Goal: Contribute content: Contribute content

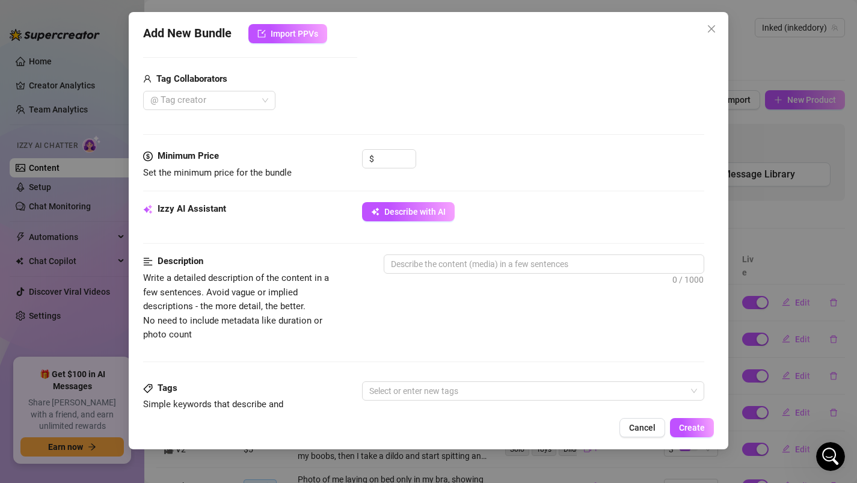
scroll to position [293, 0]
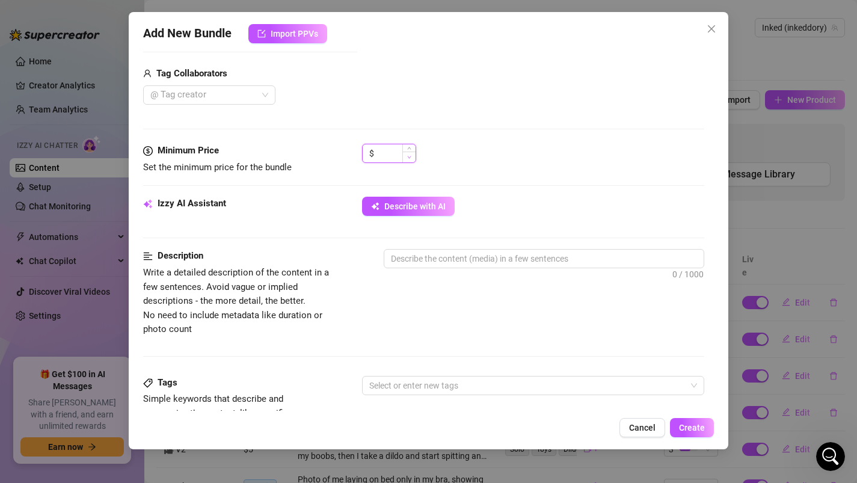
click at [404, 156] on span "Decrease Value" at bounding box center [408, 157] width 13 height 11
type input "0"
click at [228, 95] on div at bounding box center [203, 95] width 115 height 17
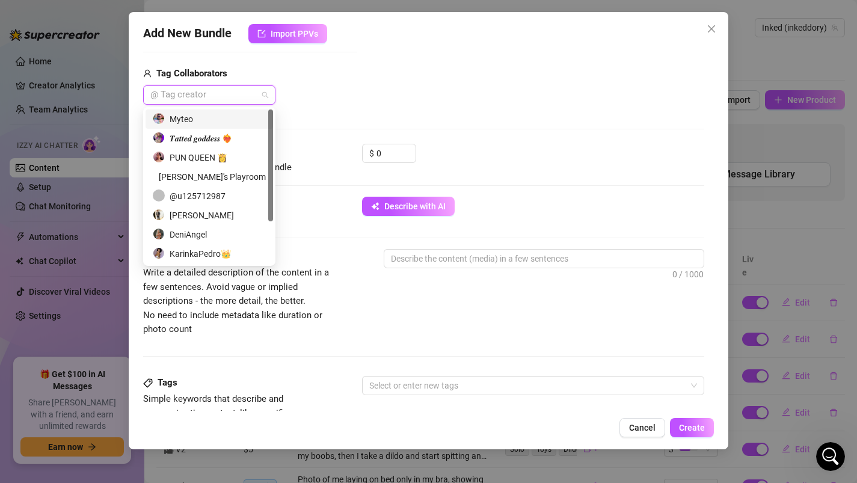
click at [194, 121] on div "Myteo" at bounding box center [209, 119] width 113 height 13
click at [388, 152] on input "0" at bounding box center [396, 153] width 39 height 18
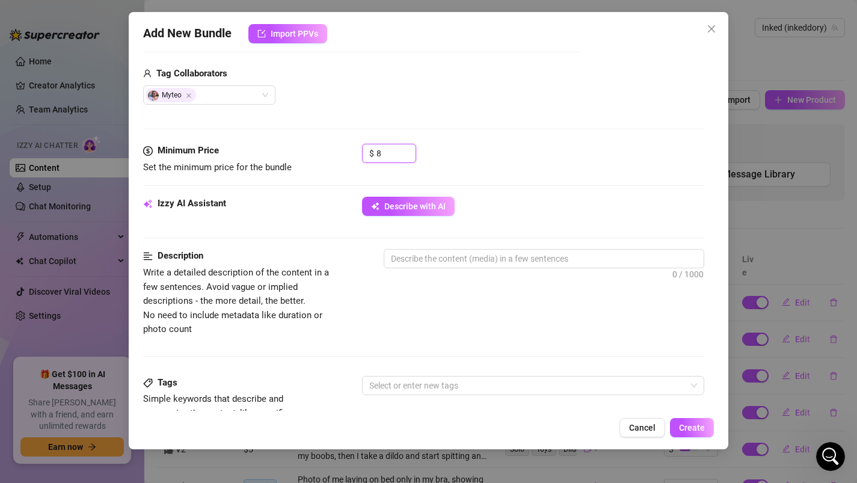
type input "8"
click at [402, 211] on span "Describe with AI" at bounding box center [414, 207] width 61 height 10
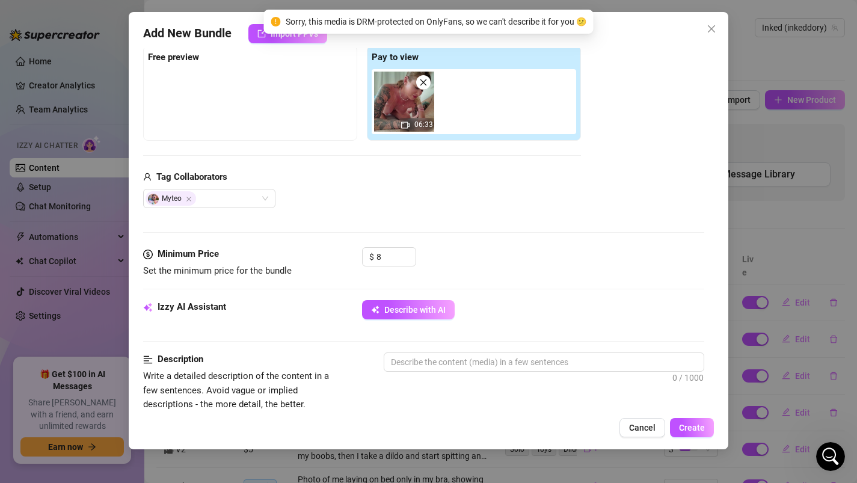
scroll to position [371, 0]
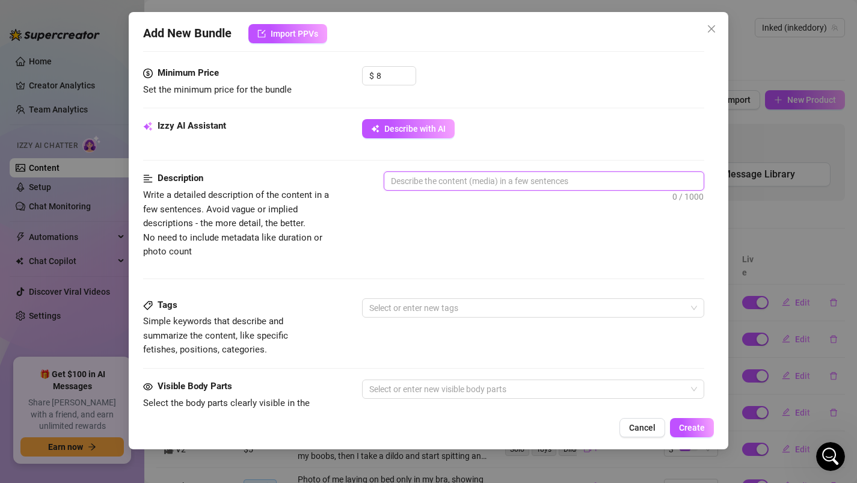
click at [430, 185] on textarea at bounding box center [544, 181] width 320 height 18
click at [408, 312] on div at bounding box center [527, 308] width 325 height 17
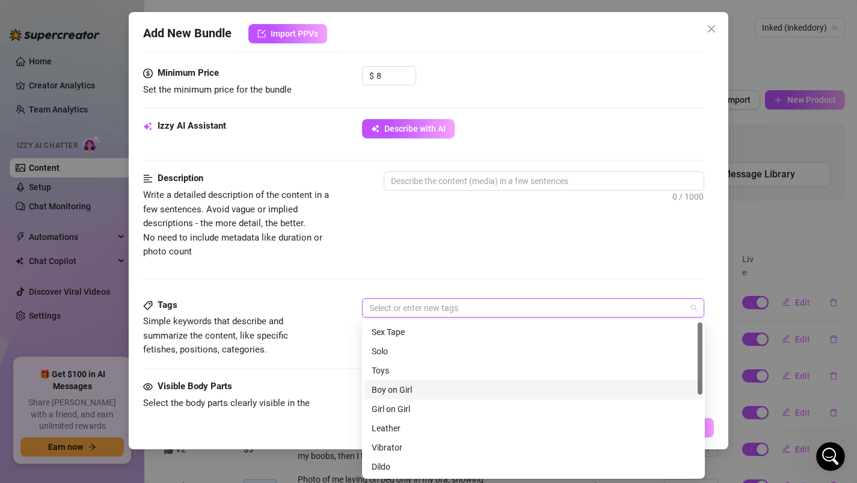
click at [392, 387] on div "Boy on Girl" at bounding box center [534, 389] width 324 height 13
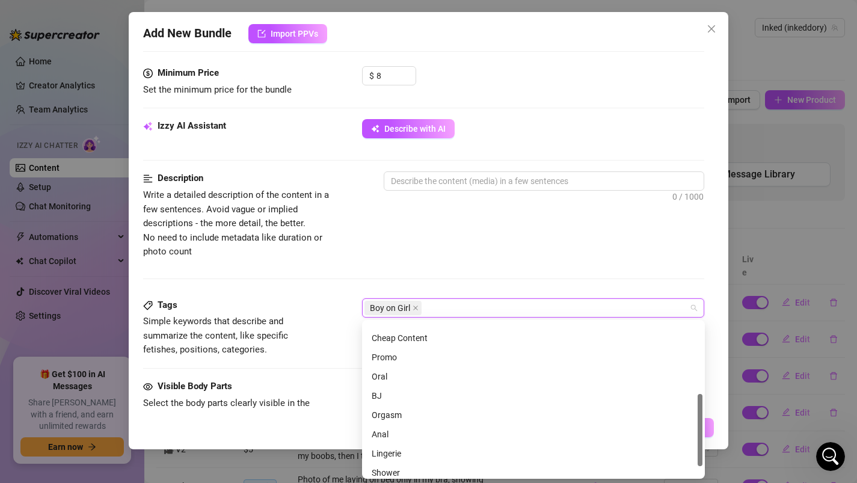
scroll to position [152, 0]
click at [387, 380] on div "Oral" at bounding box center [534, 372] width 338 height 19
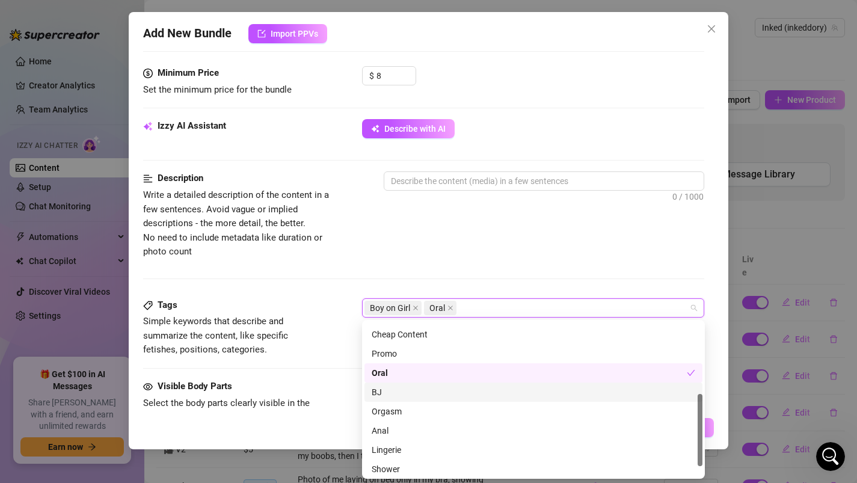
click at [387, 395] on div "BJ" at bounding box center [534, 392] width 324 height 13
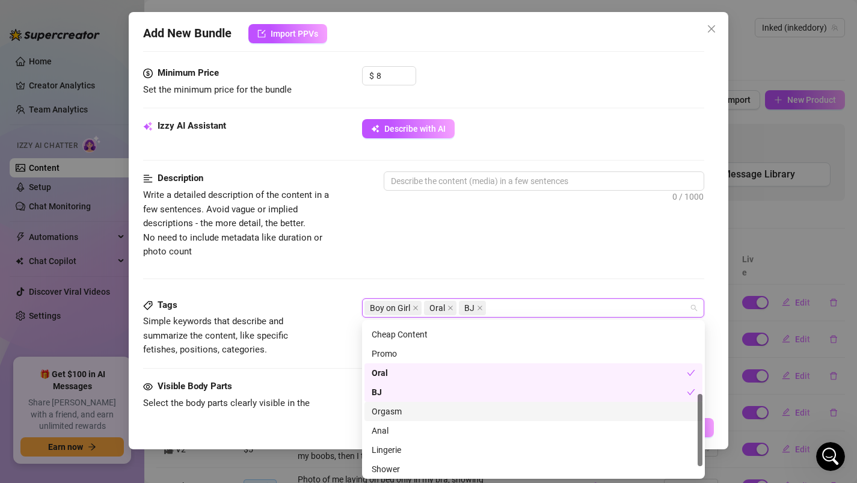
click at [392, 415] on div "Orgasm" at bounding box center [534, 411] width 324 height 13
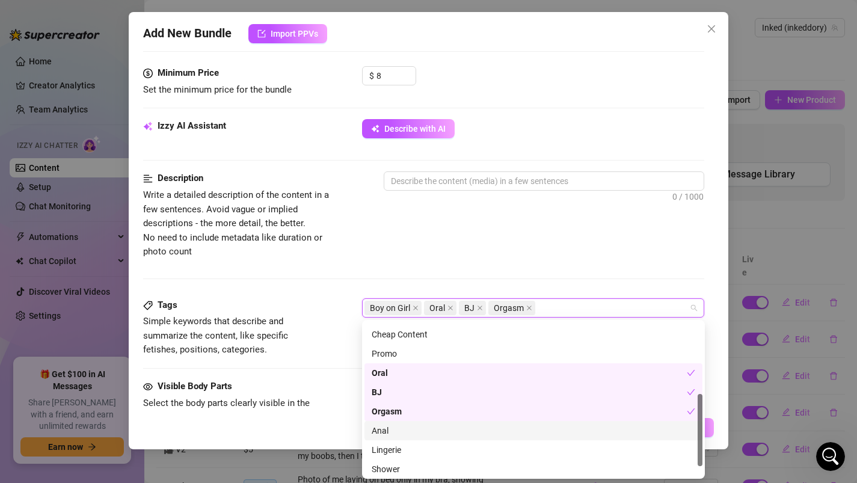
scroll to position [173, 0]
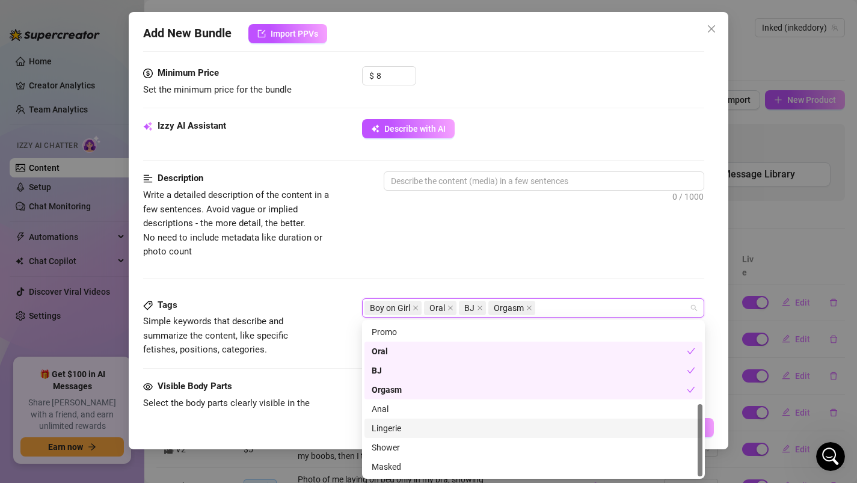
click at [338, 368] on div at bounding box center [424, 368] width 562 height 1
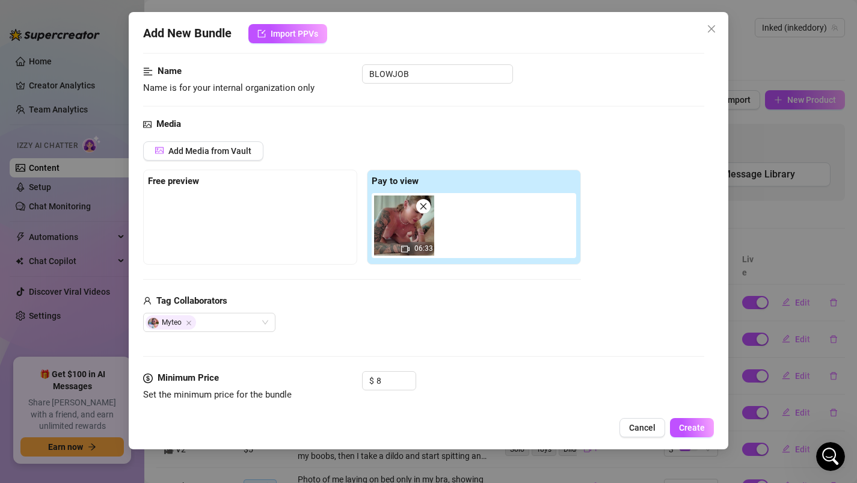
scroll to position [63, 0]
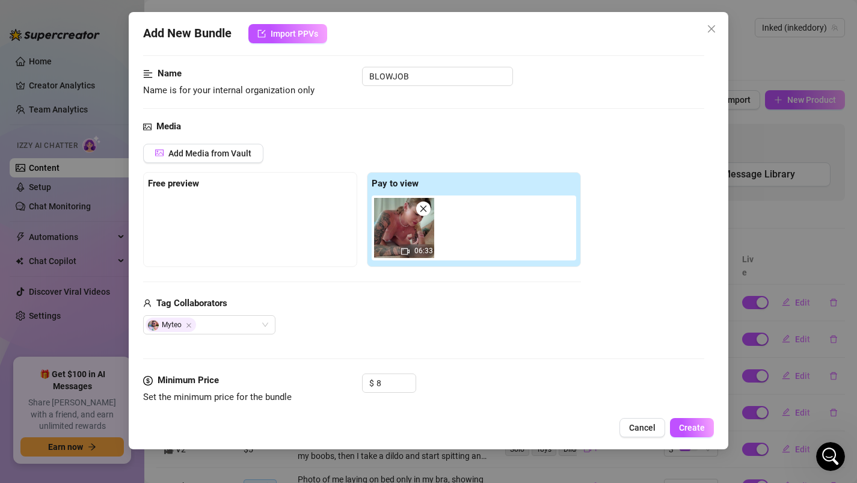
click at [386, 243] on img at bounding box center [404, 228] width 60 height 60
click at [406, 254] on icon "video-camera" at bounding box center [405, 251] width 8 height 8
click at [410, 244] on img at bounding box center [404, 228] width 60 height 60
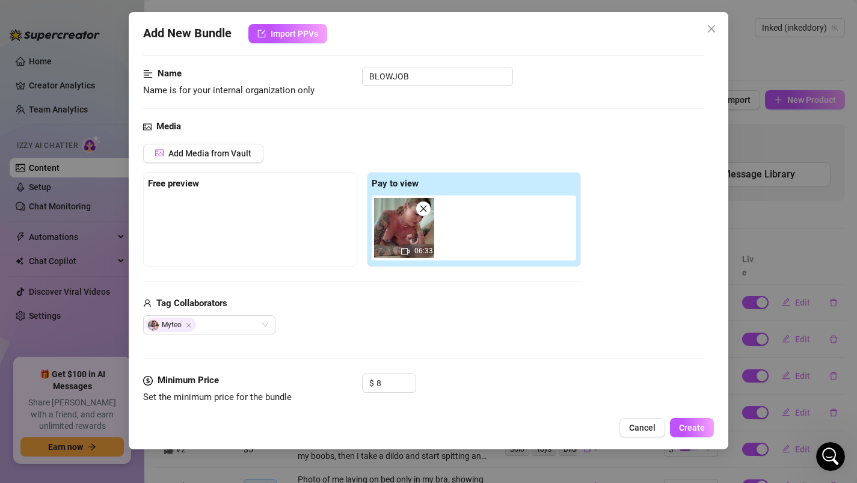
click at [410, 244] on img at bounding box center [404, 228] width 60 height 60
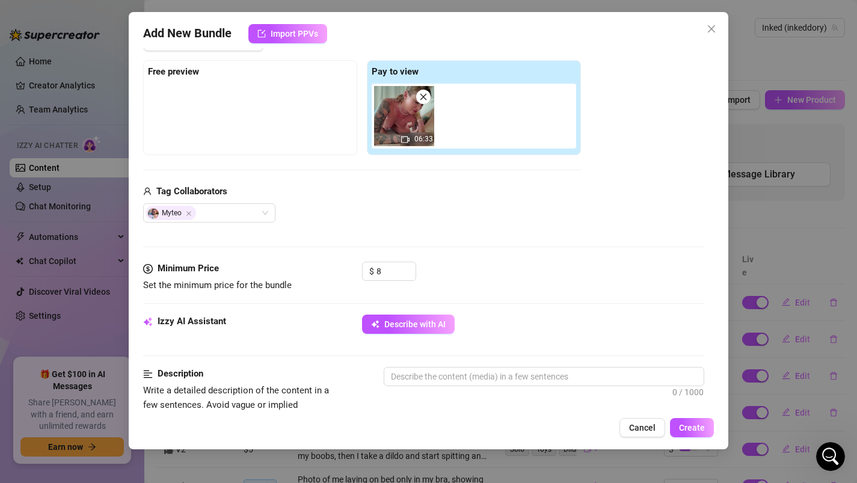
scroll to position [197, 0]
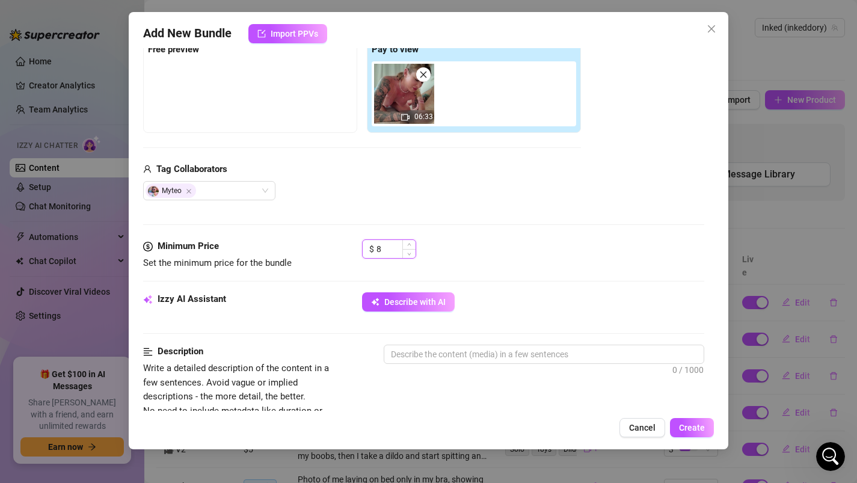
click at [395, 251] on input "8" at bounding box center [396, 249] width 39 height 18
type input "6"
click at [490, 258] on div "$ 6" at bounding box center [533, 254] width 343 height 30
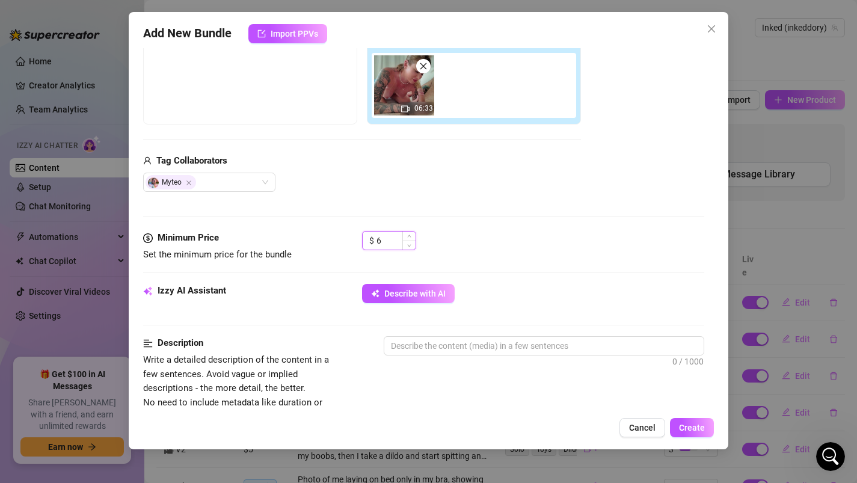
click at [387, 239] on input "6" at bounding box center [396, 241] width 39 height 18
type input "8"
click at [493, 247] on div "$ 8" at bounding box center [533, 246] width 343 height 30
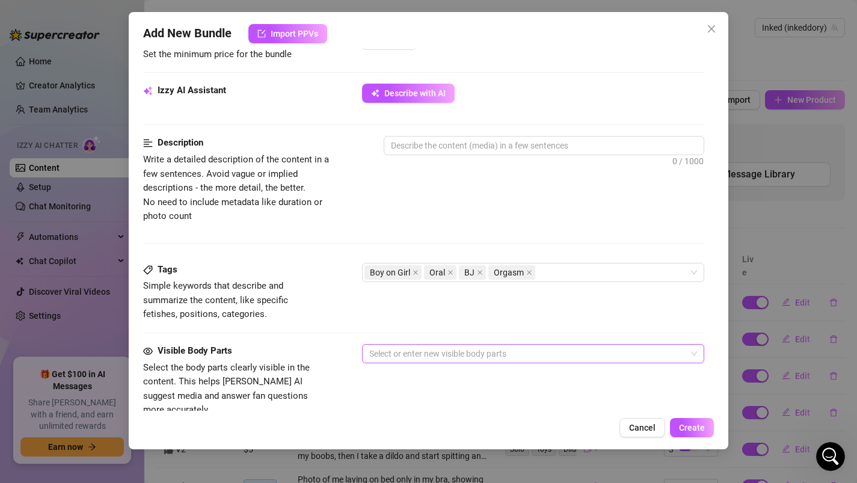
scroll to position [419, 0]
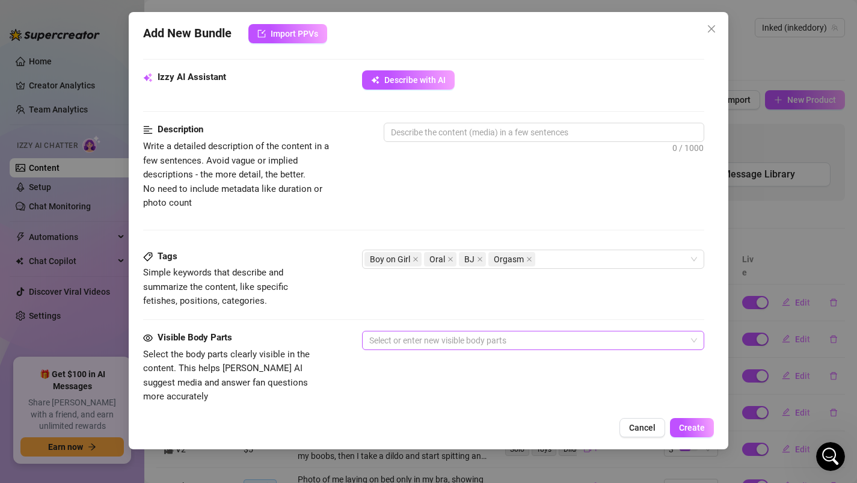
click at [389, 341] on div at bounding box center [527, 340] width 325 height 17
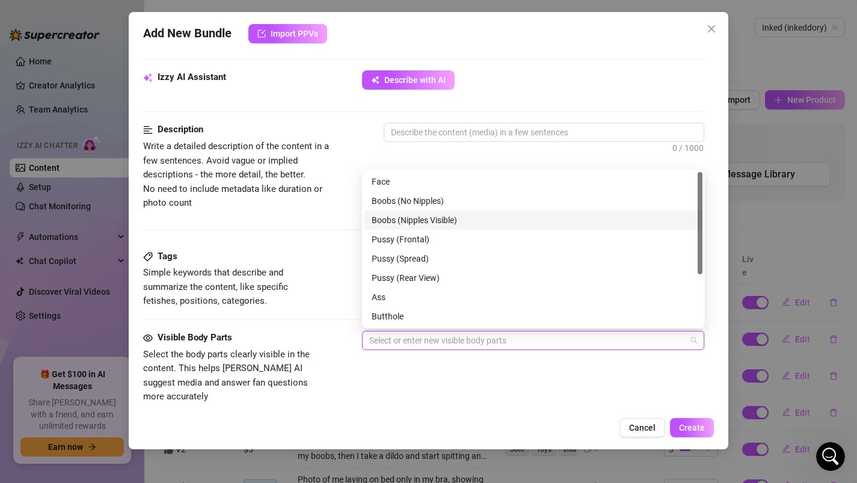
click at [398, 219] on div "Boobs (Nipples Visible)" at bounding box center [534, 220] width 324 height 13
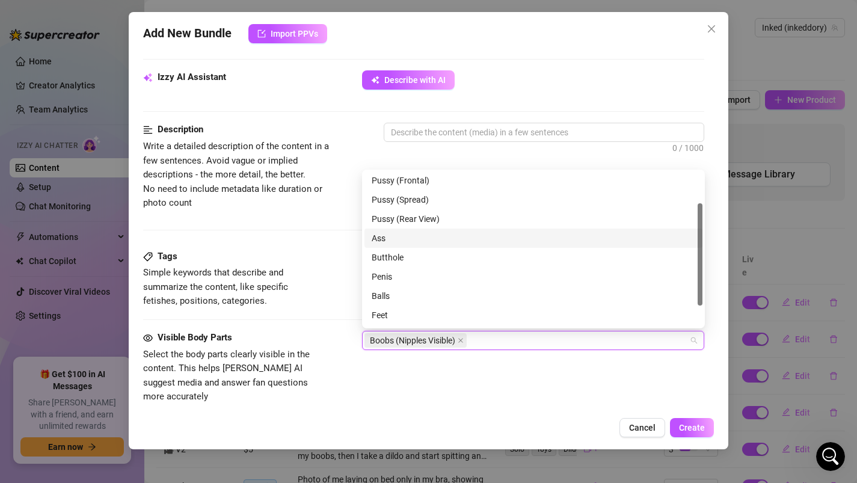
scroll to position [61, 0]
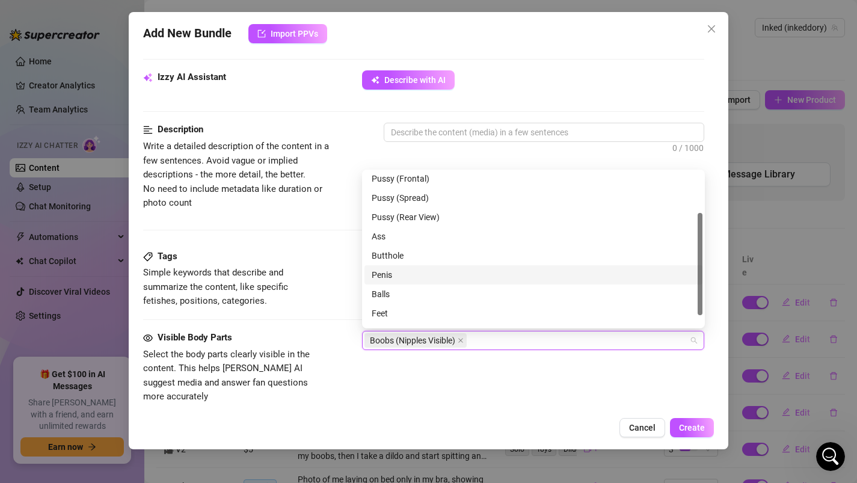
click at [380, 278] on div "Penis" at bounding box center [534, 274] width 324 height 13
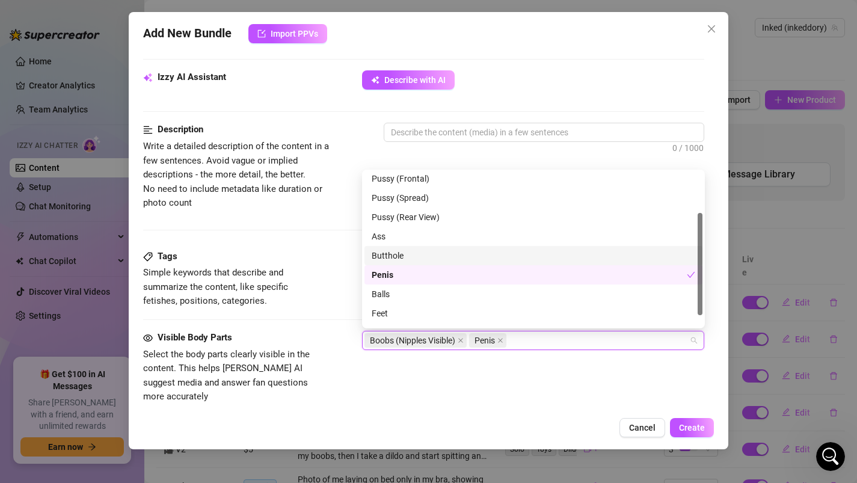
click at [354, 245] on div "Description Write a detailed description of the content in a few sentences. Avo…" at bounding box center [424, 186] width 562 height 126
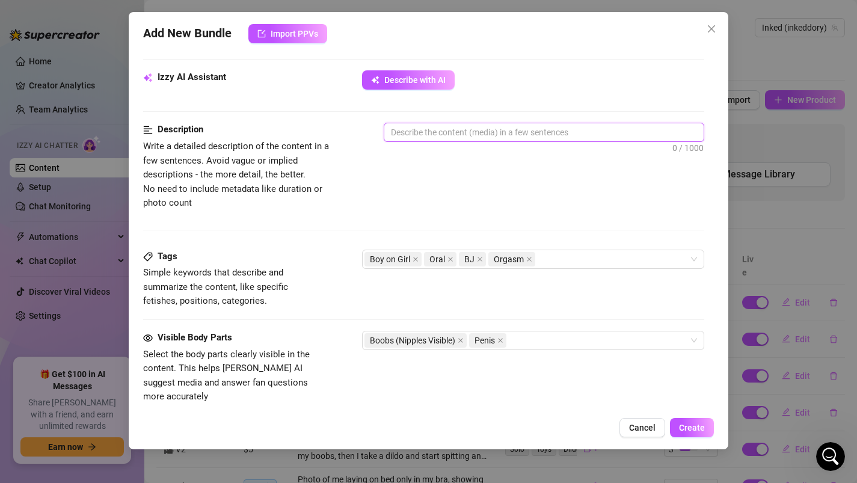
click at [429, 140] on textarea at bounding box center [544, 132] width 320 height 18
type textarea "V"
type textarea "Vi"
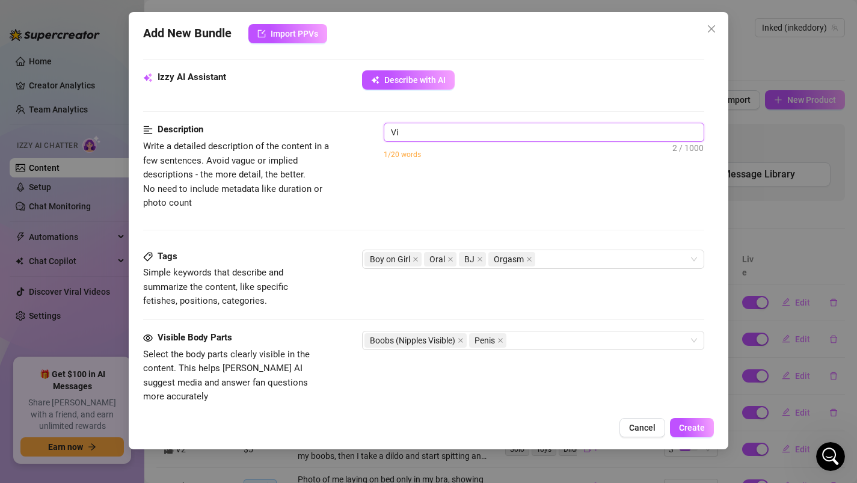
type textarea "Vid"
type textarea "Vide"
type textarea "Video"
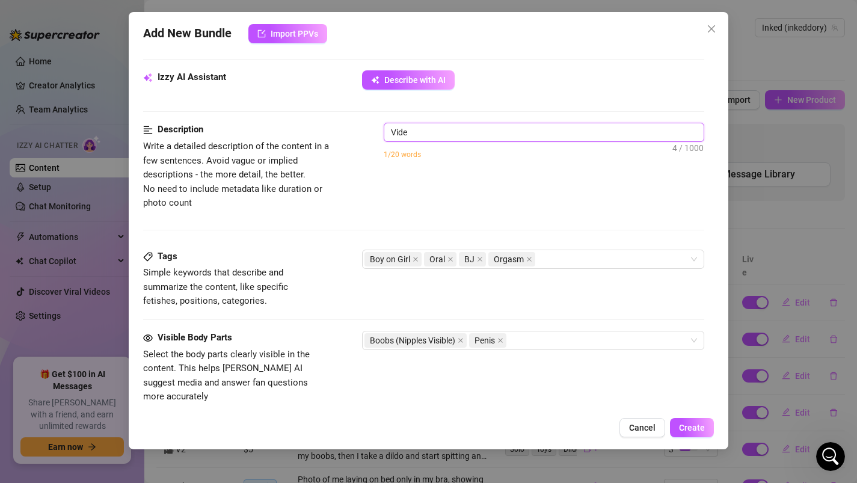
type textarea "Video"
type textarea "Video o"
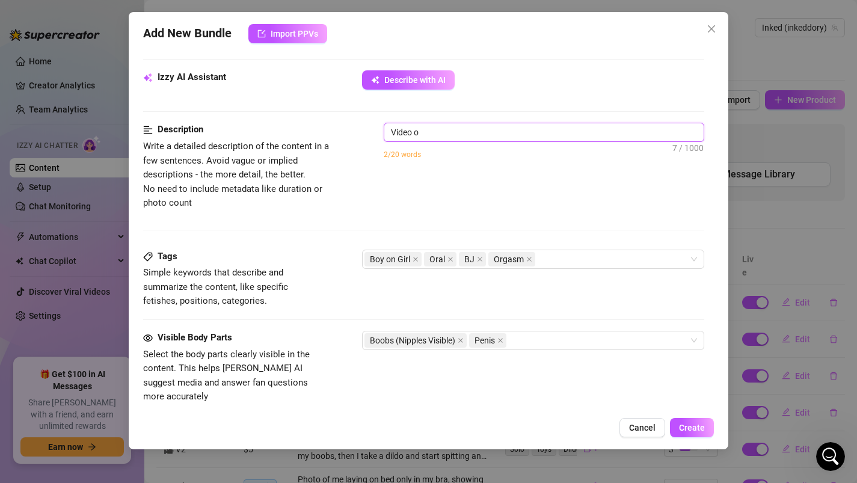
type textarea "Video os"
type textarea "Video o"
type textarea "Video of"
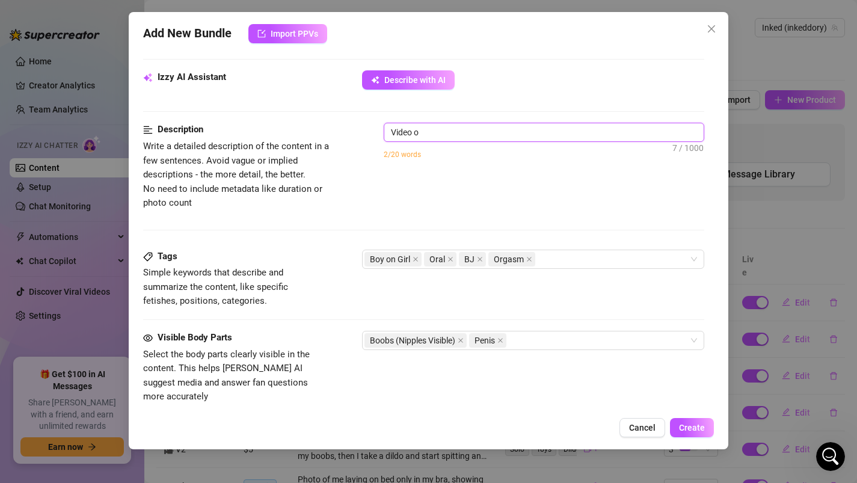
type textarea "Video of"
type textarea "Video of m"
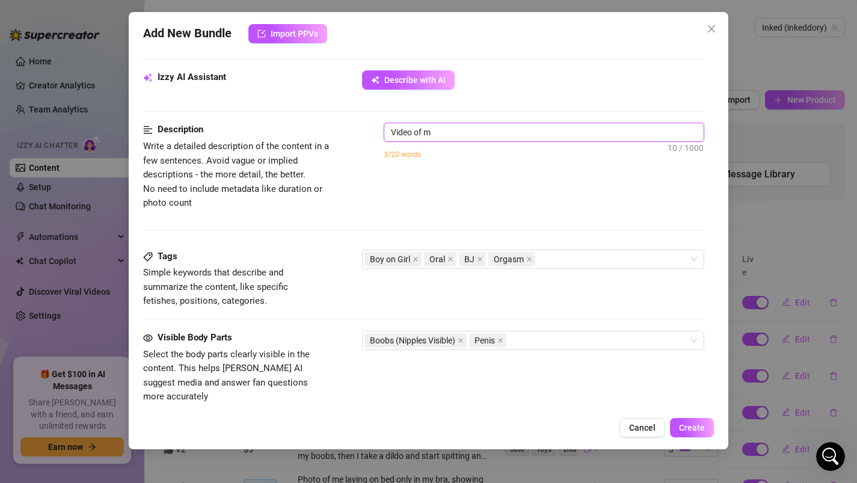
type textarea "Video of m"
type textarea "Video of me"
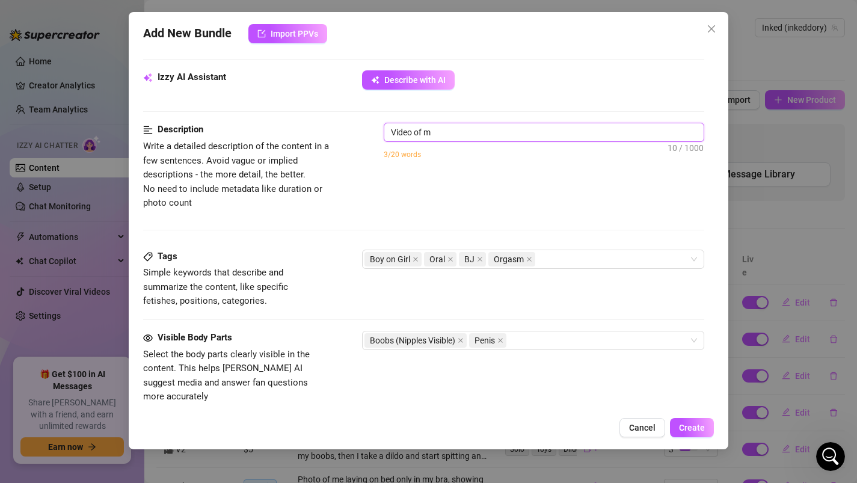
type textarea "Video of me"
click at [449, 131] on textarea "Video of me" at bounding box center [544, 132] width 320 height 18
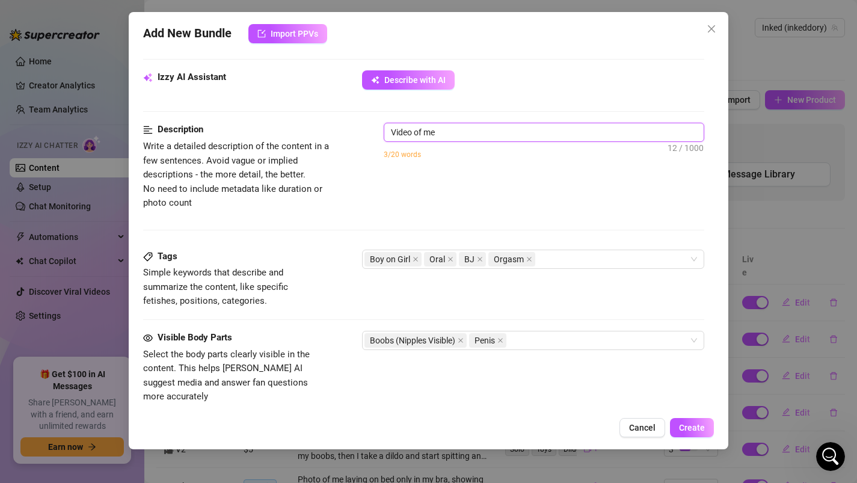
click at [455, 136] on textarea "Video of me" at bounding box center [544, 132] width 320 height 18
type textarea "Video of me g"
type textarea "Video of me gi"
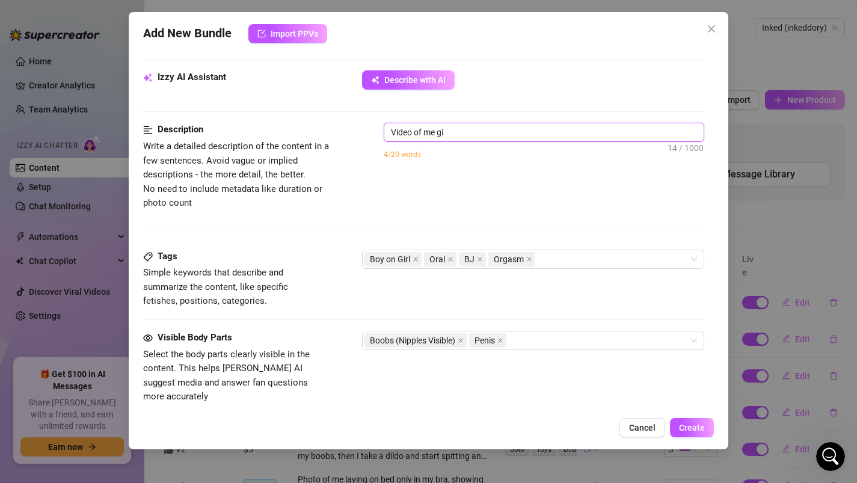
type textarea "Video of me gii"
type textarea "Video of me gi"
type textarea "Video of me giv"
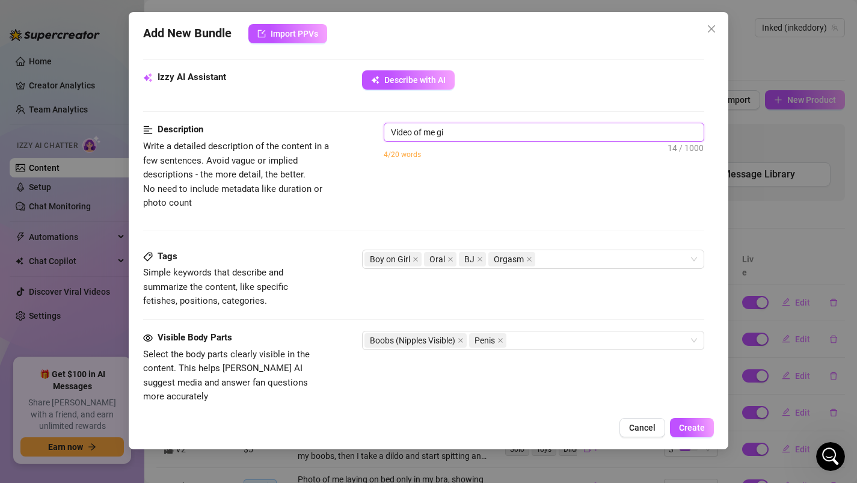
type textarea "Video of me giv"
type textarea "Video of me givi"
type textarea "Video of me givin"
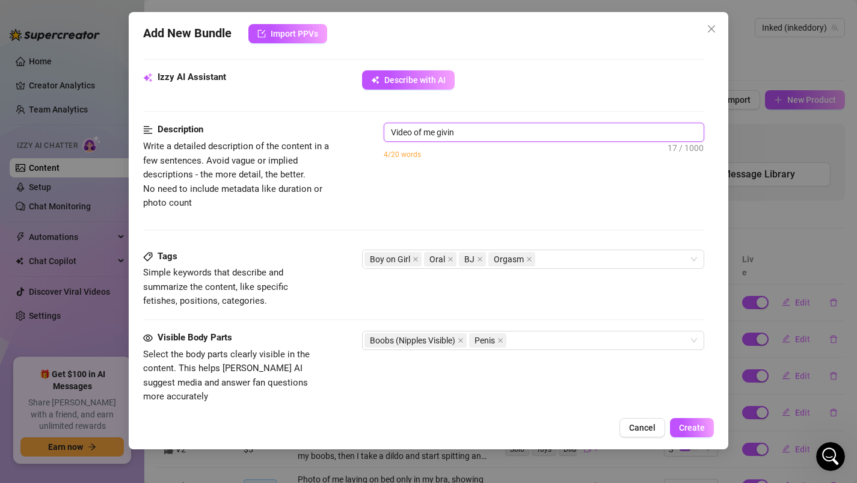
type textarea "Video of me giving"
type textarea "Video of me giving m"
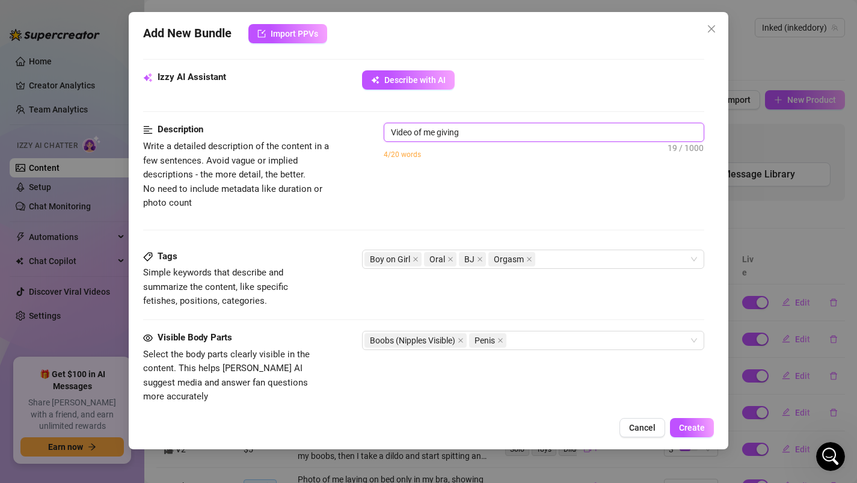
type textarea "Video of me giving m"
type textarea "Video of me giving my"
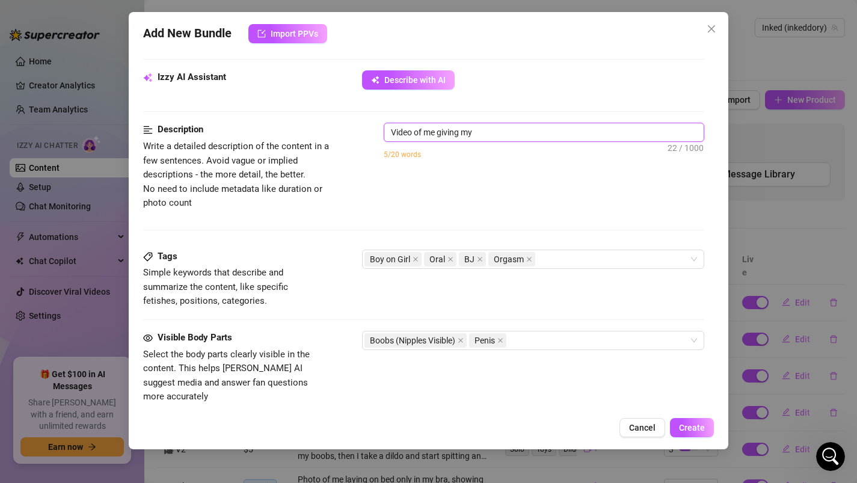
type textarea "Video of me giving my h"
type textarea "Video of me giving my hu"
type textarea "Video of me giving my hus"
type textarea "Video of me giving my husb"
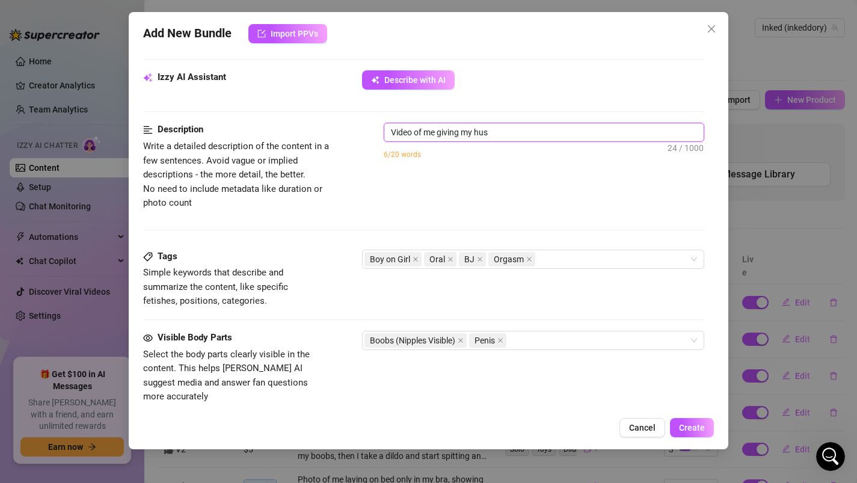
type textarea "Video of me giving my husb"
type textarea "Video of me giving my husba"
type textarea "Video of me giving my husban"
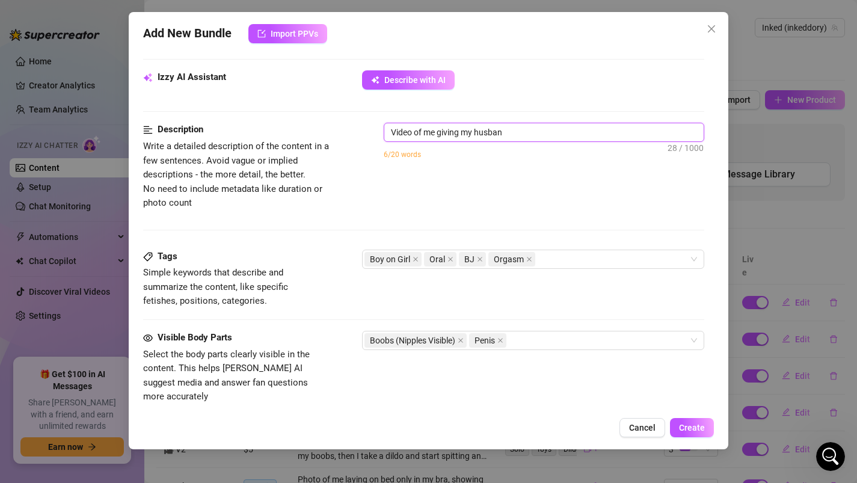
type textarea "Video of me giving my husband"
type textarea "Video of me giving my husband y"
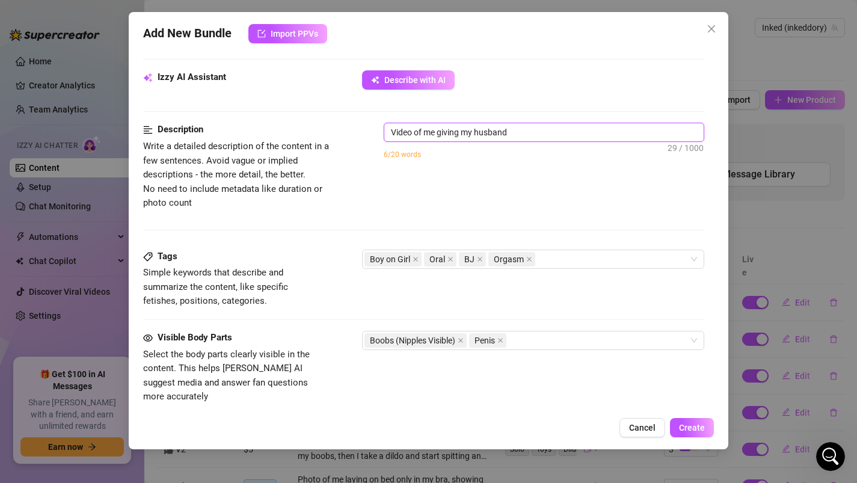
type textarea "Video of me giving my husband y"
type textarea "Video of me giving my husband"
type textarea "Video of me giving my husband a"
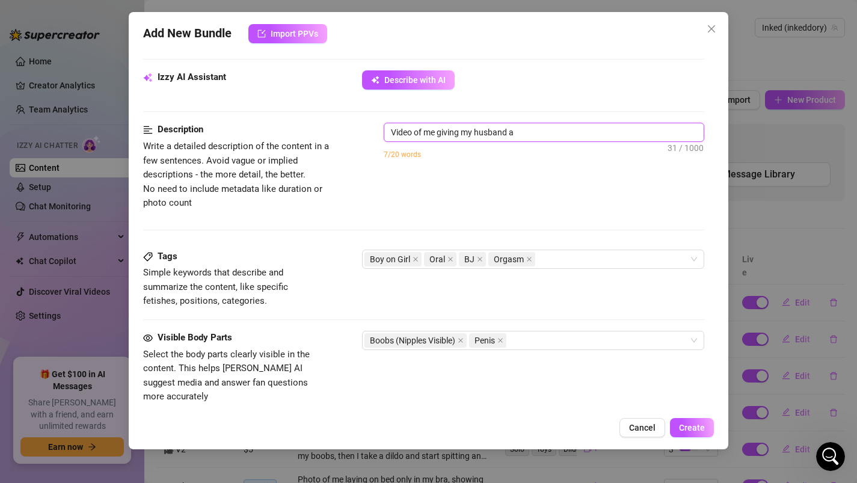
type textarea "Video of me giving my husband a"
type textarea "Video of me giving my husband a b"
type textarea "Video of me giving my husband a bl"
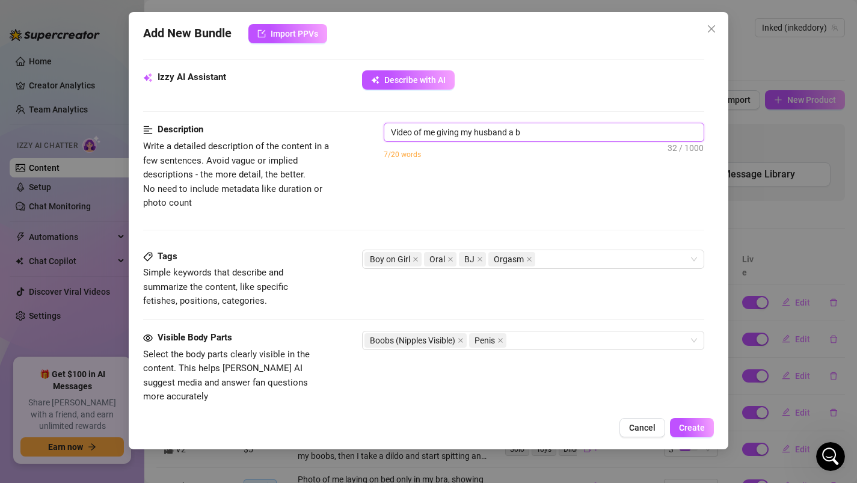
type textarea "Video of me giving my husband a bl"
type textarea "Video of me giving my husband a blo"
type textarea "Video of me giving my husband a blow"
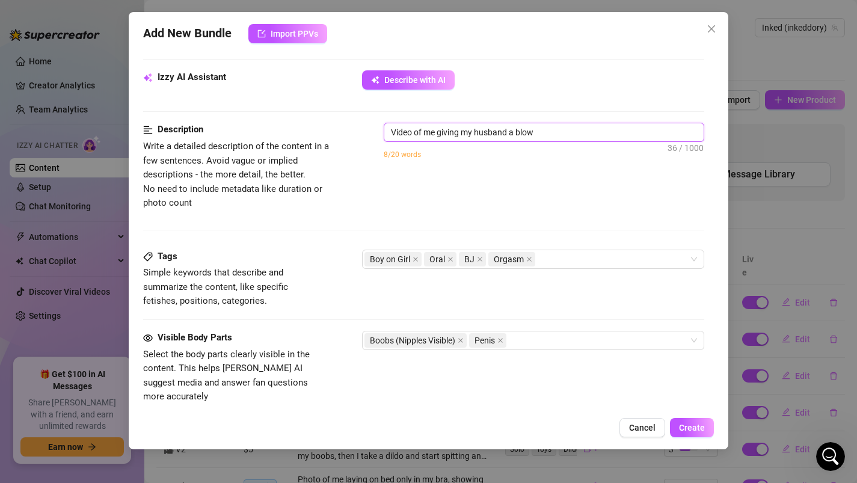
type textarea "Video of me giving my husband a blowj"
type textarea "Video of me giving my husband a blowjo"
type textarea "Video of me giving my husband a blowjob"
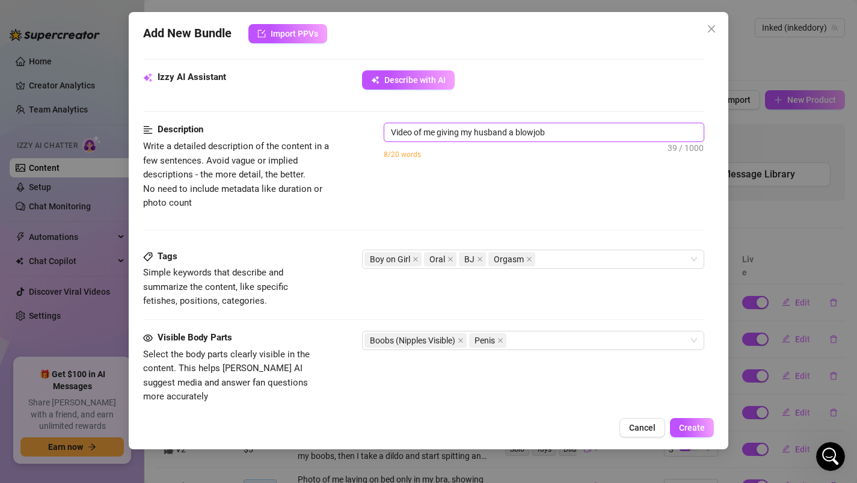
type textarea "Video of me giving my husband a blowjob."
type textarea "Video of me giving my husband a blowjob. I"
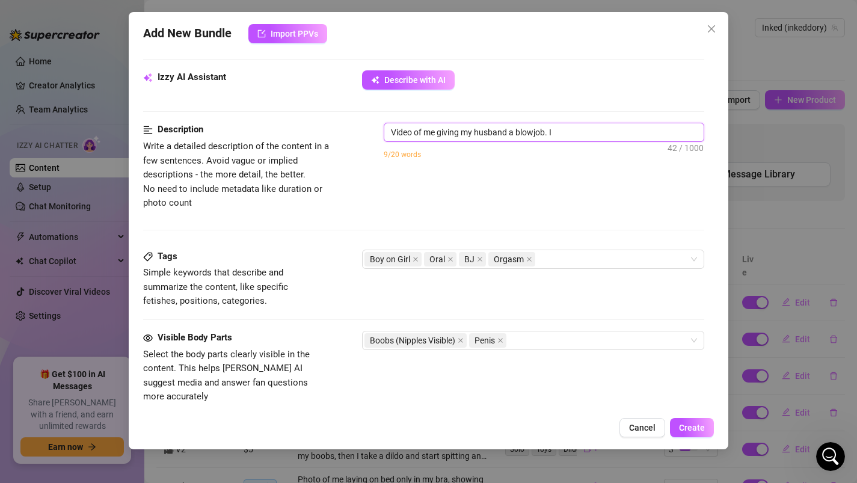
type textarea "Video of me giving my husband a blowjob. I"
type textarea "Video of me giving my husband a blowjob. I p"
type textarea "Video of me giving my husband a blowjob. I pl"
type textarea "Video of me giving my husband a blowjob. I pla"
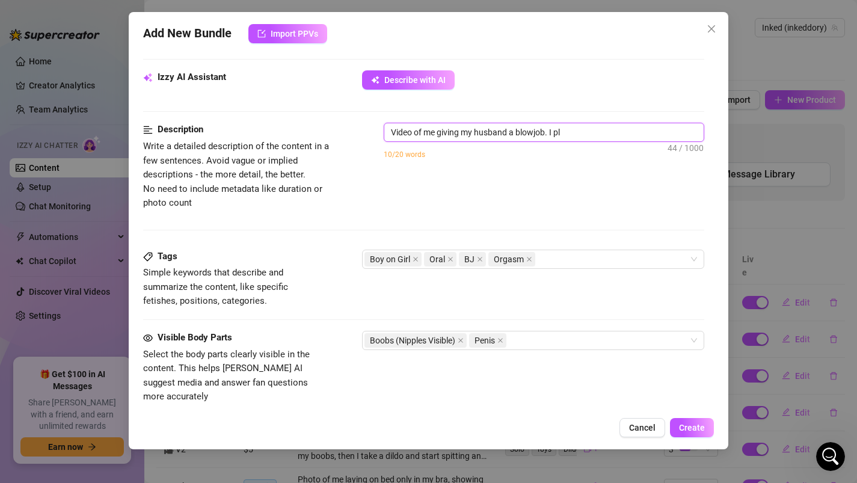
type textarea "Video of me giving my husband a blowjob. I pla"
type textarea "Video of me giving my husband a blowjob. I play"
type textarea "Video of me giving my husband a blowjob. I playi"
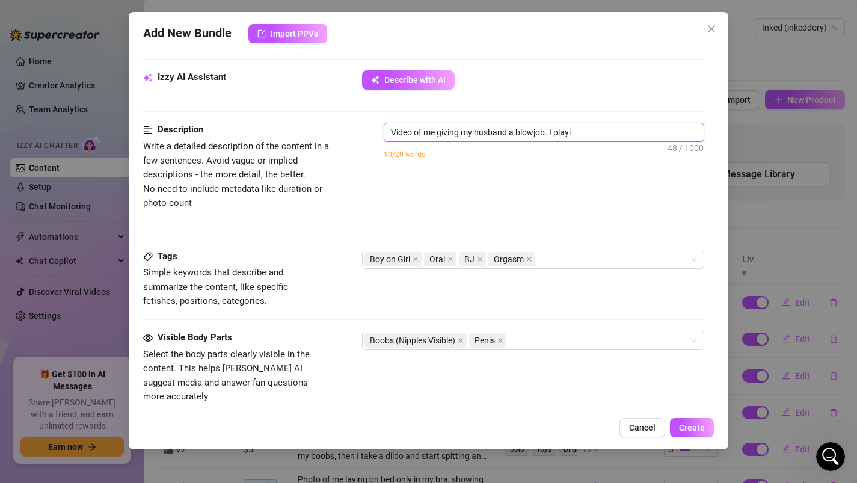
type textarea "Video of me giving my husband a blowjob. I play"
type textarea "Video of me giving my husband a blowjob. I playe"
type textarea "Video of me giving my husband a blowjob. I played"
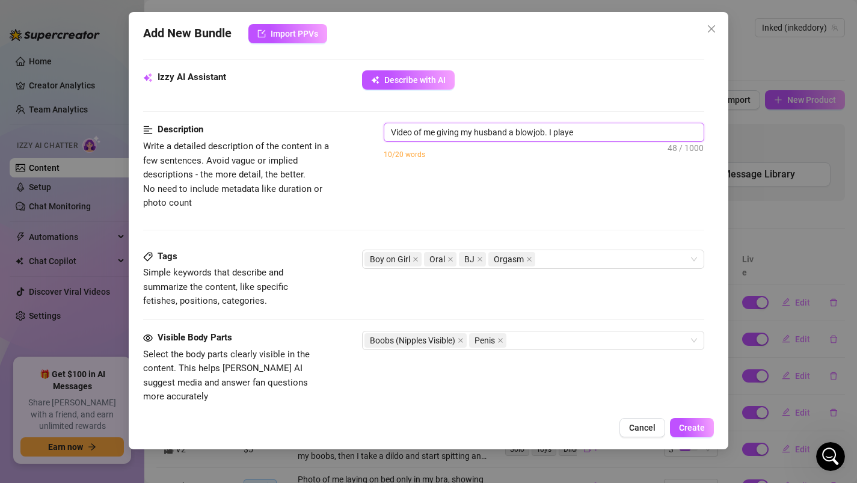
type textarea "Video of me giving my husband a blowjob. I played"
type textarea "Video of me giving my husband a blowjob. I played w"
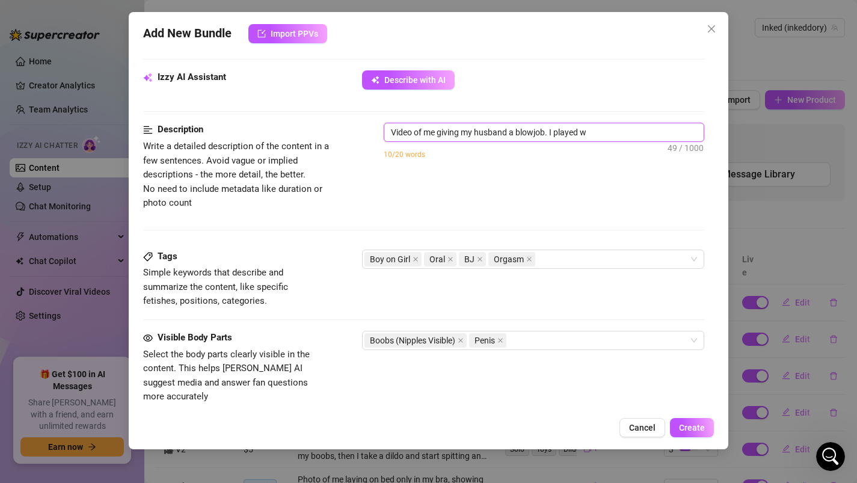
type textarea "Video of me giving my husband a blowjob. I played wi"
type textarea "Video of me giving my husband a blowjob. I played wih"
type textarea "Video of me giving my husband a blowjob. I played wi"
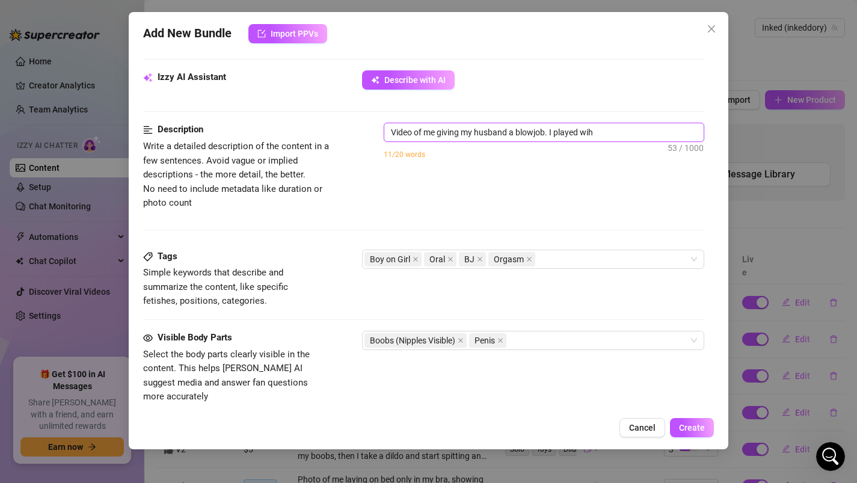
type textarea "Video of me giving my husband a blowjob. I played wi"
type textarea "Video of me giving my husband a blowjob. I played wit"
type textarea "Video of me giving my husband a blowjob. I played with"
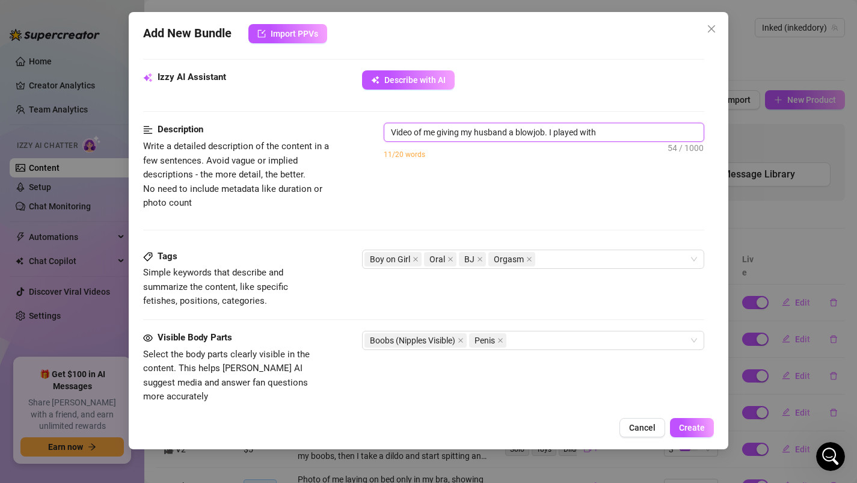
type textarea "Video of me giving my husband a blowjob. I played with"
type textarea "Video of me giving my husband a blowjob. I played with h"
type textarea "Video of me giving my husband a blowjob. I played with hi"
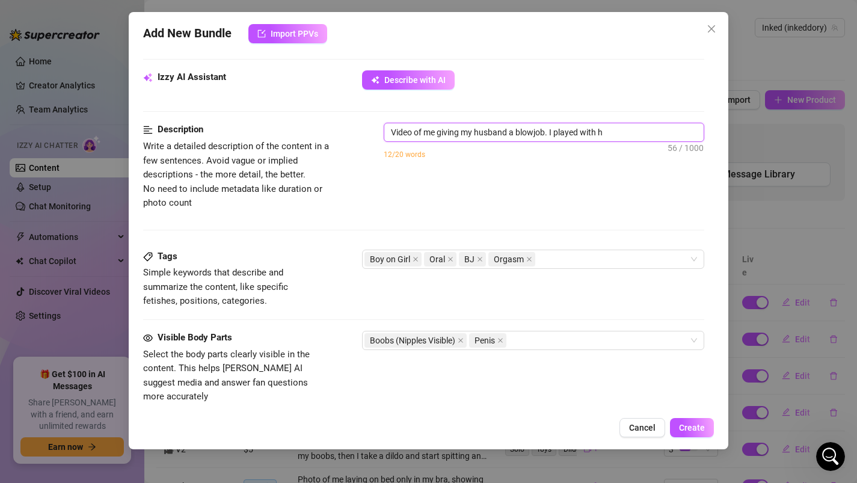
type textarea "Video of me giving my husband a blowjob. I played with hi"
type textarea "Video of me giving my husband a blowjob. I played with his"
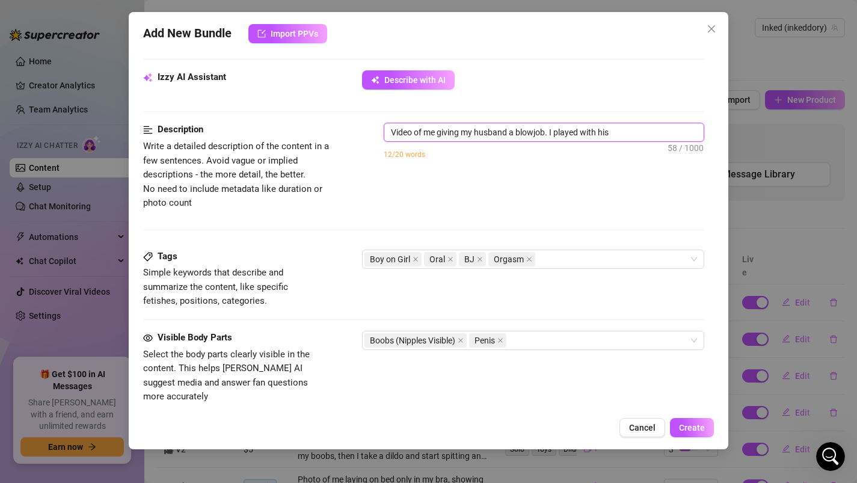
type textarea "Video of me giving my husband a blowjob. I played with his d"
type textarea "Video of me giving my husband a blowjob. I played with his di"
type textarea "Video of me giving my husband a blowjob. I played with his dic"
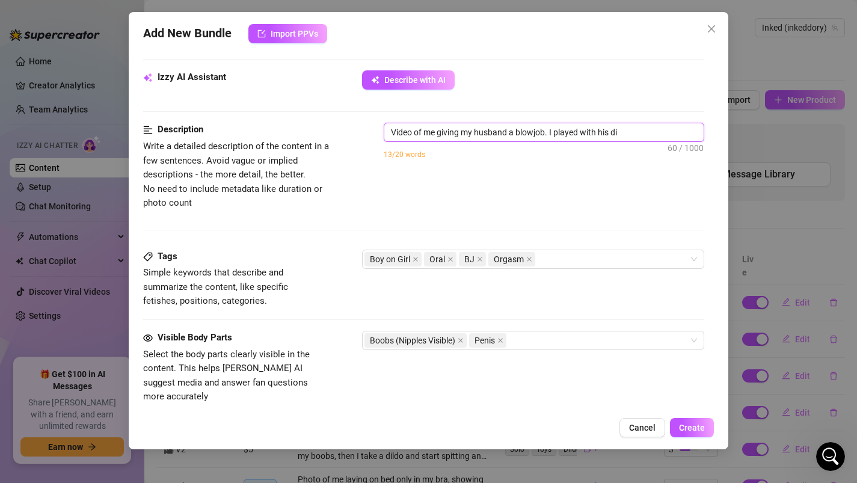
type textarea "Video of me giving my husband a blowjob. I played with his dic"
type textarea "Video of me giving my husband a blowjob. I played with his dick"
type textarea "Video of me giving my husband a blowjob. I played with his dick,"
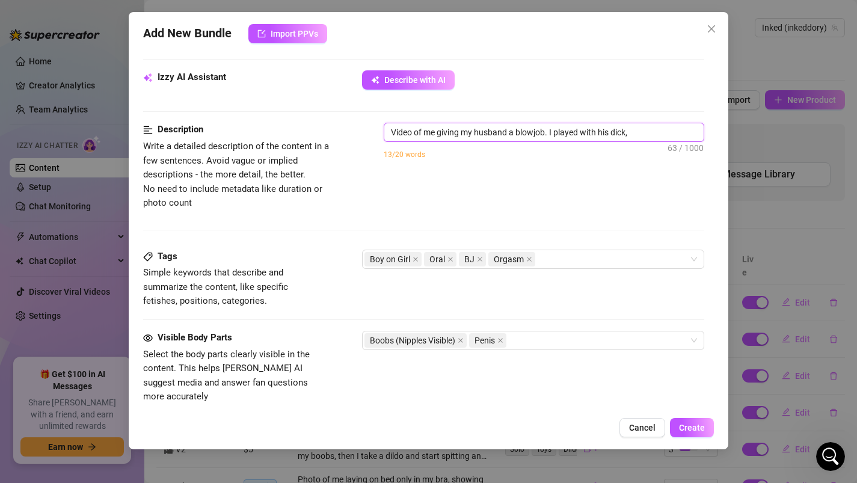
type textarea "Video of me giving my husband a blowjob. I played with his dick,"
type textarea "Video of me giving my husband a blowjob. I played with his dick, l"
type textarea "Video of me giving my husband a blowjob. I played with his dick, li"
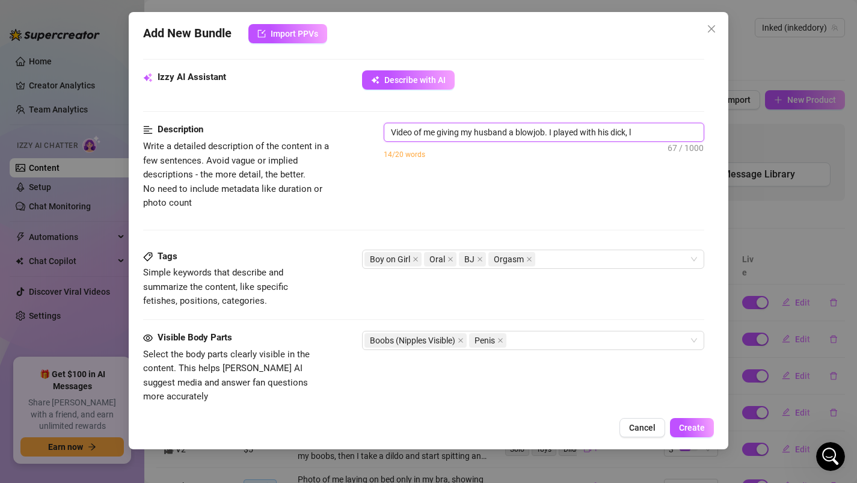
type textarea "Video of me giving my husband a blowjob. I played with his dick, li"
type textarea "Video of me giving my husband a blowjob. I played with his dick, lic"
type textarea "Video of me giving my husband a blowjob. I played with his dick, lick"
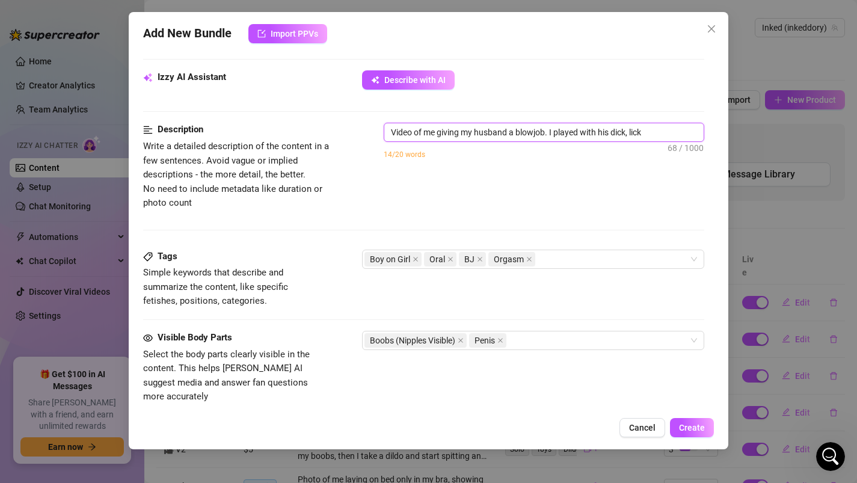
type textarea "Video of me giving my husband a blowjob. I played with his dick, licke"
type textarea "Video of me giving my husband a blowjob. I played with his dick, licked"
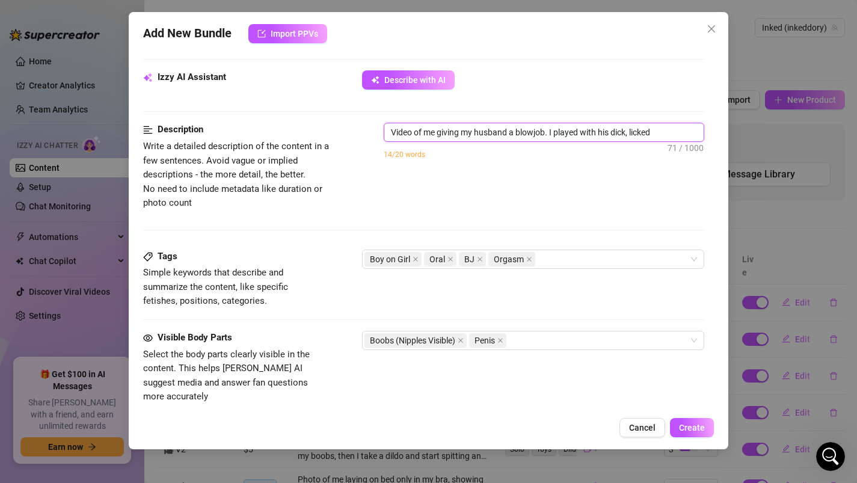
type textarea "Video of me giving my husband a blowjob. I played with his dick, licked"
type textarea "Video of me giving my husband a blowjob. I played with his dick, licked i"
type textarea "Video of me giving my husband a blowjob. I played with his dick, licked it"
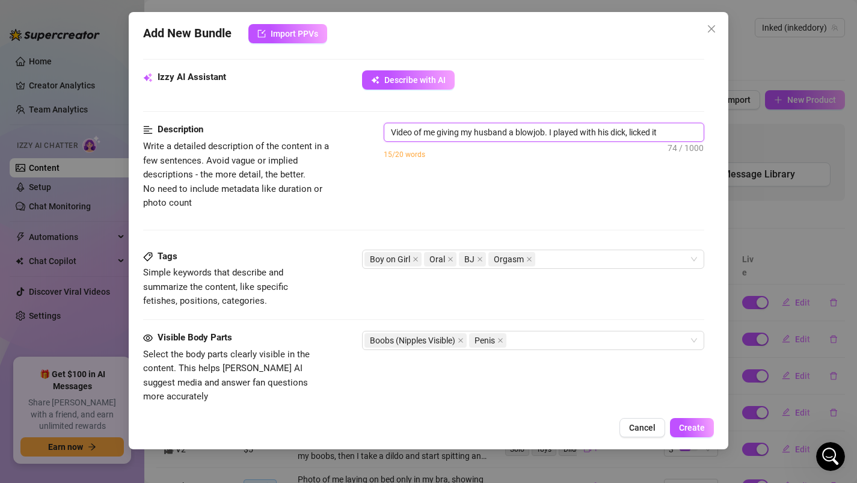
type textarea "Video of me giving my husband a blowjob. I played with his dick, licked it,"
type textarea "Video of me giving my husband a blowjob. I played with his dick, licked it, g"
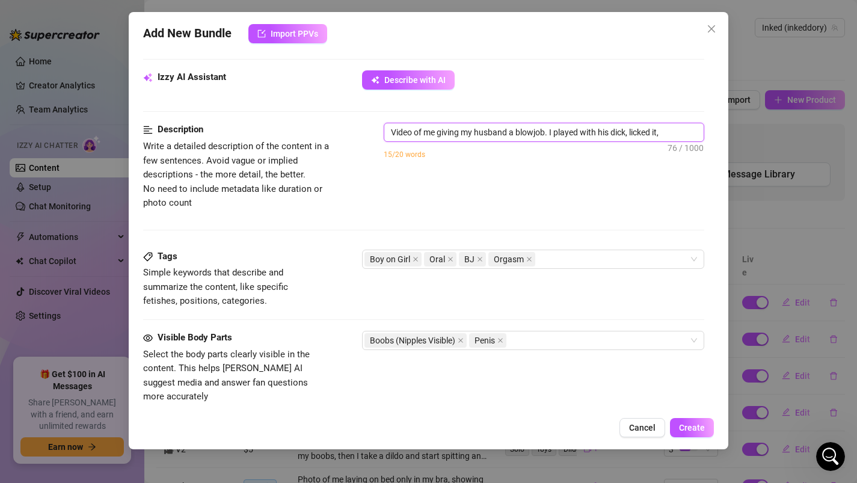
type textarea "Video of me giving my husband a blowjob. I played with his dick, licked it, g"
type textarea "Video of me giving my husband a blowjob. I played with his dick, licked it, go"
type textarea "Video of me giving my husband a blowjob. I played with his dick, licked it, goi"
type textarea "Video of me giving my husband a blowjob. I played with his dick, licked it, goin"
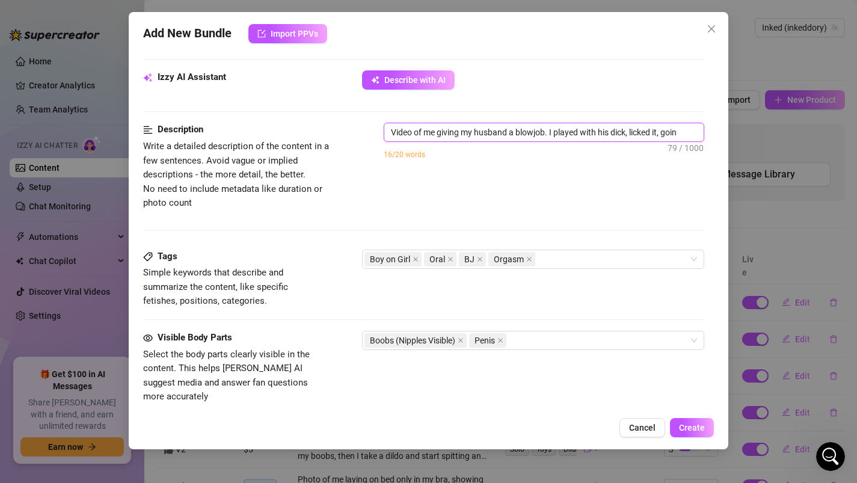
type textarea "Video of me giving my husband a blowjob. I played with his dick, licked it, goi…"
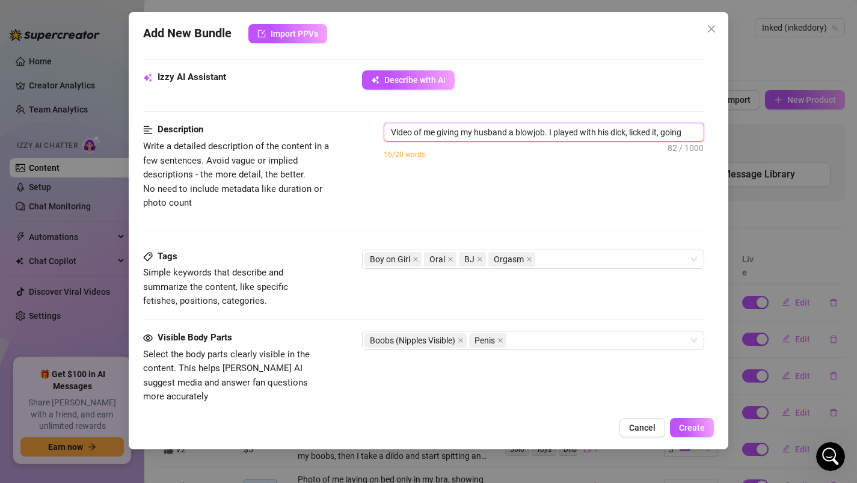
type textarea "Video of me giving my husband a blowjob. I played with his dick, licked it, goi…"
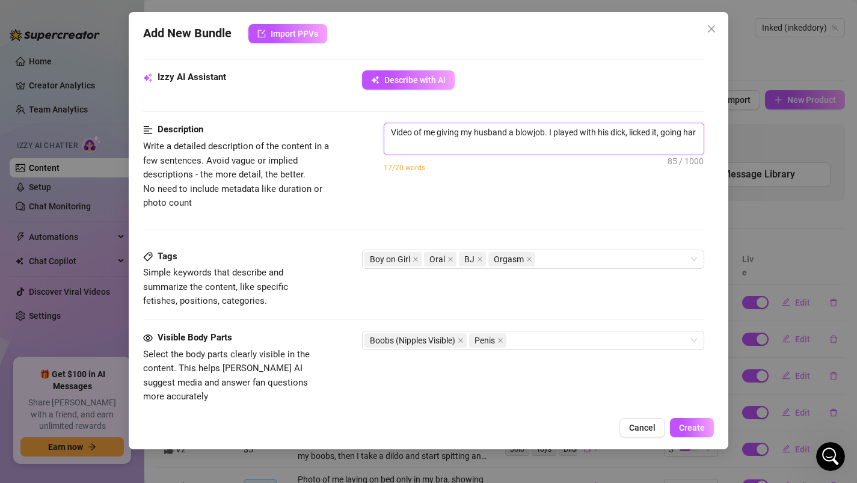
scroll to position [2, 0]
type textarea "Video of me giving my husband a blowjob. I played with his dick, licked it, goi…"
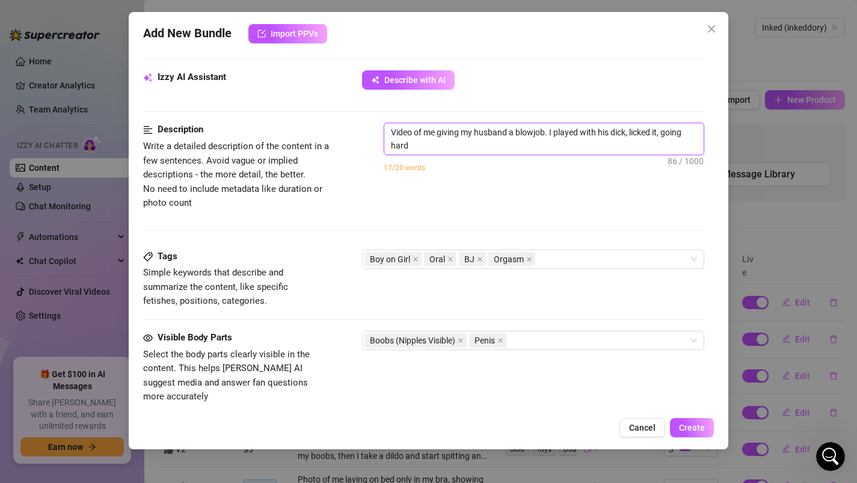
type textarea "Video of me giving my husband a blowjob. I played with his dick, licked it, goi…"
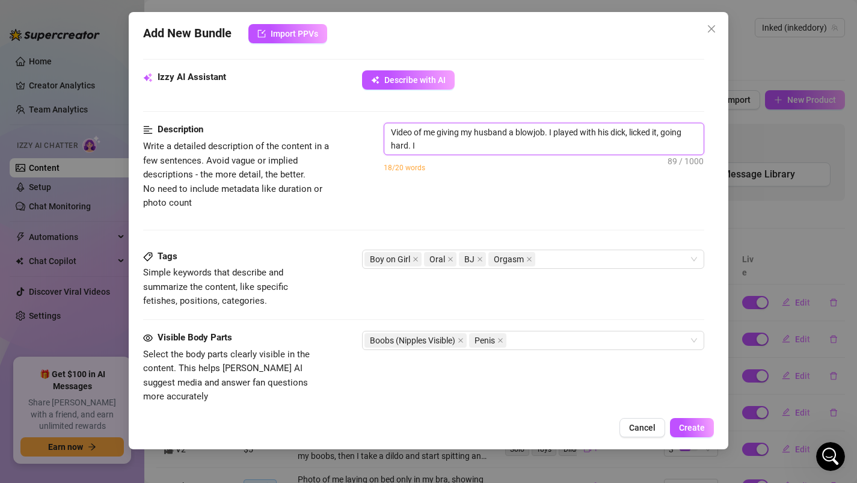
type textarea "Video of me giving my husband a blowjob. I played with his dick, licked it, goi…"
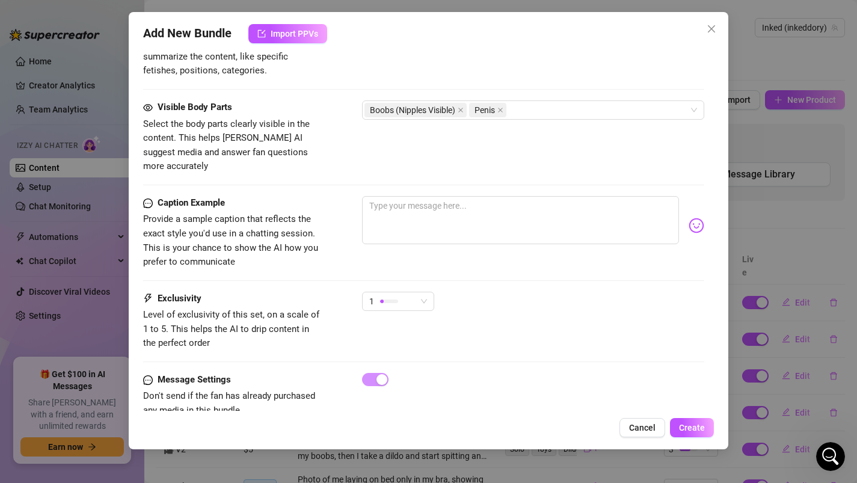
scroll to position [665, 0]
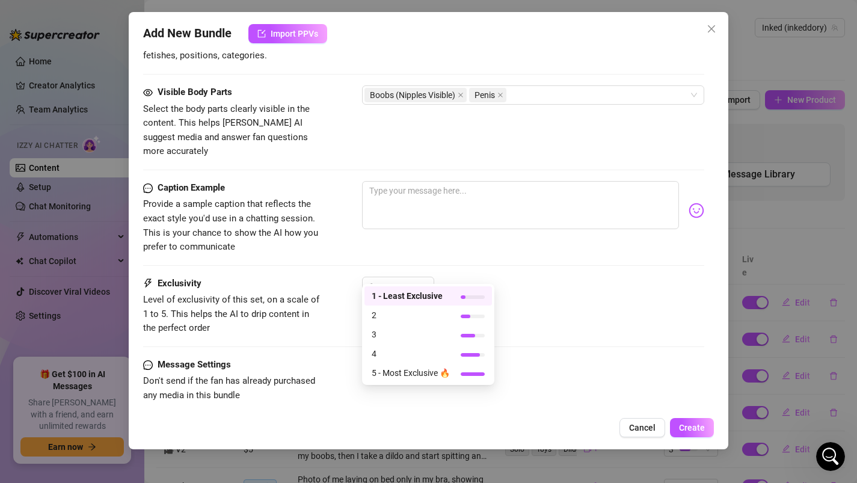
click at [386, 285] on div at bounding box center [389, 287] width 18 height 4
click at [384, 356] on span "4" at bounding box center [411, 353] width 78 height 13
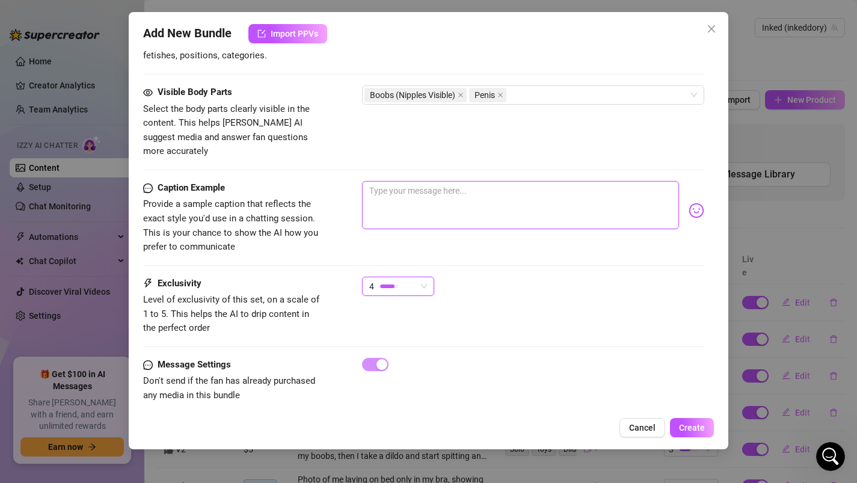
click at [409, 193] on textarea at bounding box center [521, 205] width 318 height 48
click at [395, 193] on textarea at bounding box center [521, 205] width 318 height 48
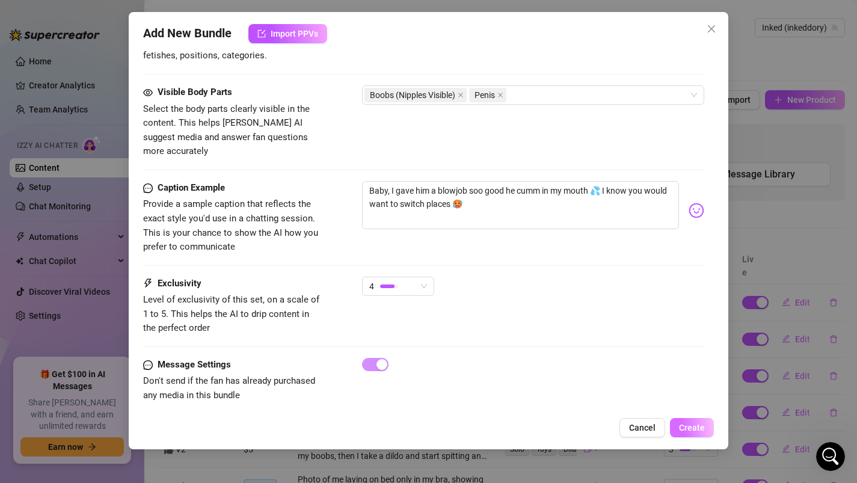
click at [683, 433] on button "Create" at bounding box center [692, 427] width 44 height 19
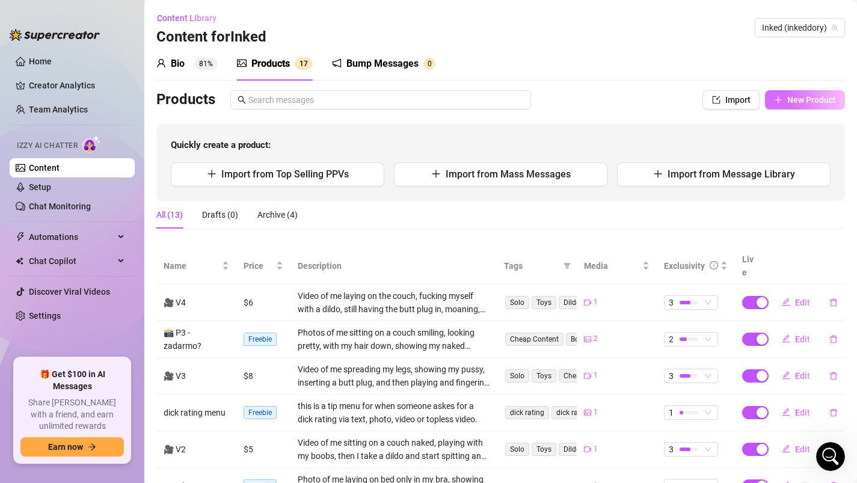
click at [808, 101] on span "New Product" at bounding box center [812, 100] width 49 height 10
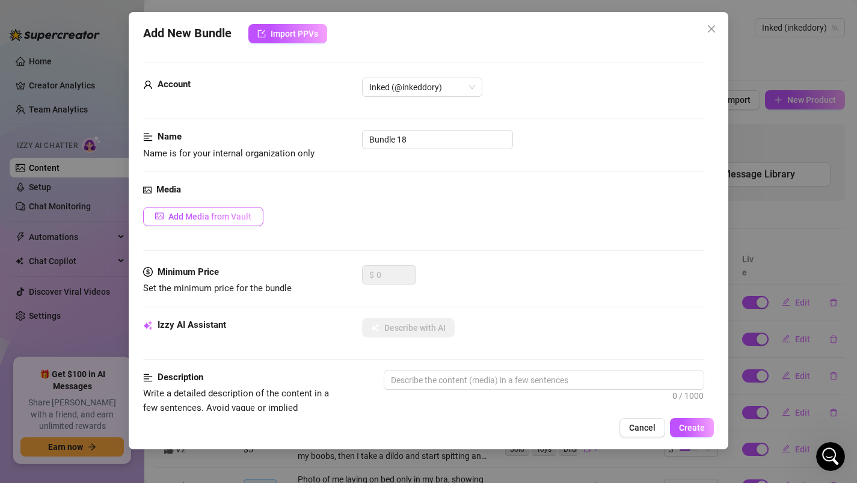
click at [185, 208] on button "Add Media from Vault" at bounding box center [203, 216] width 120 height 19
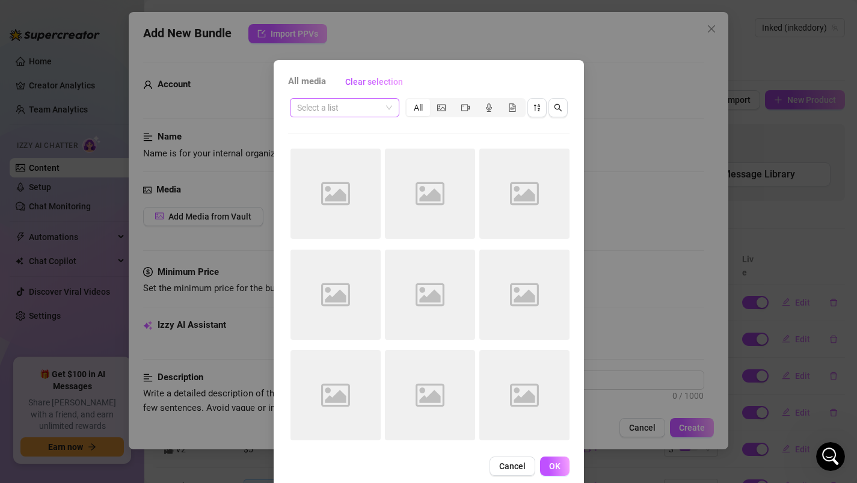
click at [388, 108] on span at bounding box center [344, 108] width 95 height 18
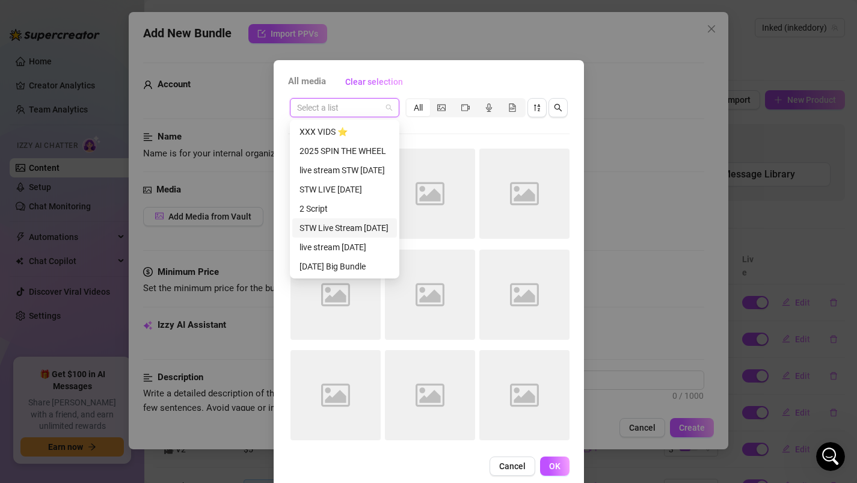
scroll to position [39, 0]
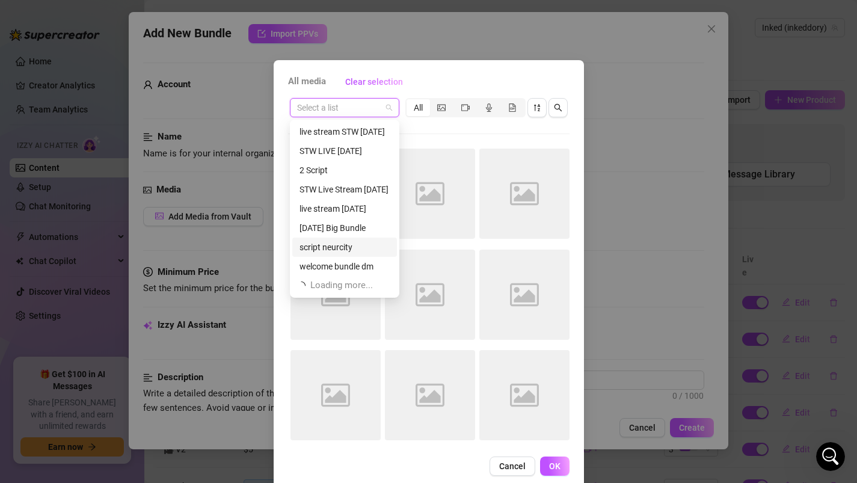
click at [347, 245] on div "script neurcity" at bounding box center [345, 247] width 90 height 13
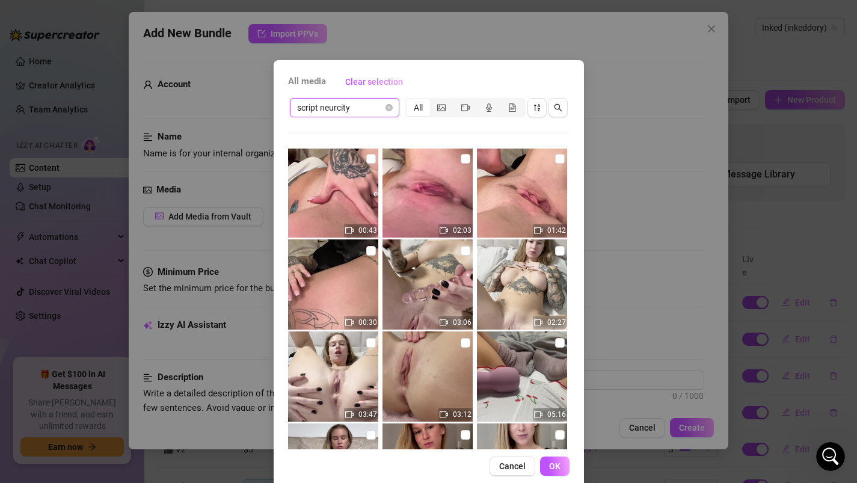
scroll to position [0, 0]
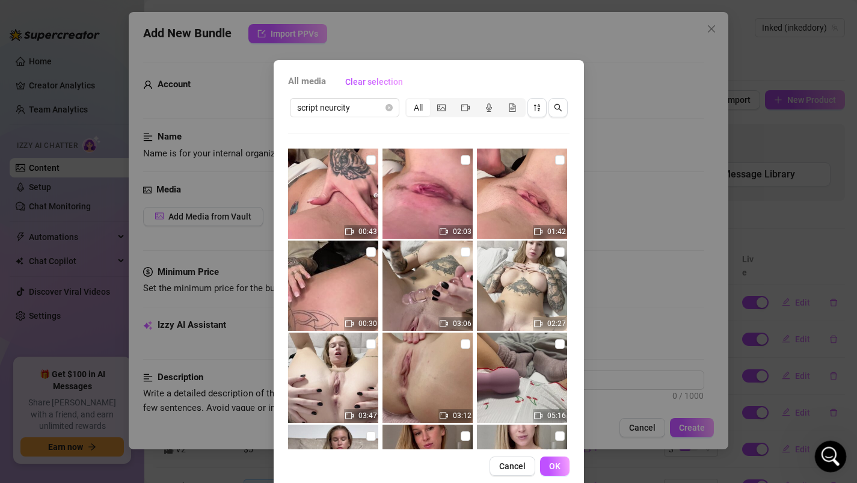
click at [821, 452] on div "Open Intercom Messenger" at bounding box center [829, 455] width 40 height 40
click at [835, 458] on div "Open Intercom Messenger" at bounding box center [829, 455] width 40 height 40
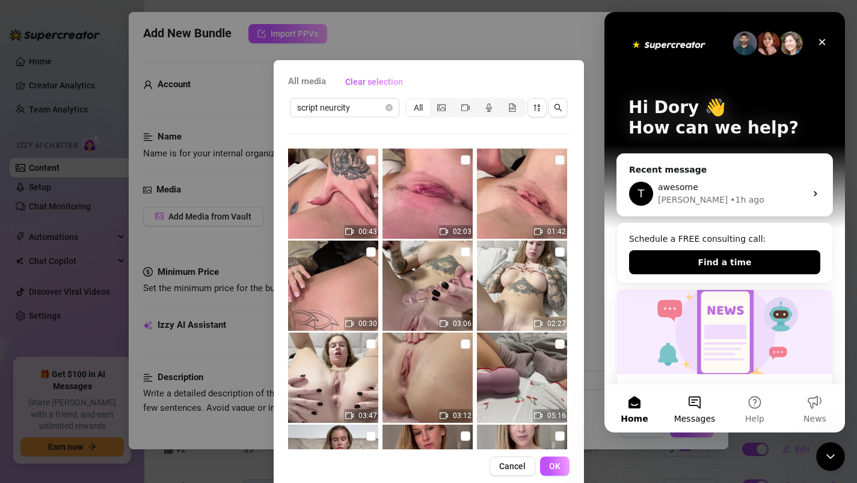
click at [695, 413] on button "Messages" at bounding box center [695, 408] width 60 height 48
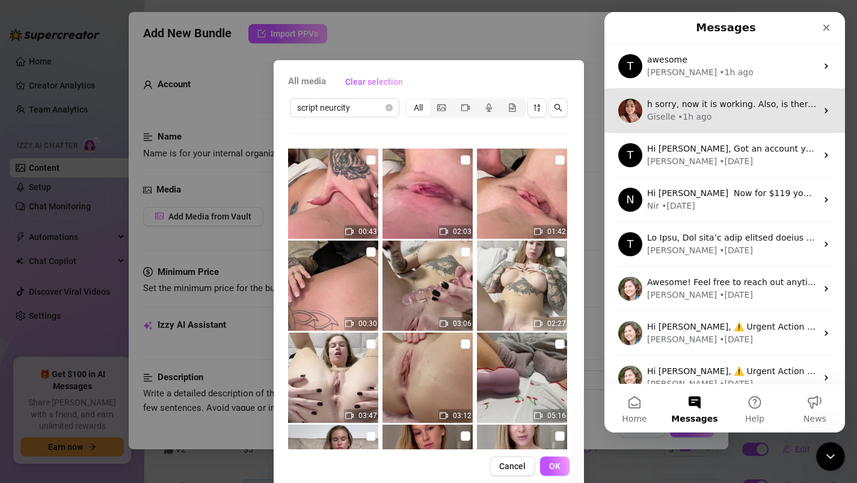
click at [695, 91] on div "h sorry, now it is working. Also, is there an option for Izzy to not respond to…" at bounding box center [725, 110] width 241 height 45
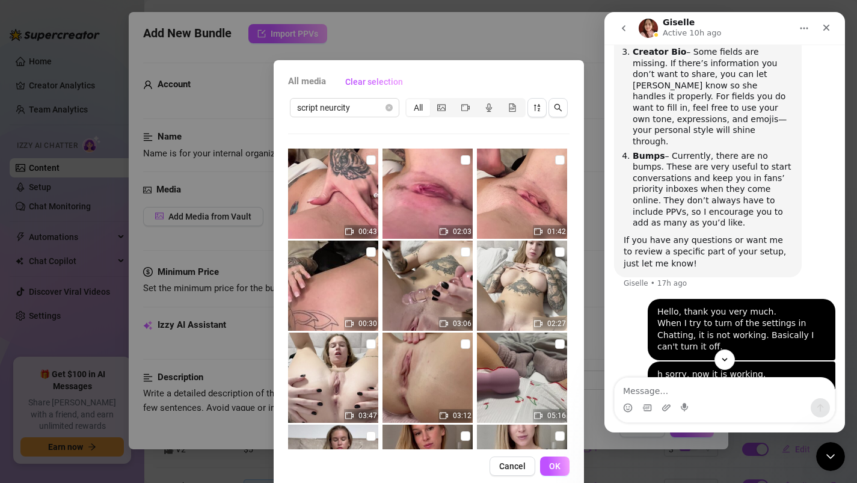
scroll to position [876, 0]
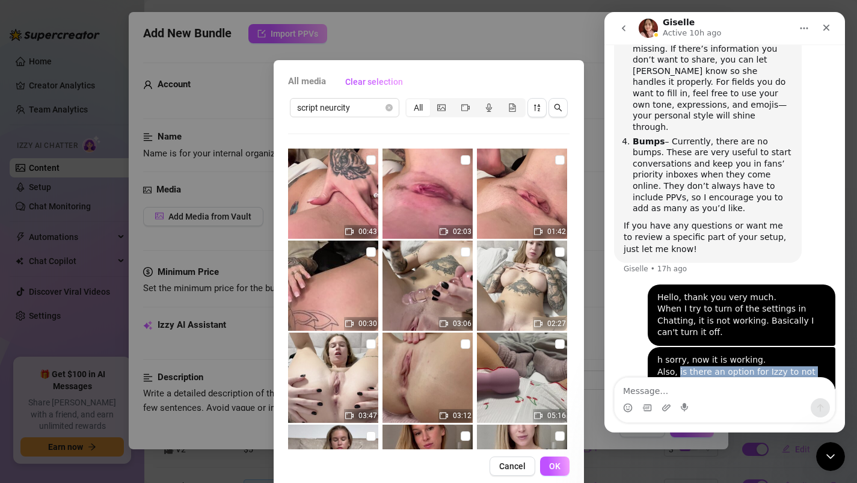
drag, startPoint x: 679, startPoint y: 280, endPoint x: 757, endPoint y: 349, distance: 104.5
click at [757, 354] on div "h sorry, now it is working. Also, is there an option for Izzy to not respond to…" at bounding box center [742, 407] width 168 height 106
copy div "is there an option for Izzy to not respond to messages where a fan tips on a ca…"
click at [824, 457] on icon "Close Intercom Messenger" at bounding box center [829, 455] width 14 height 14
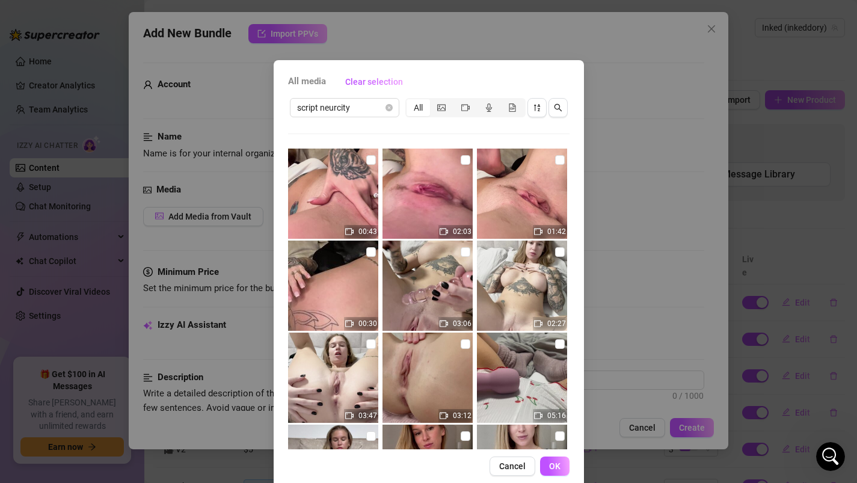
click at [345, 178] on img at bounding box center [333, 194] width 90 height 90
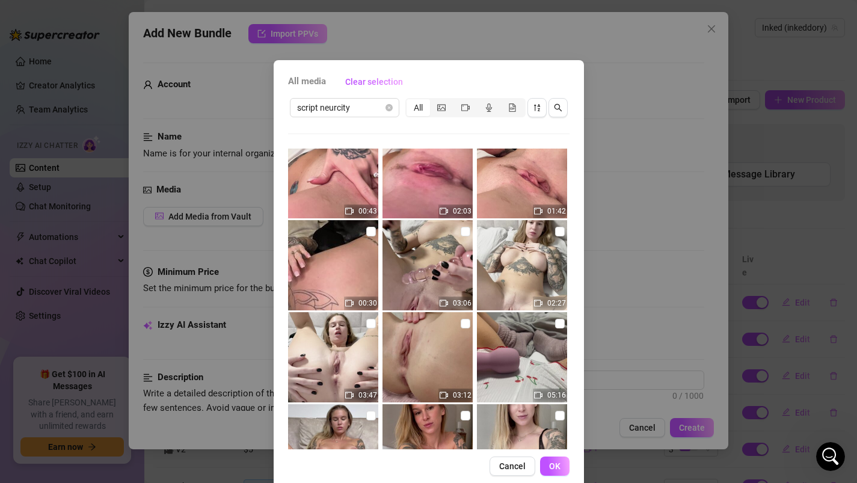
scroll to position [0, 0]
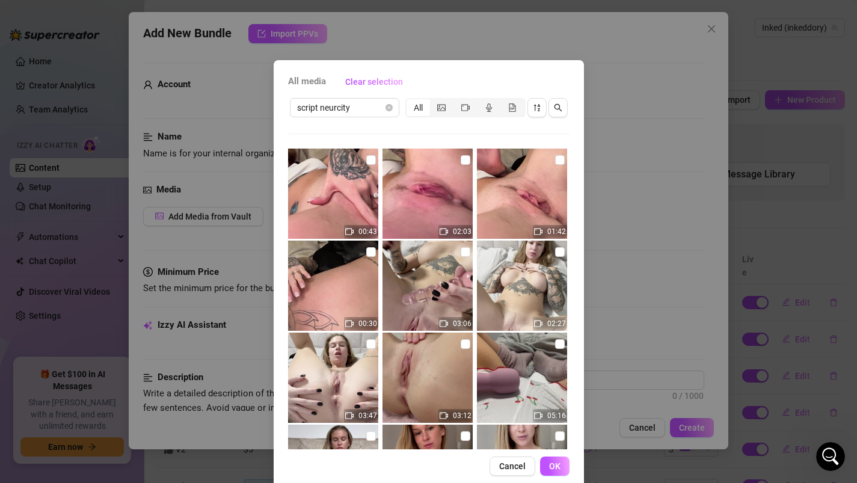
click at [516, 191] on img at bounding box center [522, 194] width 90 height 90
click at [552, 472] on button "OK" at bounding box center [554, 466] width 29 height 19
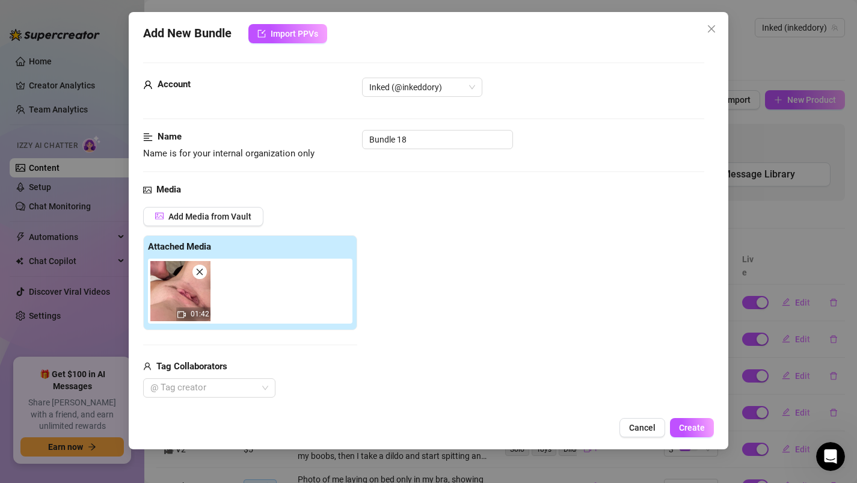
click at [199, 273] on icon "close" at bounding box center [200, 272] width 8 height 8
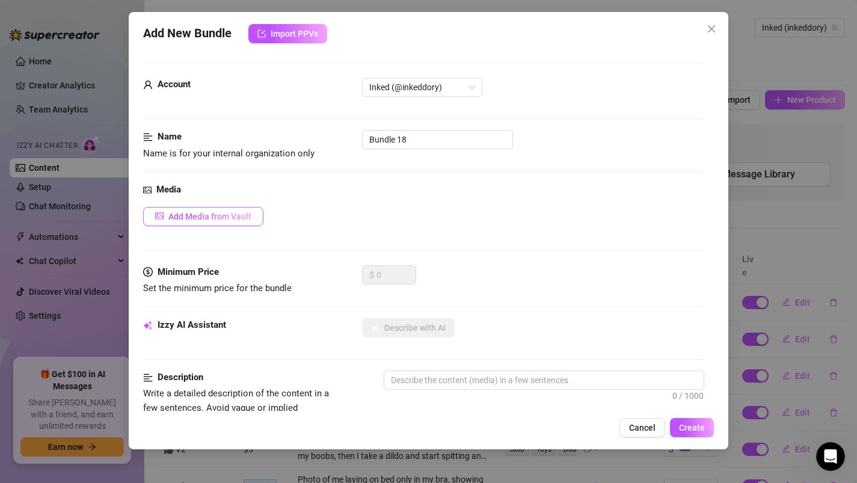
click at [196, 221] on button "Add Media from Vault" at bounding box center [203, 216] width 120 height 19
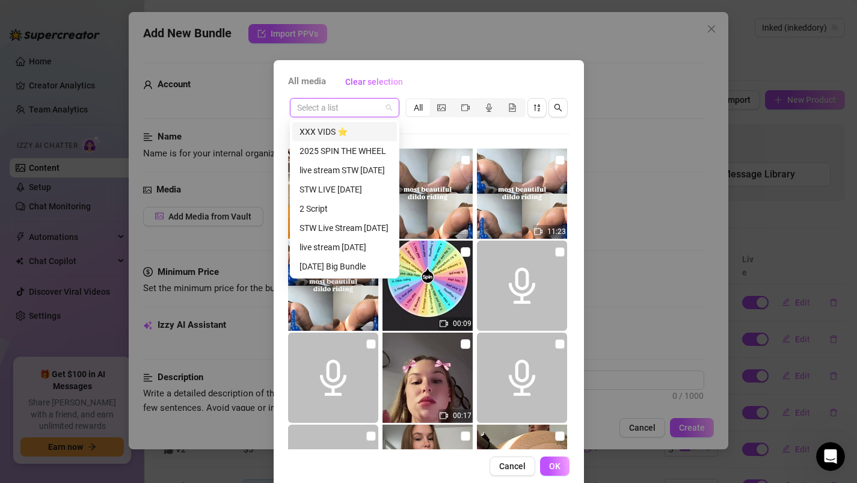
click at [374, 107] on input "search" at bounding box center [339, 108] width 84 height 18
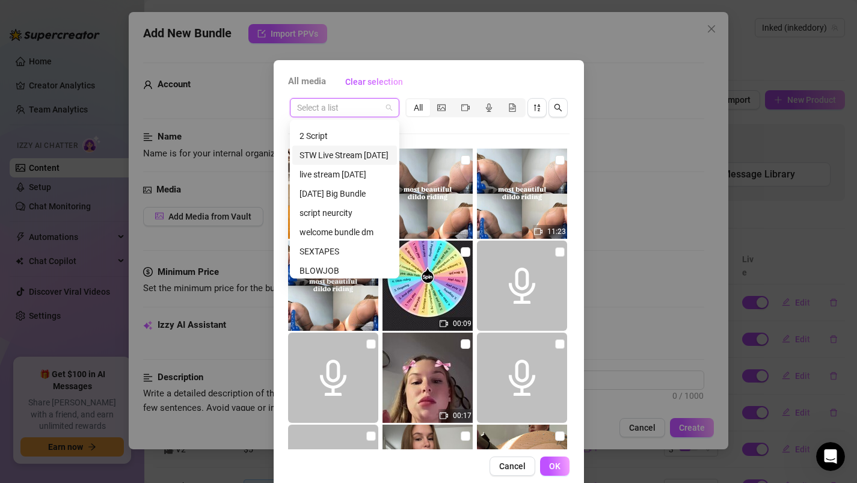
scroll to position [84, 0]
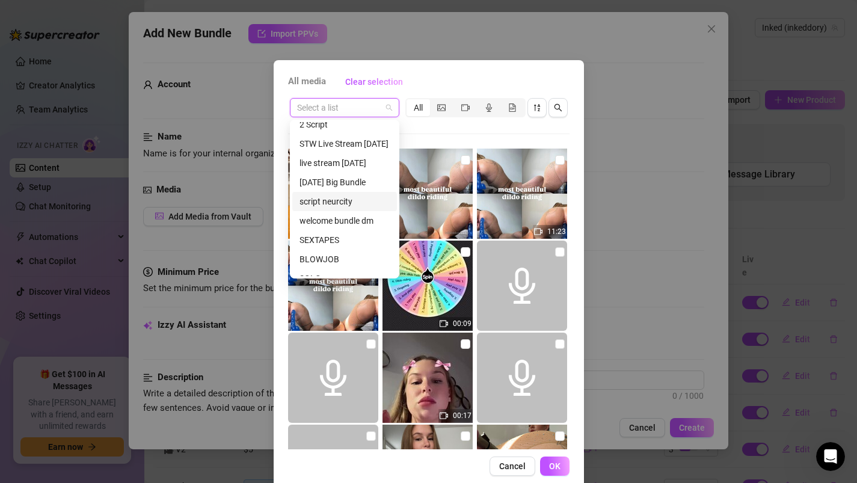
click at [333, 205] on div "script neurcity" at bounding box center [345, 201] width 90 height 13
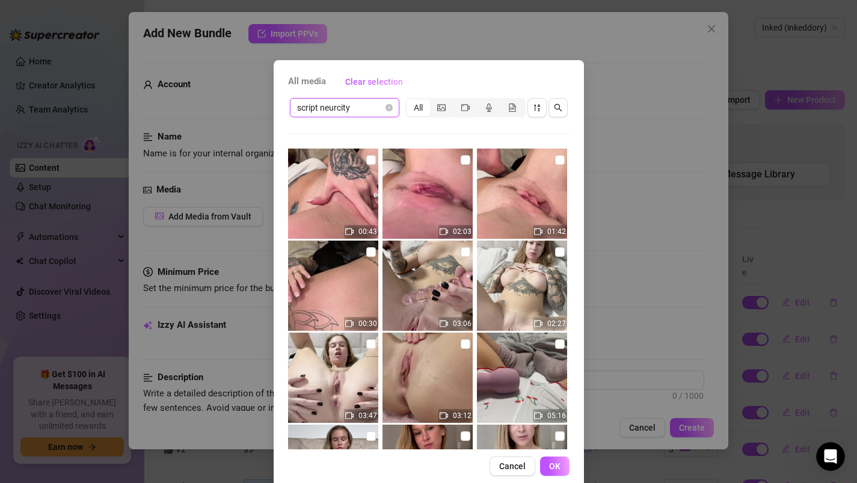
click at [365, 255] on img at bounding box center [333, 286] width 90 height 90
click at [547, 466] on button "OK" at bounding box center [554, 466] width 29 height 19
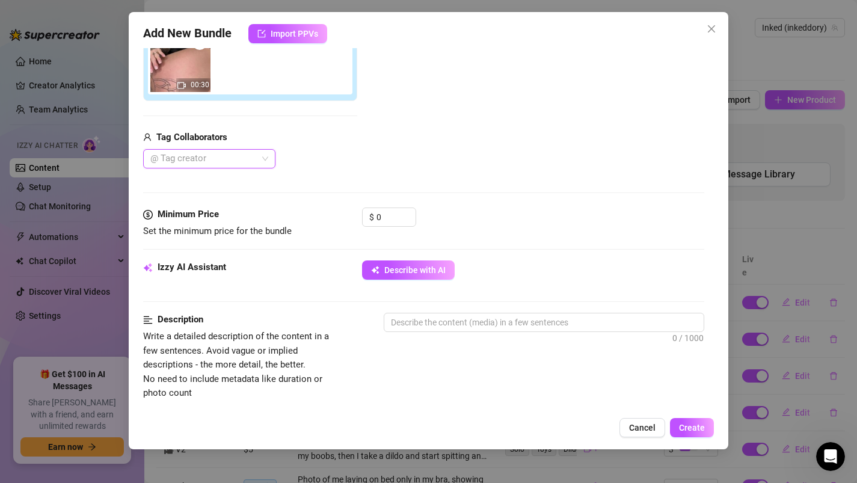
scroll to position [271, 0]
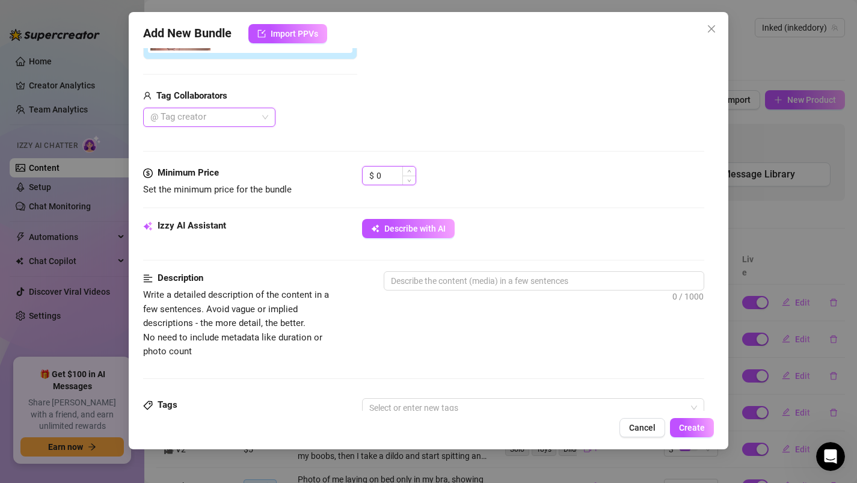
click at [392, 179] on input "0" at bounding box center [396, 176] width 39 height 18
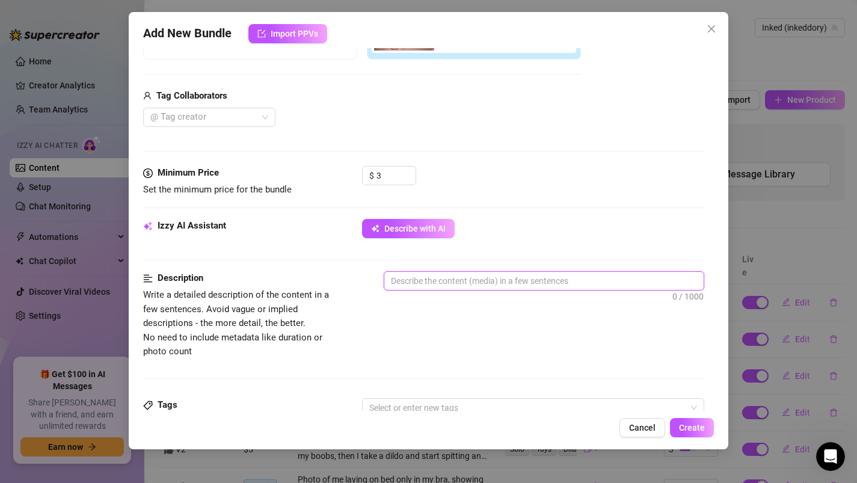
click at [449, 281] on textarea at bounding box center [544, 281] width 320 height 18
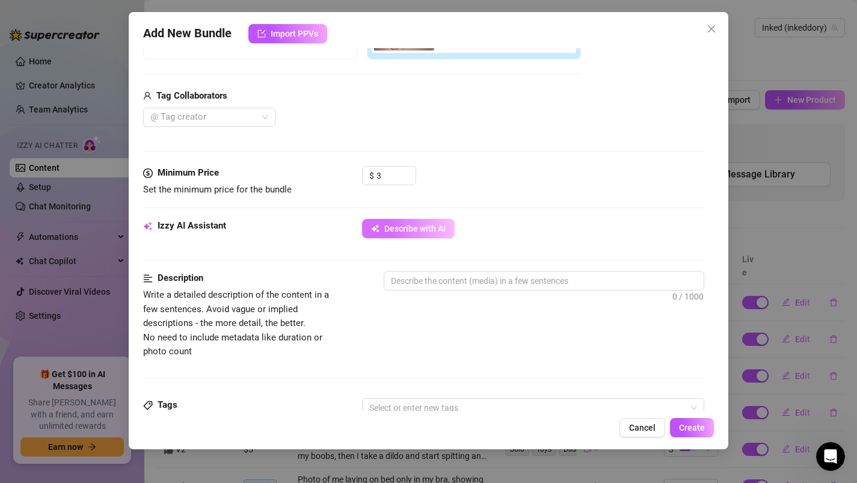
click at [409, 225] on span "Describe with AI" at bounding box center [414, 229] width 61 height 10
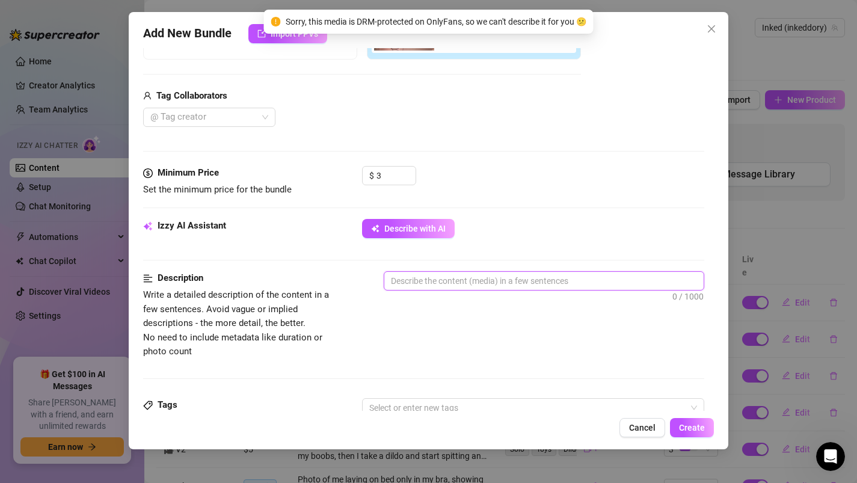
click at [422, 278] on textarea at bounding box center [544, 281] width 320 height 18
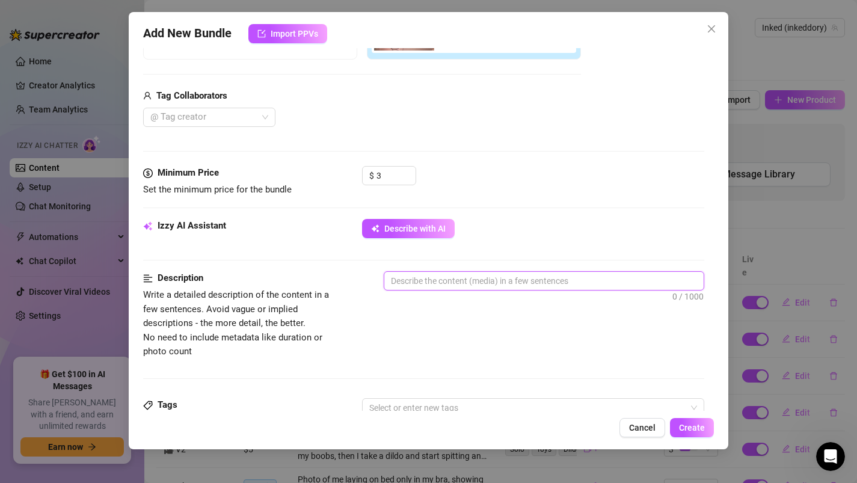
click at [420, 282] on textarea at bounding box center [544, 281] width 320 height 18
click at [427, 283] on textarea at bounding box center [544, 281] width 320 height 18
click at [484, 283] on textarea at bounding box center [544, 281] width 320 height 18
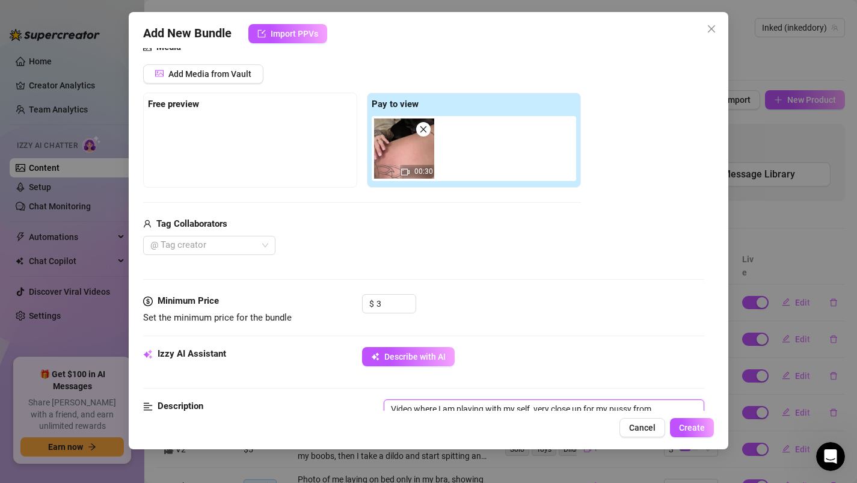
scroll to position [143, 0]
click at [401, 156] on img at bounding box center [404, 148] width 60 height 60
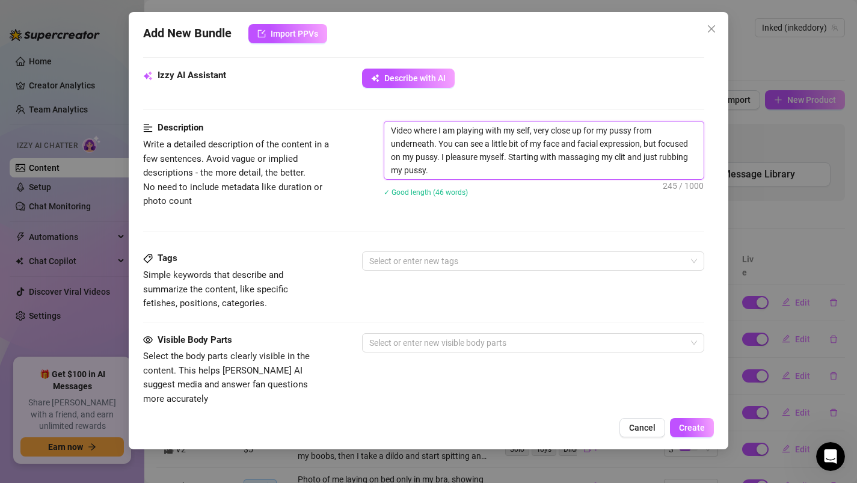
scroll to position [410, 0]
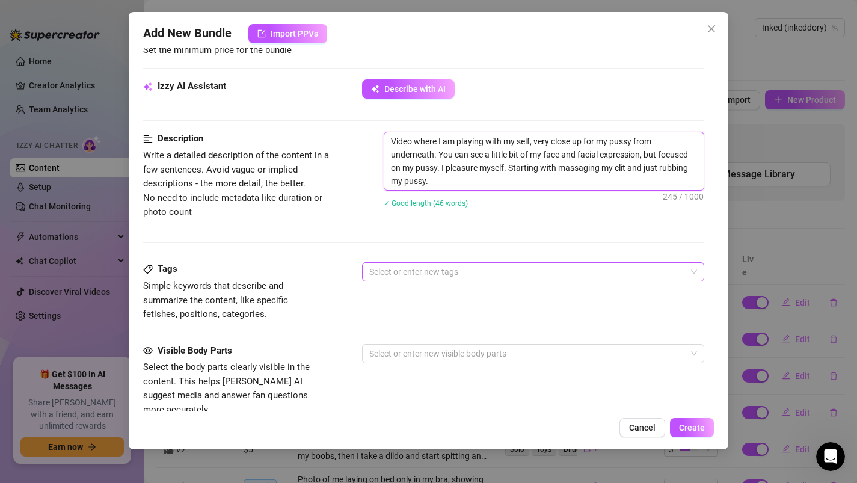
click at [398, 279] on div at bounding box center [527, 272] width 325 height 17
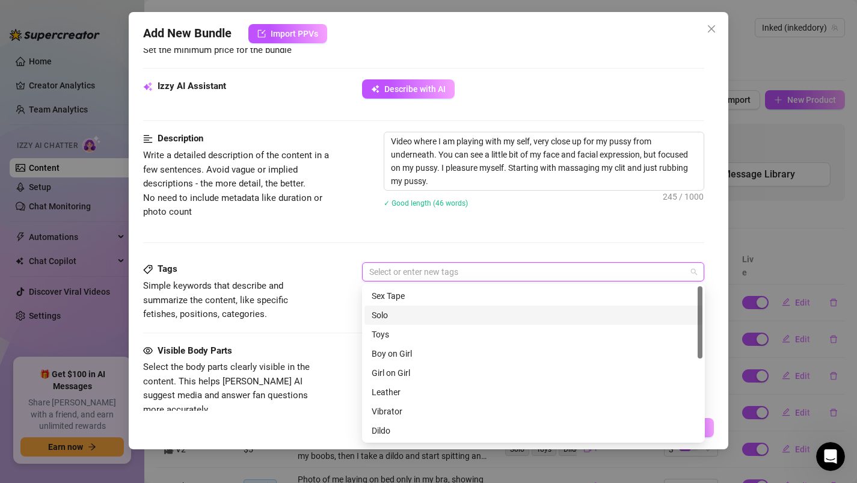
click at [392, 314] on div "Solo" at bounding box center [534, 315] width 324 height 13
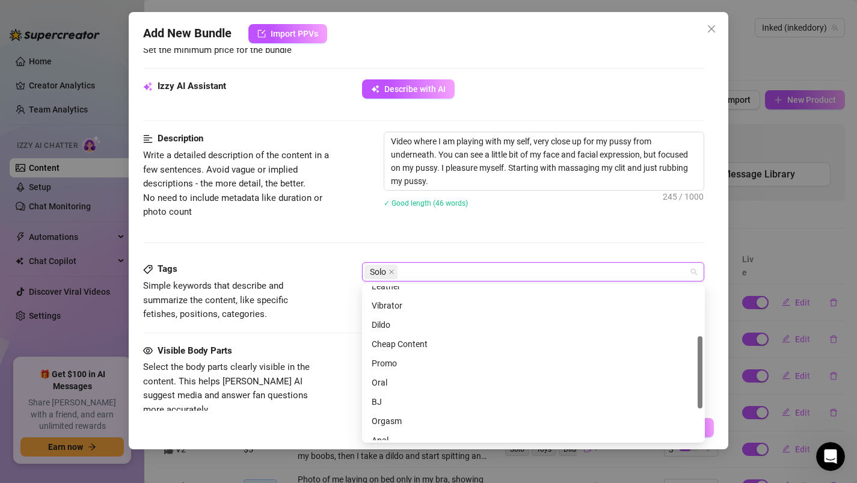
scroll to position [105, 0]
click at [389, 342] on div "Cheap Content" at bounding box center [534, 344] width 324 height 13
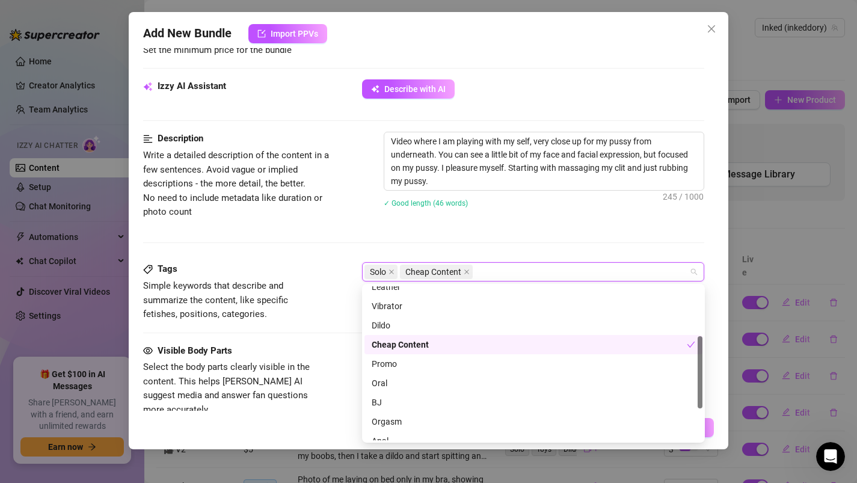
click at [342, 321] on div "Tags Simple keywords that describe and summarize the content, like specific fet…" at bounding box center [424, 291] width 562 height 59
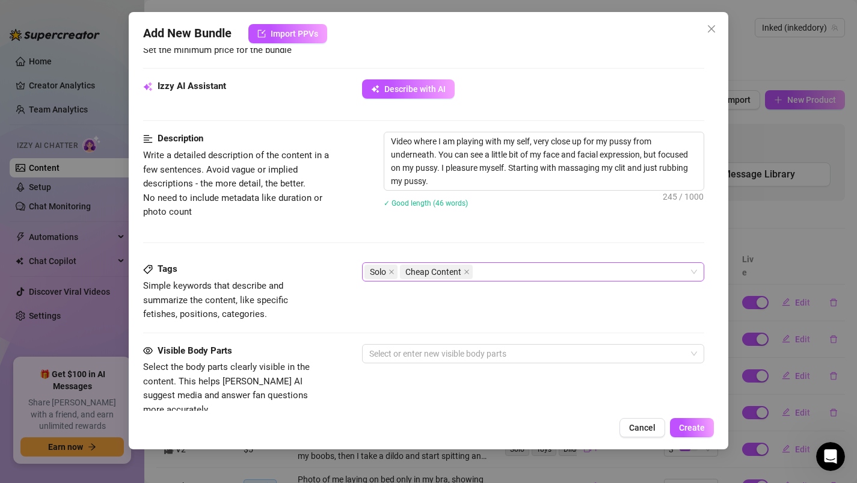
click at [507, 271] on div "Solo Cheap Content" at bounding box center [527, 272] width 325 height 17
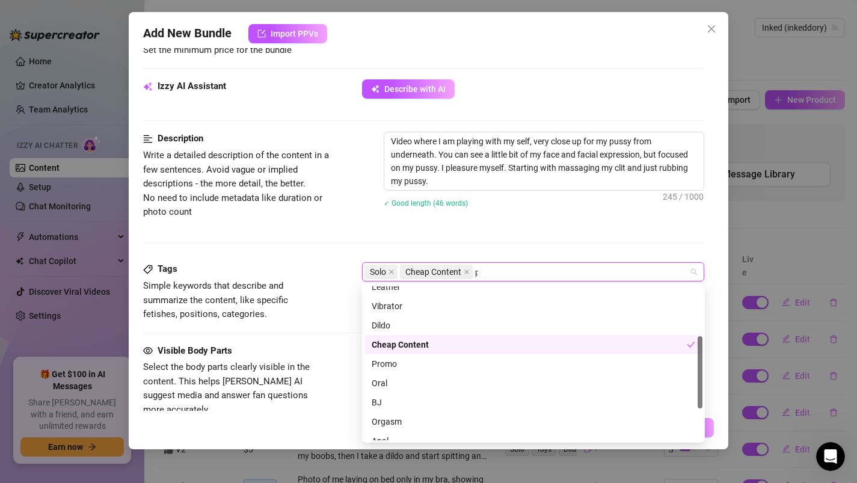
scroll to position [0, 0]
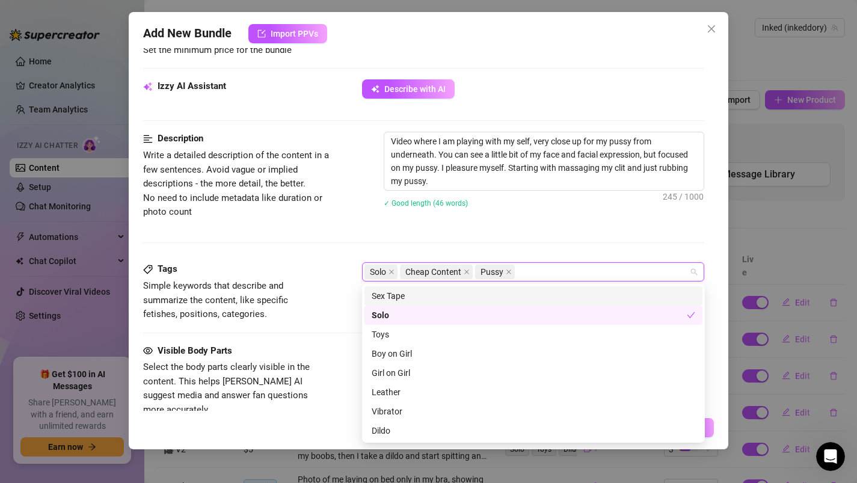
click at [434, 256] on div "Description Write a detailed description of the content in a few sentences. Avo…" at bounding box center [424, 197] width 562 height 131
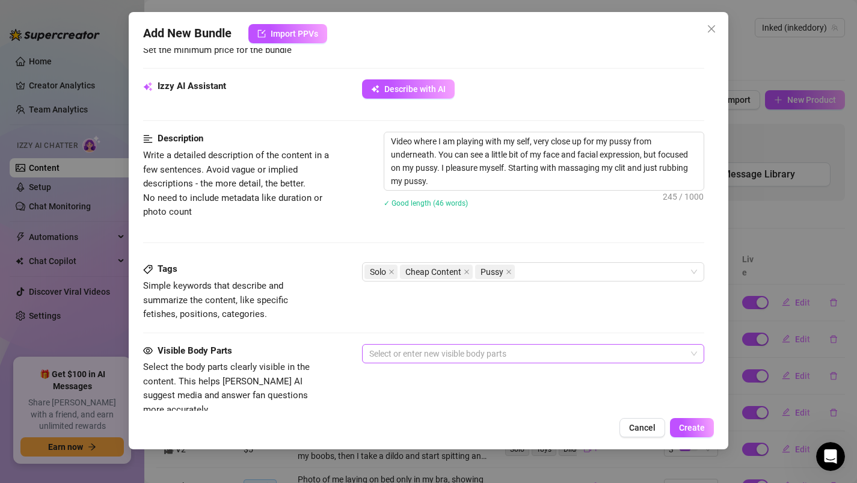
click at [381, 354] on div at bounding box center [527, 353] width 325 height 17
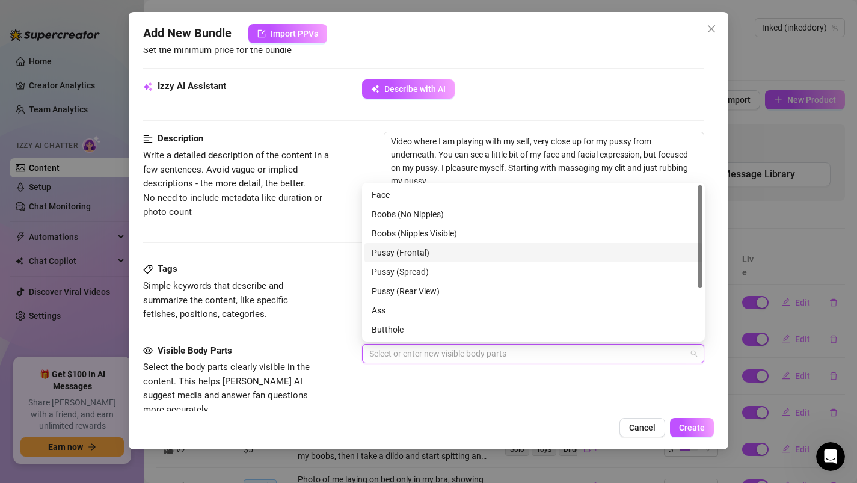
click at [401, 253] on div "Pussy (Frontal)" at bounding box center [534, 252] width 324 height 13
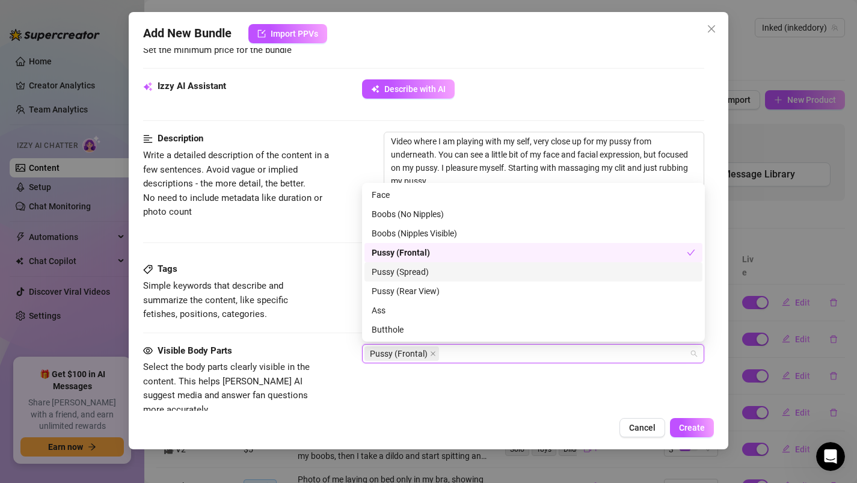
click at [403, 269] on div "Pussy (Spread)" at bounding box center [534, 271] width 324 height 13
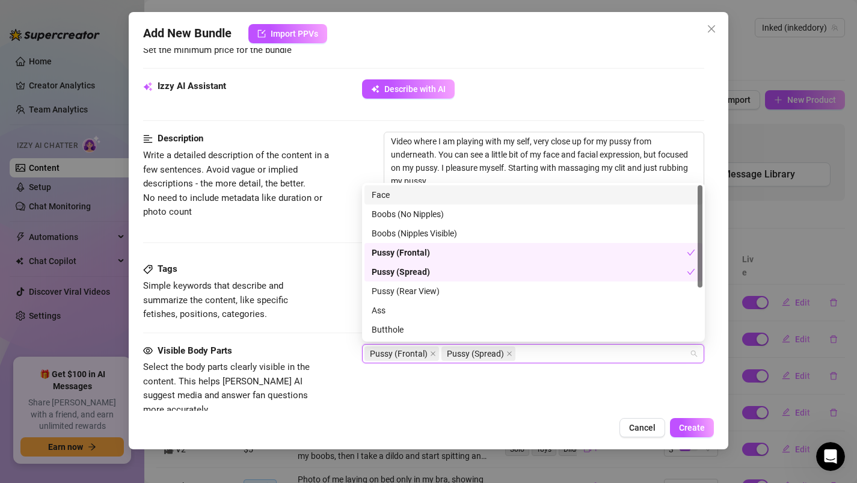
click at [375, 196] on div "Face" at bounding box center [534, 194] width 324 height 13
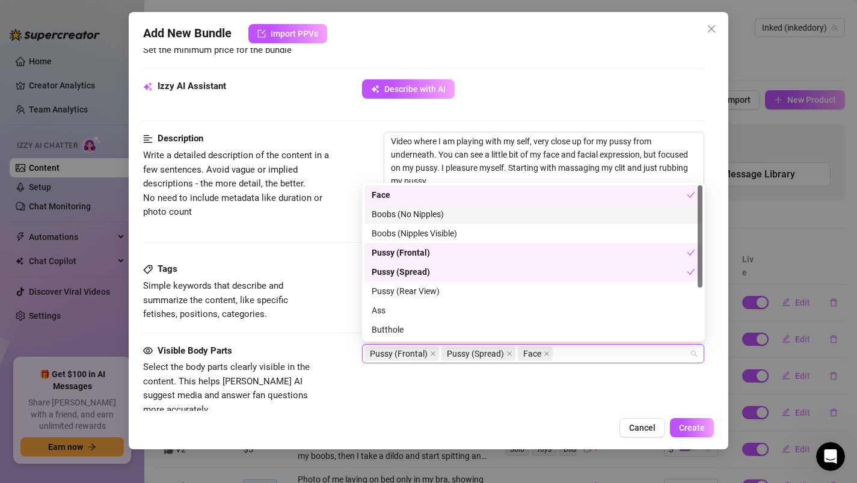
click at [374, 358] on span "Pussy (Frontal)" at bounding box center [399, 353] width 58 height 13
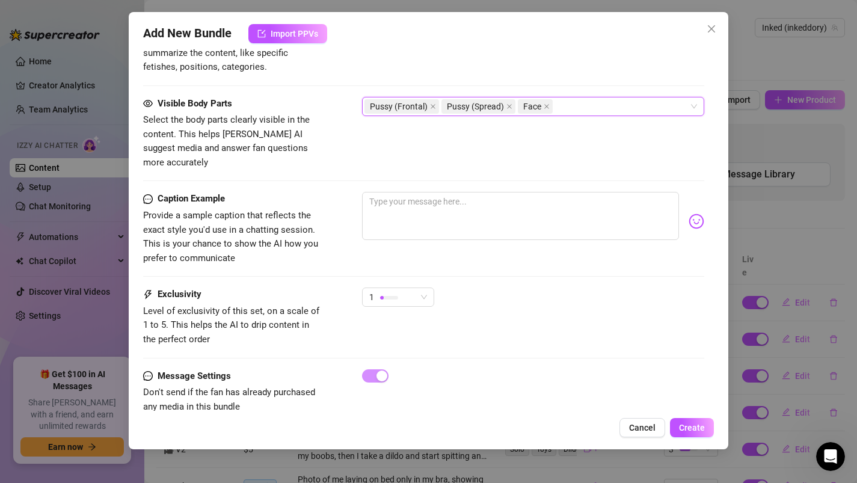
scroll to position [660, 0]
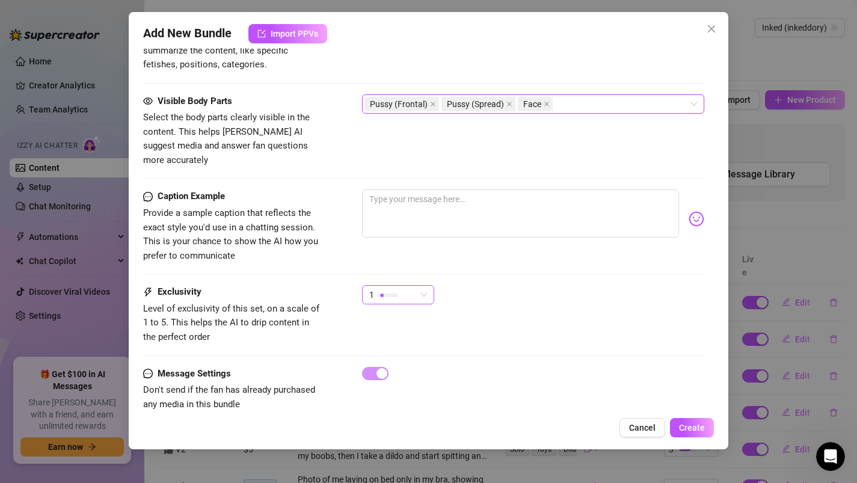
click at [381, 289] on div at bounding box center [389, 294] width 18 height 11
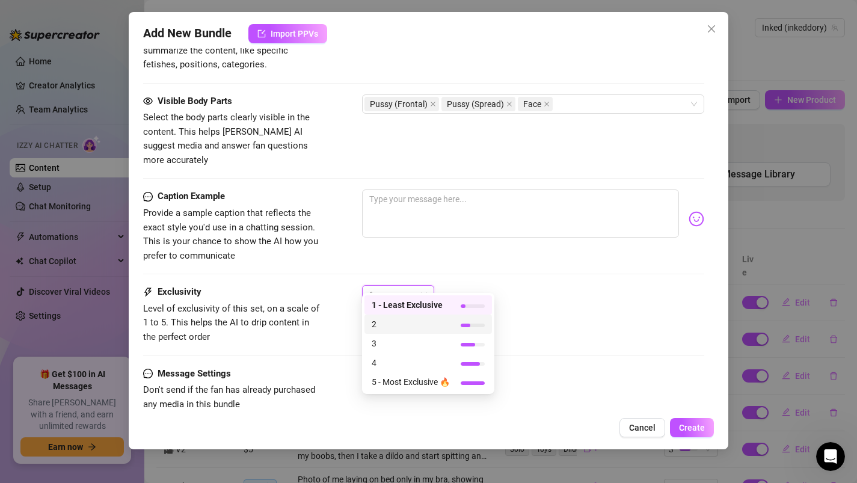
click at [381, 323] on span "2" at bounding box center [411, 324] width 78 height 13
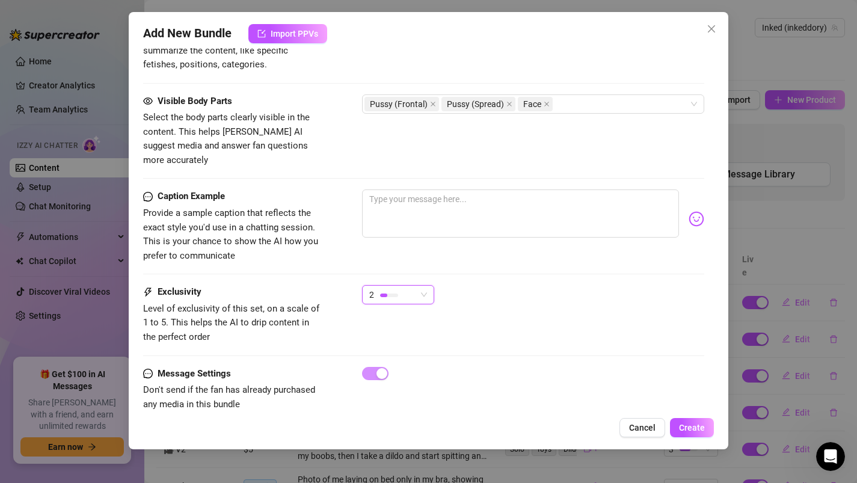
scroll to position [669, 0]
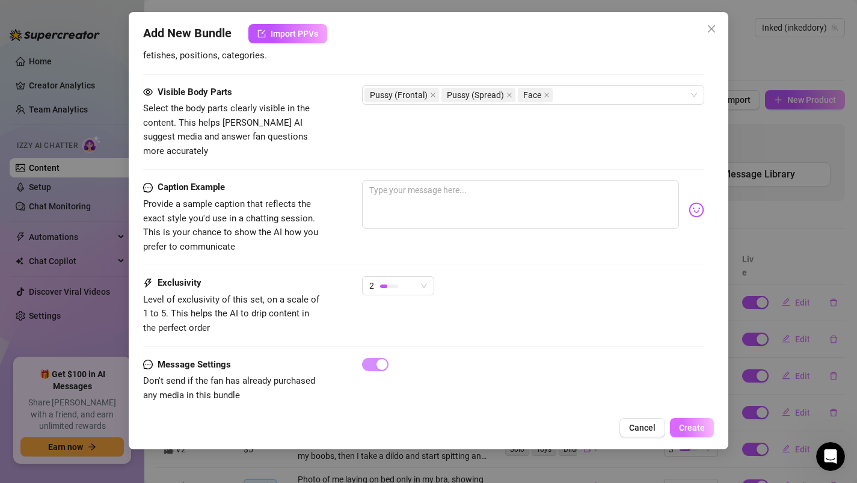
click at [685, 425] on span "Create" at bounding box center [692, 428] width 26 height 10
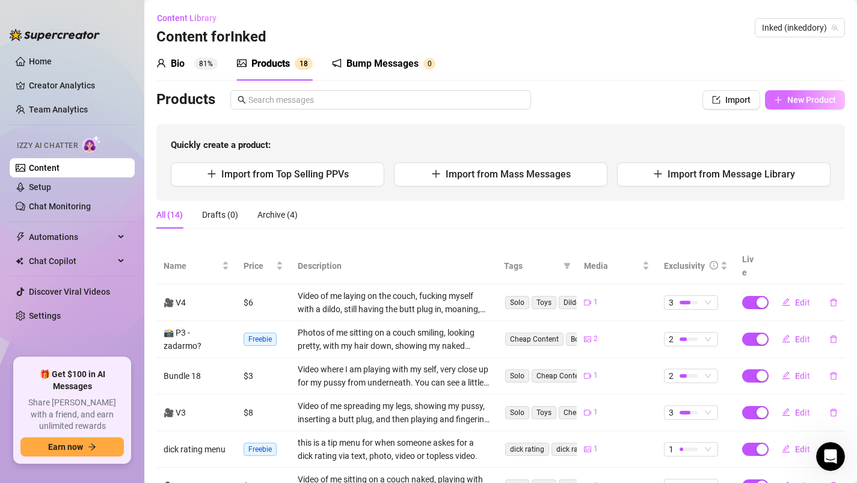
click at [794, 100] on span "New Product" at bounding box center [812, 100] width 49 height 10
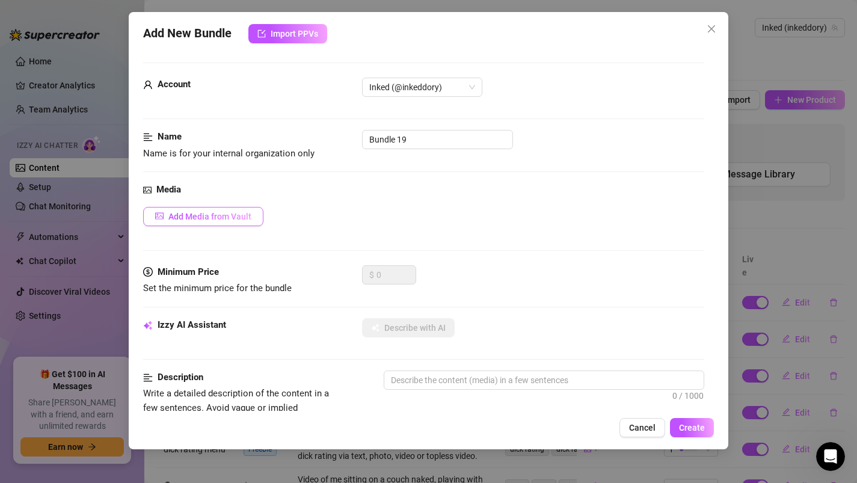
click at [212, 213] on span "Add Media from Vault" at bounding box center [209, 217] width 83 height 10
click at [641, 431] on span "Cancel" at bounding box center [642, 428] width 26 height 10
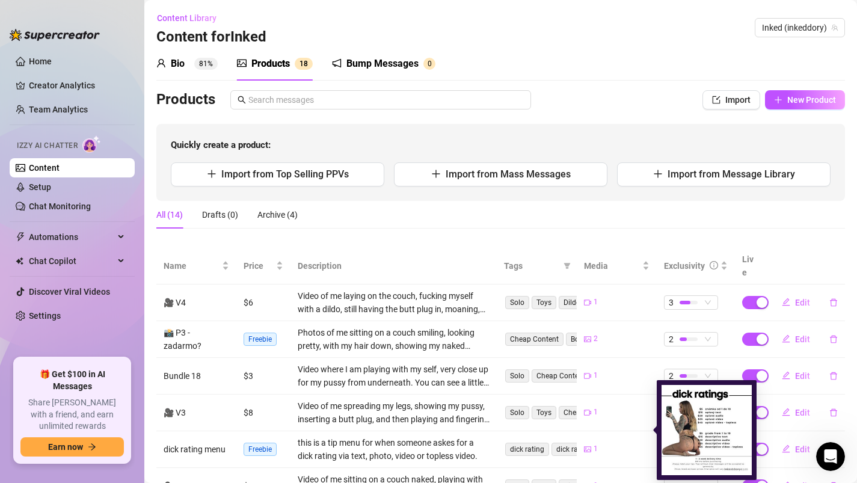
scroll to position [224, 0]
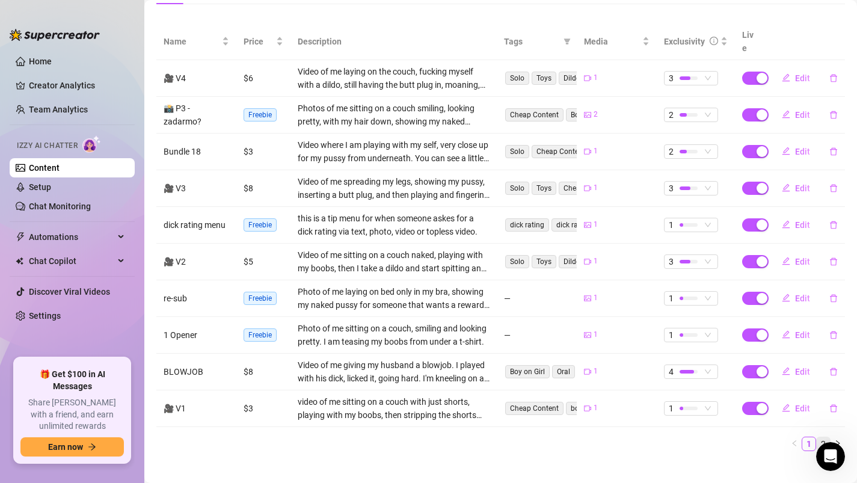
click at [827, 437] on link "2" at bounding box center [823, 443] width 13 height 13
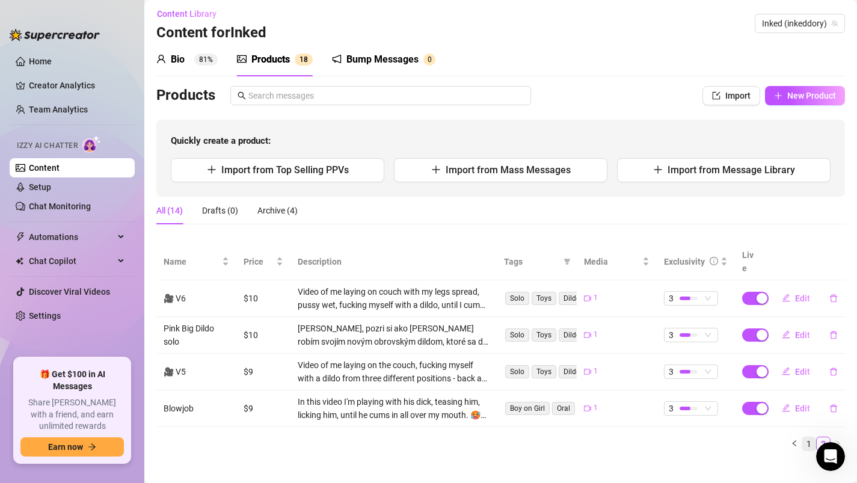
click at [807, 437] on link "1" at bounding box center [809, 443] width 13 height 13
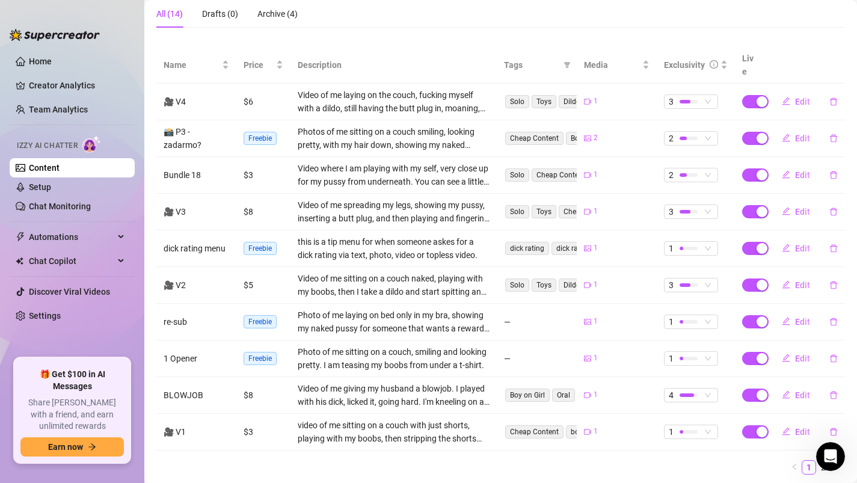
scroll to position [199, 0]
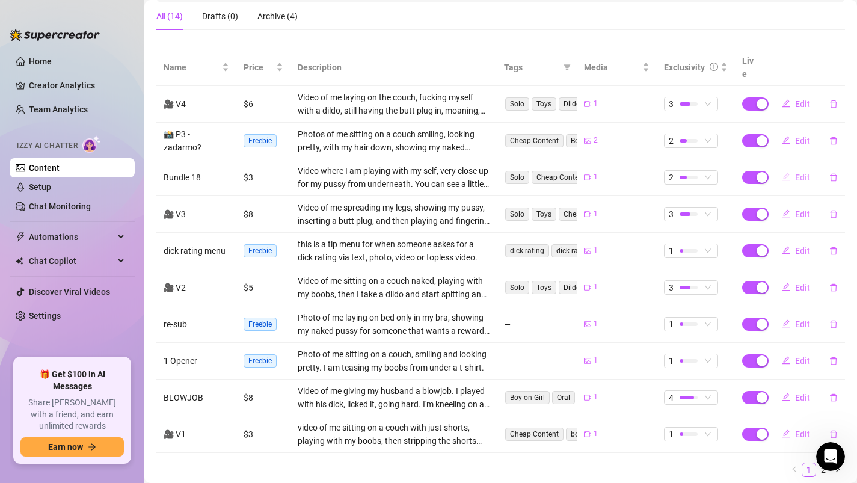
click at [801, 173] on span "Edit" at bounding box center [802, 178] width 15 height 10
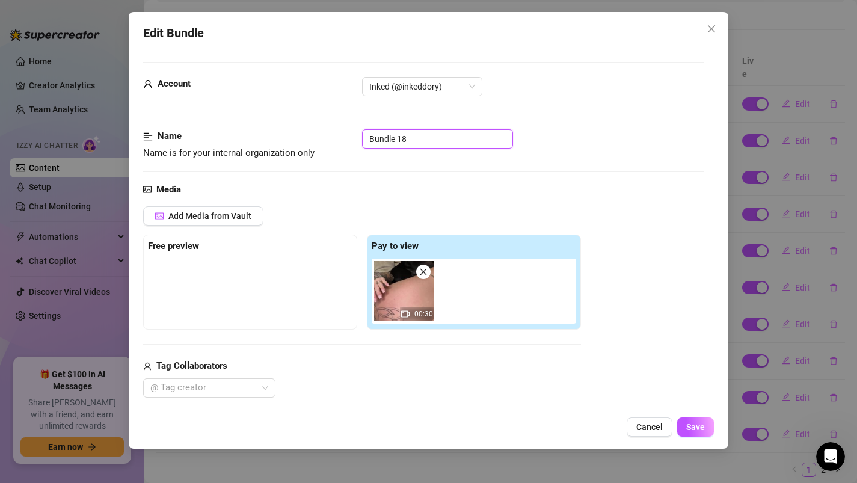
drag, startPoint x: 419, startPoint y: 142, endPoint x: 337, endPoint y: 140, distance: 82.4
click at [337, 140] on div "Name Name is for your internal organization only Bundle 18" at bounding box center [424, 144] width 562 height 31
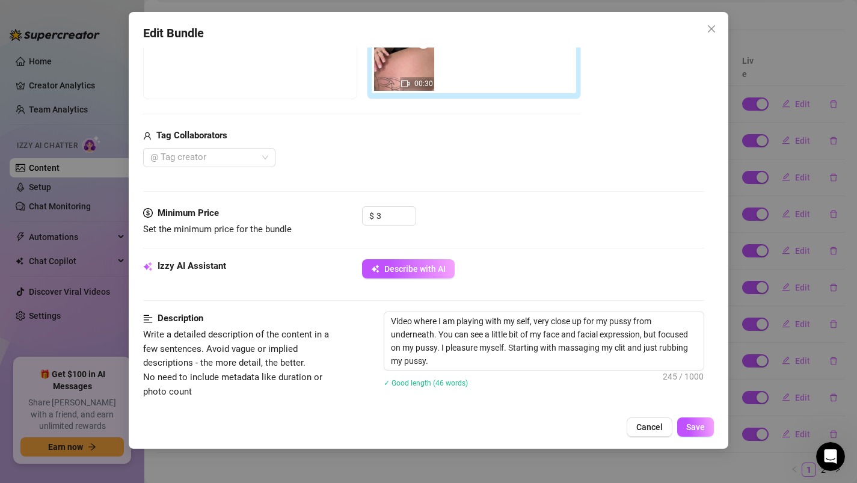
scroll to position [235, 0]
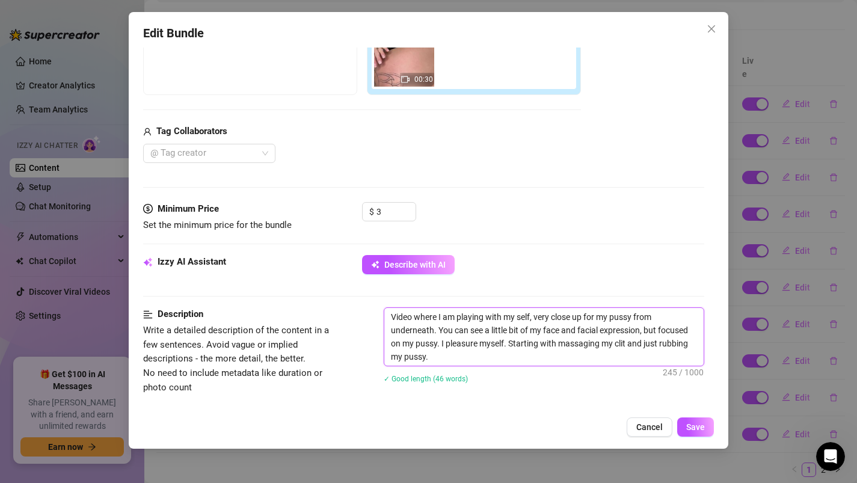
click at [518, 317] on textarea "Video where I am playing with my self, very close up for my pussy from undernea…" at bounding box center [544, 337] width 320 height 58
click at [698, 425] on span "Save" at bounding box center [695, 427] width 19 height 10
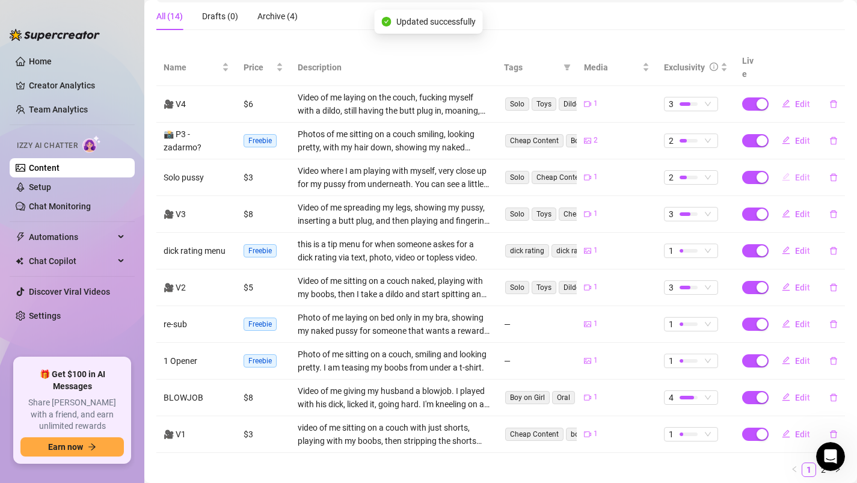
click at [799, 173] on span "Edit" at bounding box center [802, 178] width 15 height 10
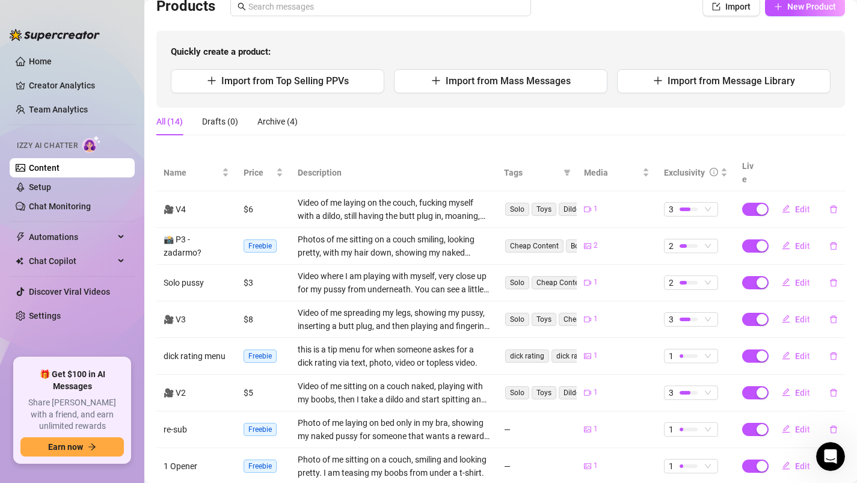
scroll to position [0, 0]
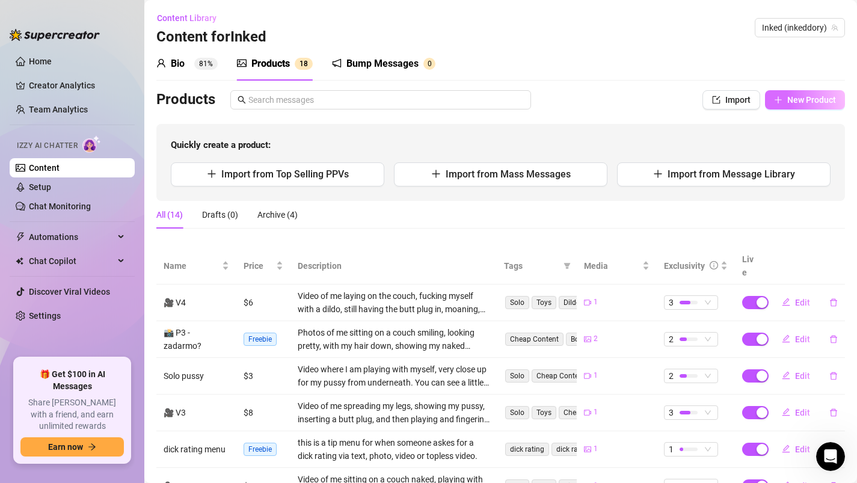
click at [797, 106] on button "New Product" at bounding box center [805, 99] width 80 height 19
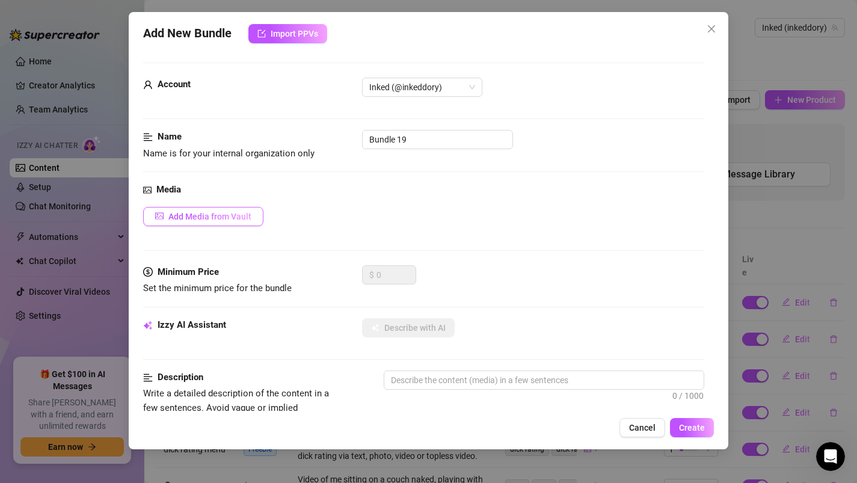
click at [223, 208] on button "Add Media from Vault" at bounding box center [203, 216] width 120 height 19
click at [156, 214] on div "All media Clear selection Select a list All Image placeholder Image placeholder…" at bounding box center [428, 241] width 857 height 483
click at [188, 220] on span "Add Media from Vault" at bounding box center [209, 217] width 83 height 10
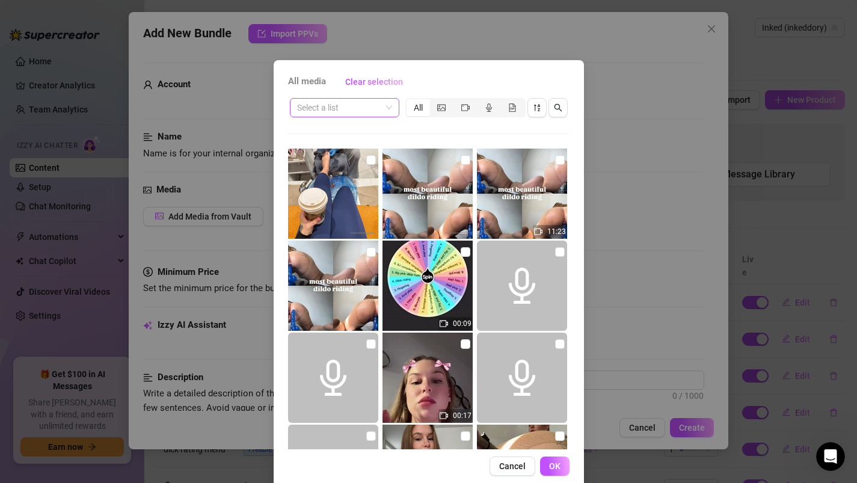
click at [349, 116] on input "search" at bounding box center [339, 108] width 84 height 18
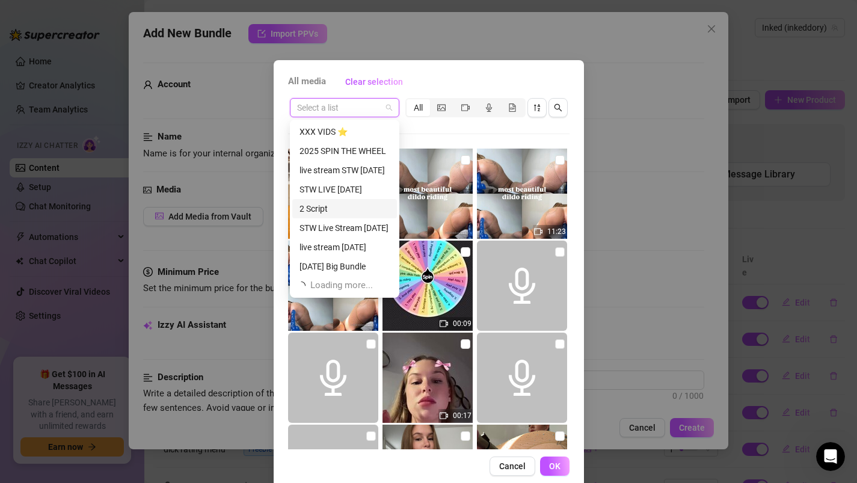
scroll to position [39, 0]
click at [346, 242] on div "script neurcity" at bounding box center [345, 247] width 90 height 13
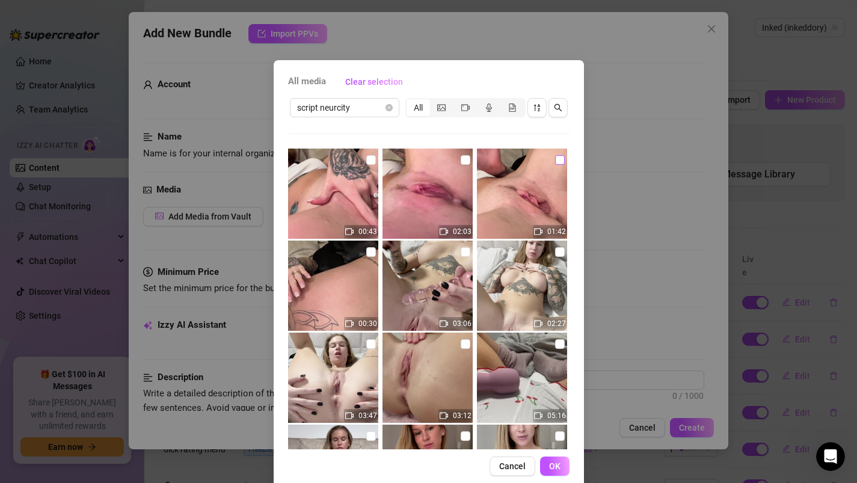
click at [559, 161] on input "checkbox" at bounding box center [560, 160] width 10 height 10
click at [554, 469] on span "OK" at bounding box center [554, 466] width 11 height 10
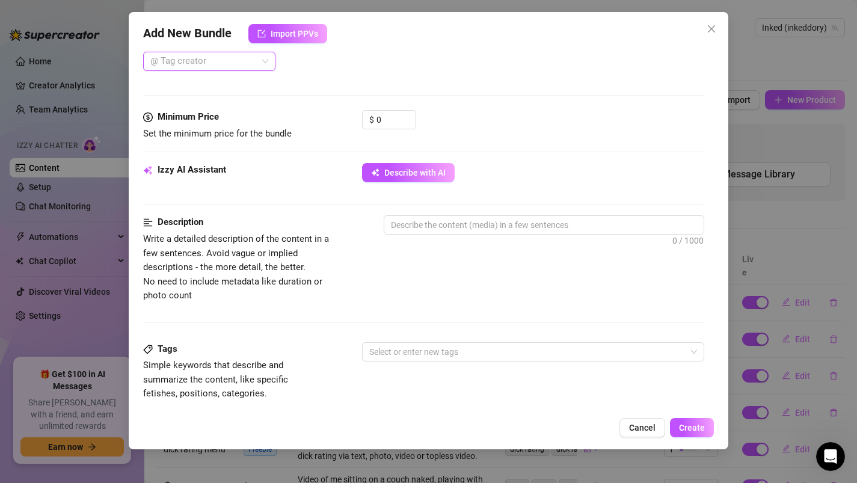
scroll to position [331, 0]
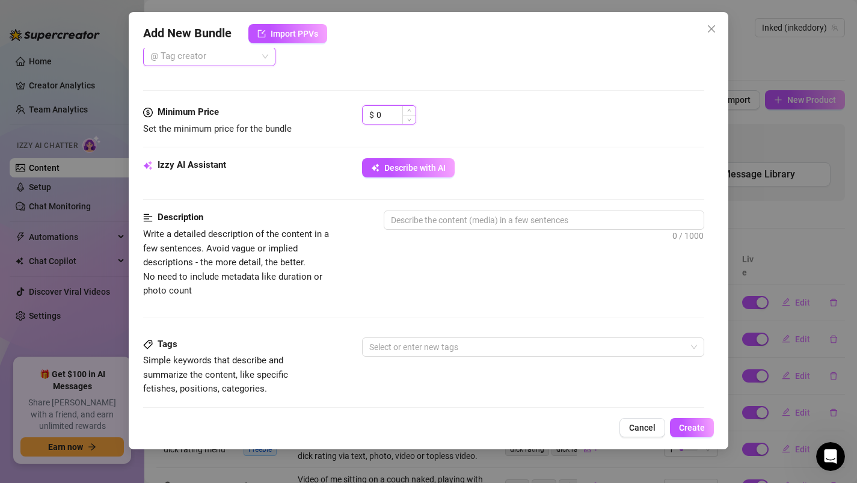
click at [391, 117] on input "0" at bounding box center [396, 115] width 39 height 18
click at [418, 217] on textarea at bounding box center [544, 220] width 320 height 18
paste textarea "Video where I am playing with myself, very close up for my pussy from underneat…"
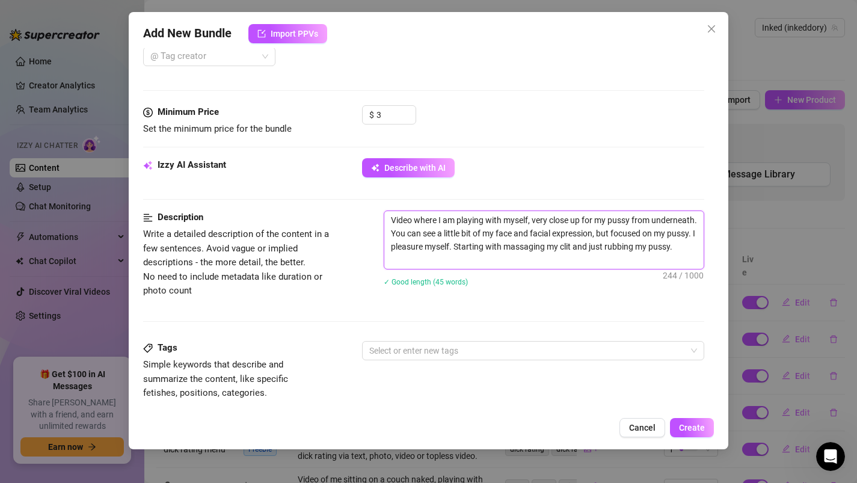
scroll to position [0, 0]
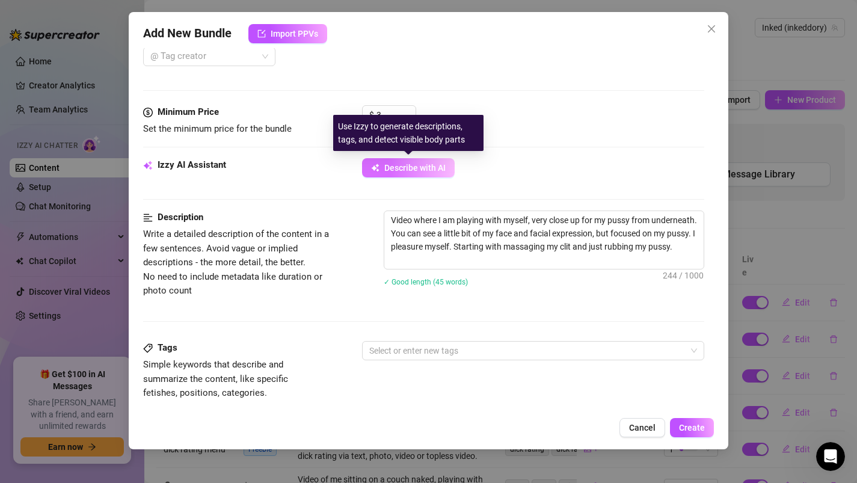
click at [402, 169] on span "Describe with AI" at bounding box center [414, 168] width 61 height 10
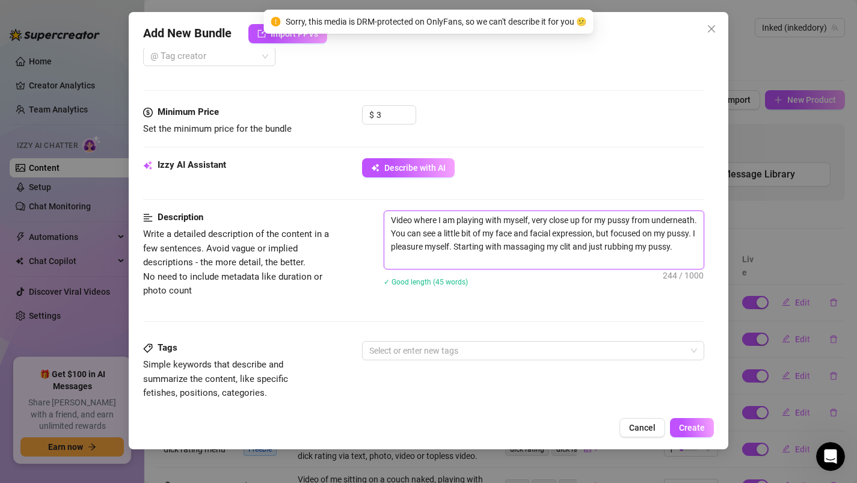
click at [466, 262] on textarea "Video where I am playing with myself, very close up for my pussy from underneat…" at bounding box center [544, 240] width 320 height 58
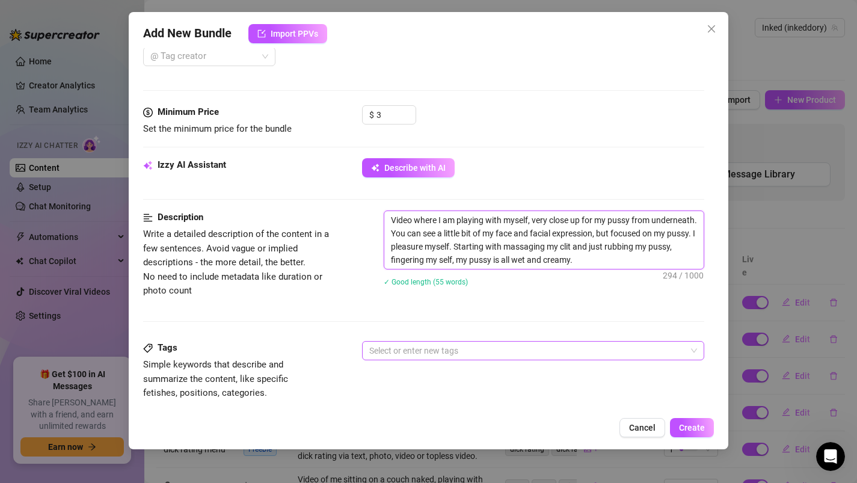
click at [386, 348] on div at bounding box center [527, 350] width 325 height 17
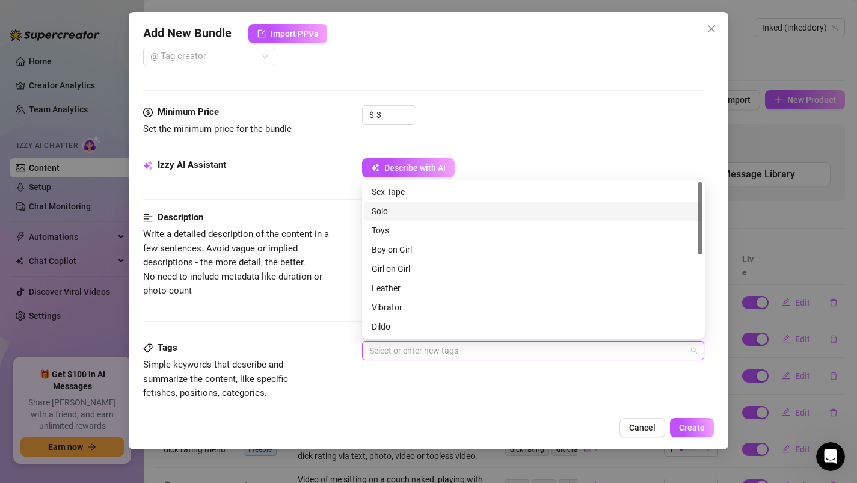
click at [396, 206] on div "Solo" at bounding box center [534, 211] width 324 height 13
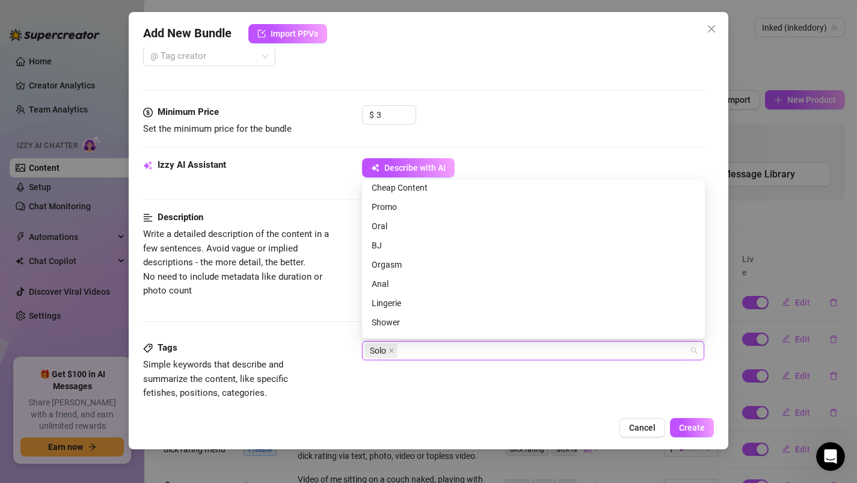
scroll to position [162, 0]
click at [398, 185] on div "Cheap Content" at bounding box center [534, 183] width 324 height 13
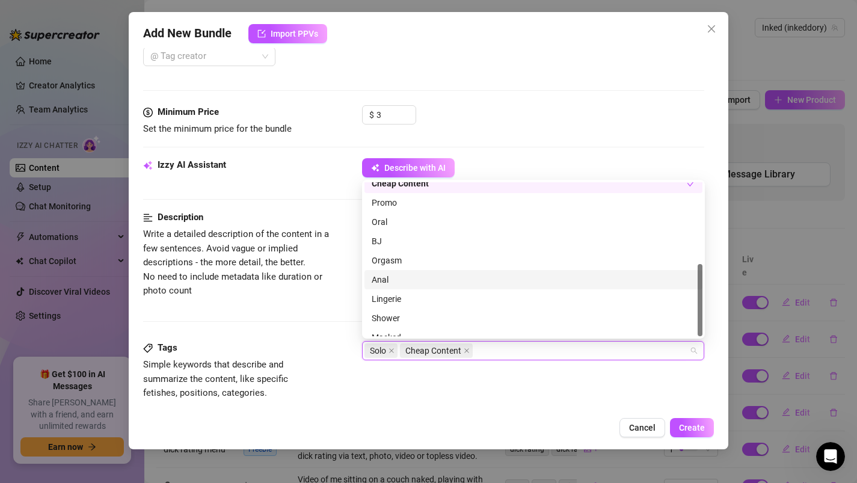
scroll to position [173, 0]
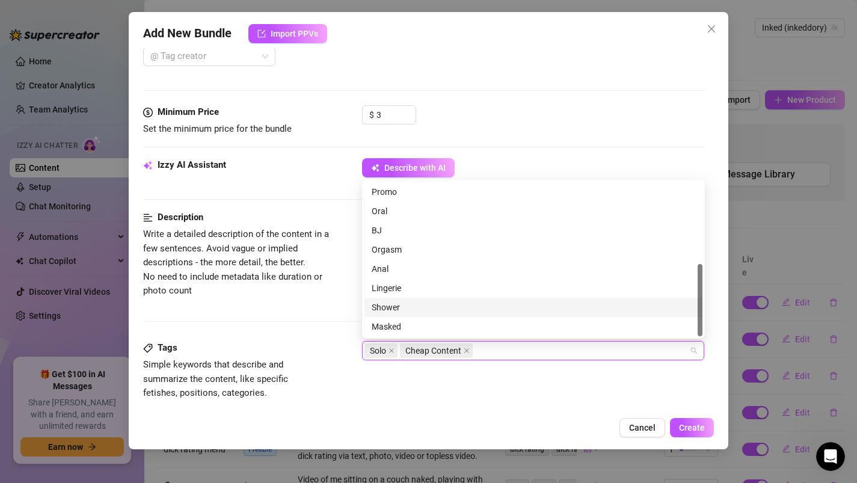
click at [332, 331] on div "Description Write a detailed description of the content in a few sentences. Avo…" at bounding box center [424, 276] width 562 height 131
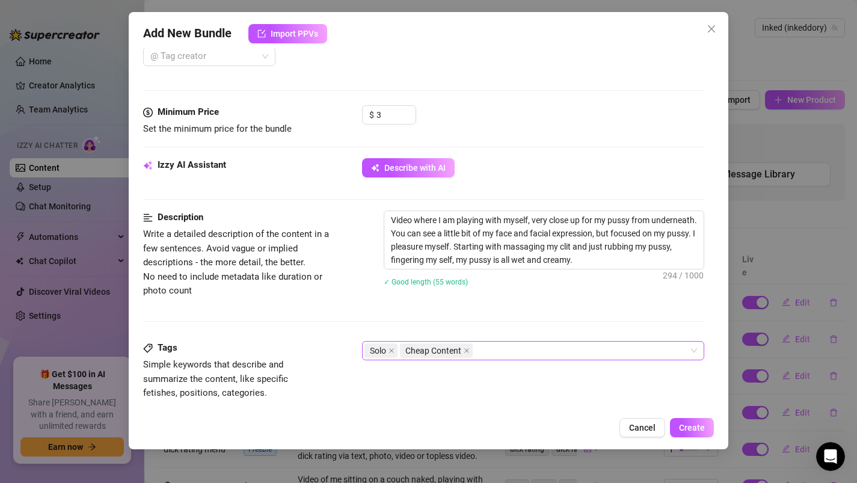
click at [521, 345] on div "Solo Cheap Content" at bounding box center [527, 350] width 325 height 17
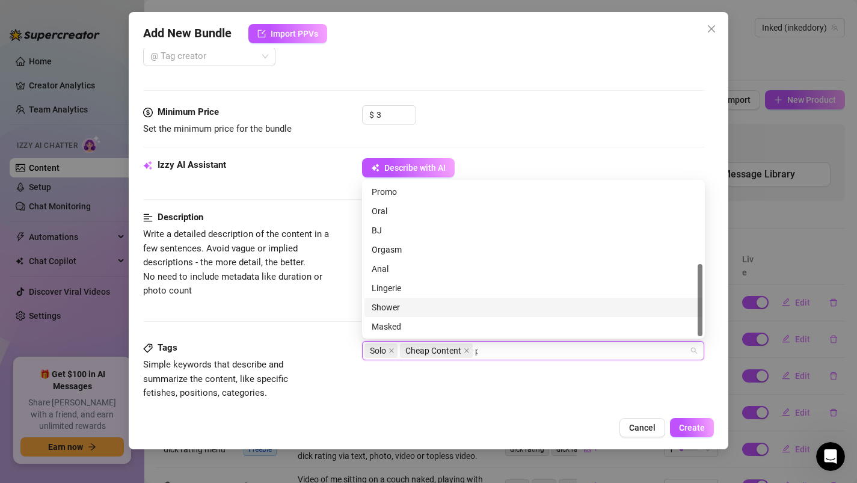
scroll to position [0, 0]
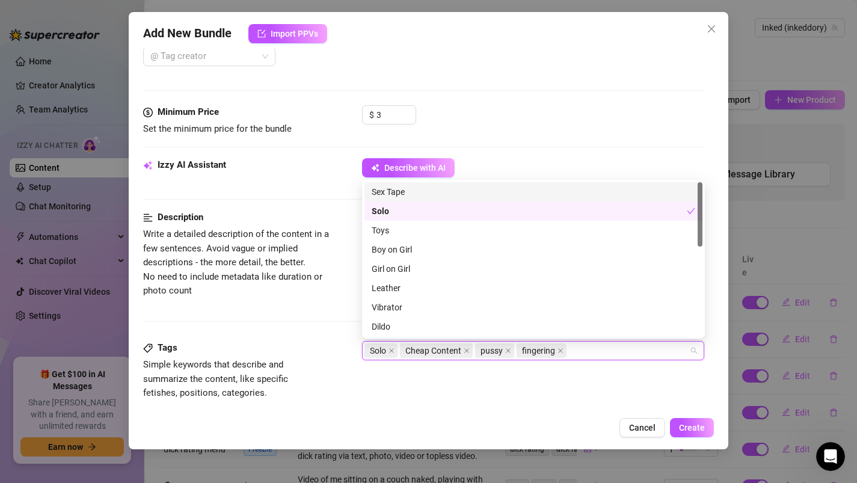
click at [473, 416] on div "Add New Bundle Import PPVs Account Inked (@inkeddory) Name Name is for your int…" at bounding box center [429, 230] width 600 height 437
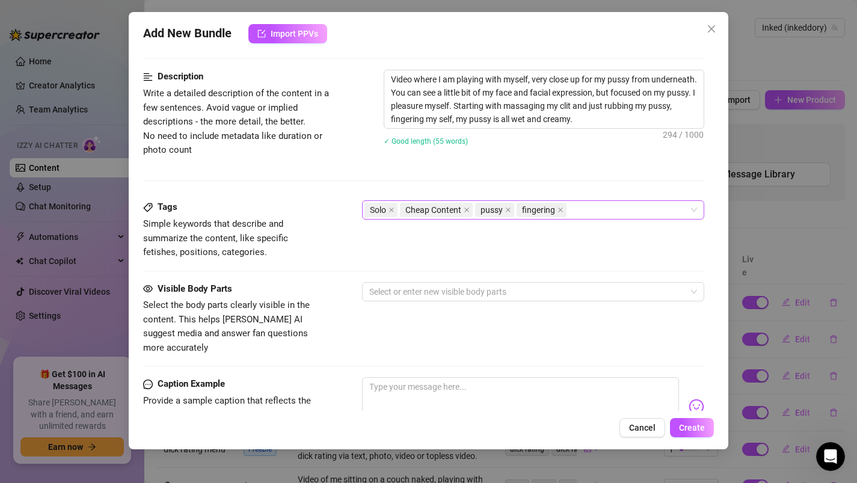
scroll to position [474, 0]
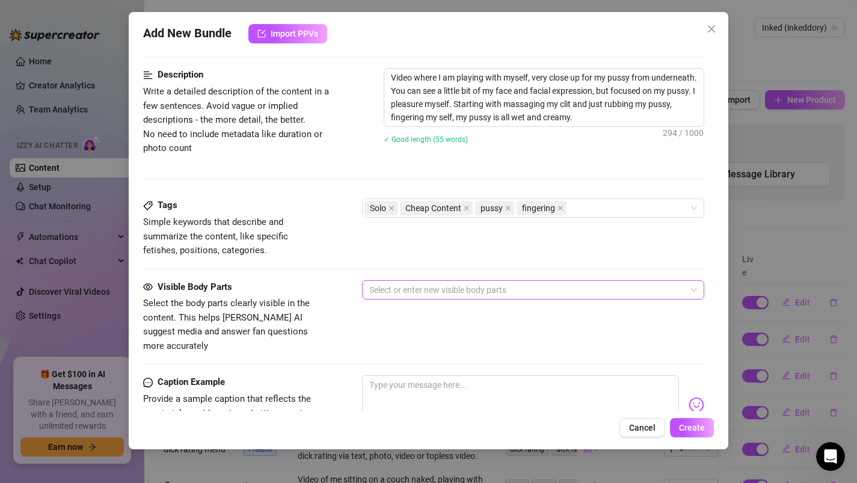
click at [408, 293] on div at bounding box center [527, 290] width 325 height 17
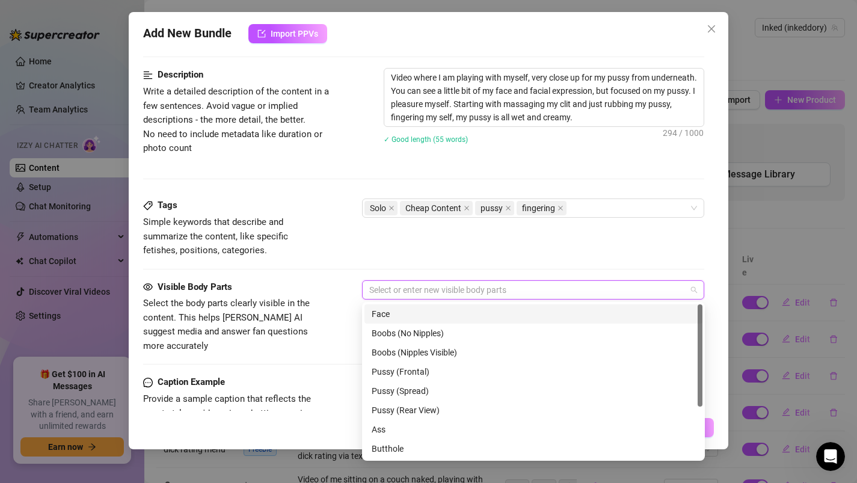
click at [405, 312] on div "Face" at bounding box center [534, 313] width 324 height 13
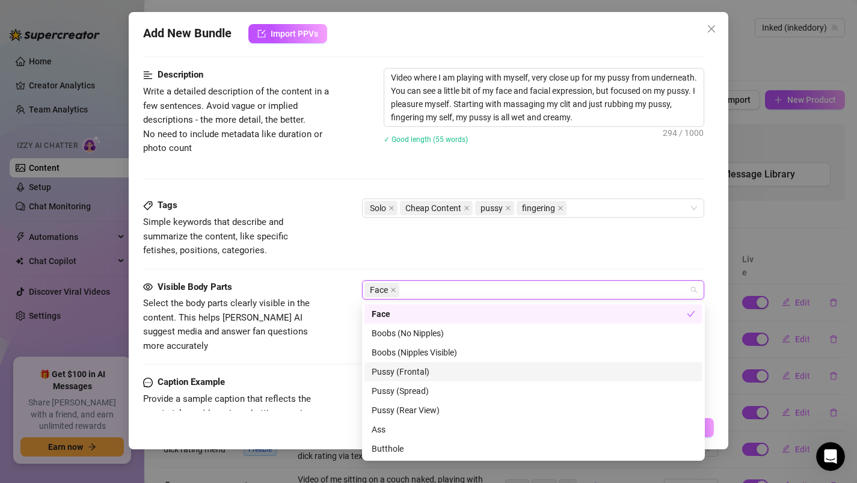
click at [399, 372] on div "Pussy (Frontal)" at bounding box center [534, 371] width 324 height 13
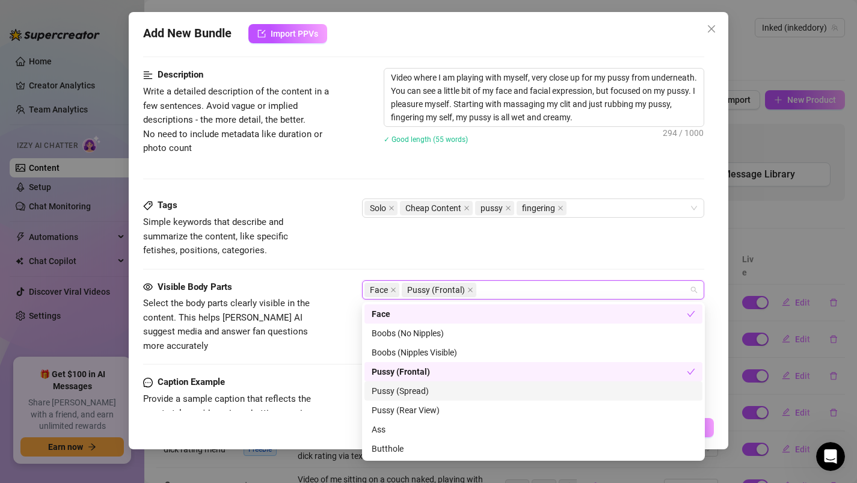
click at [398, 395] on div "Pussy (Spread)" at bounding box center [534, 390] width 324 height 13
click at [391, 260] on div "Tags Simple keywords that describe and summarize the content, like specific fet…" at bounding box center [424, 239] width 562 height 81
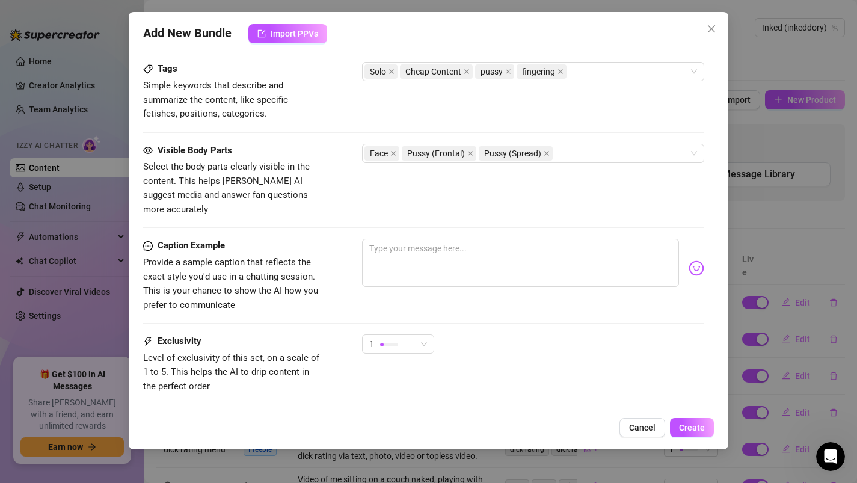
scroll to position [620, 0]
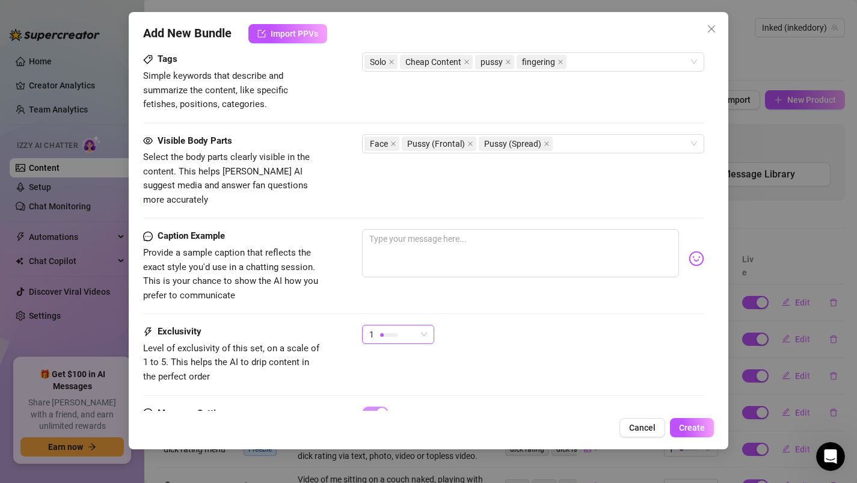
click at [399, 325] on div "1" at bounding box center [392, 334] width 47 height 18
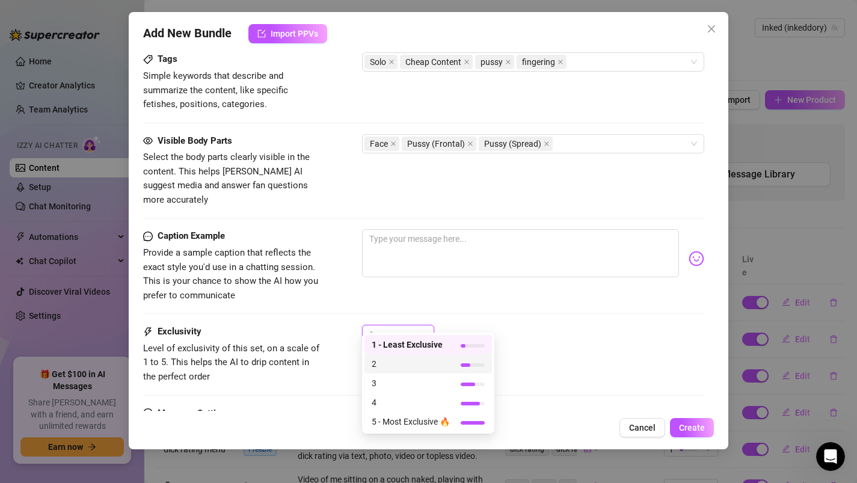
click at [387, 366] on span "2" at bounding box center [411, 363] width 78 height 13
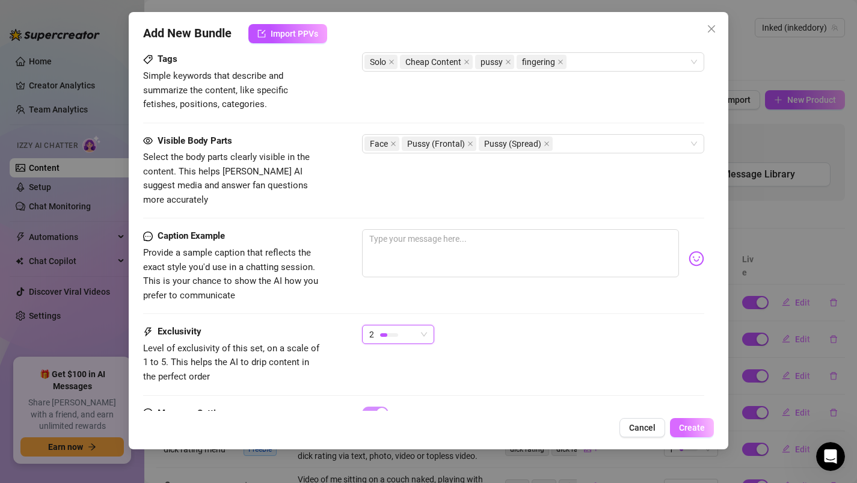
click at [705, 427] on span "Create" at bounding box center [692, 428] width 26 height 10
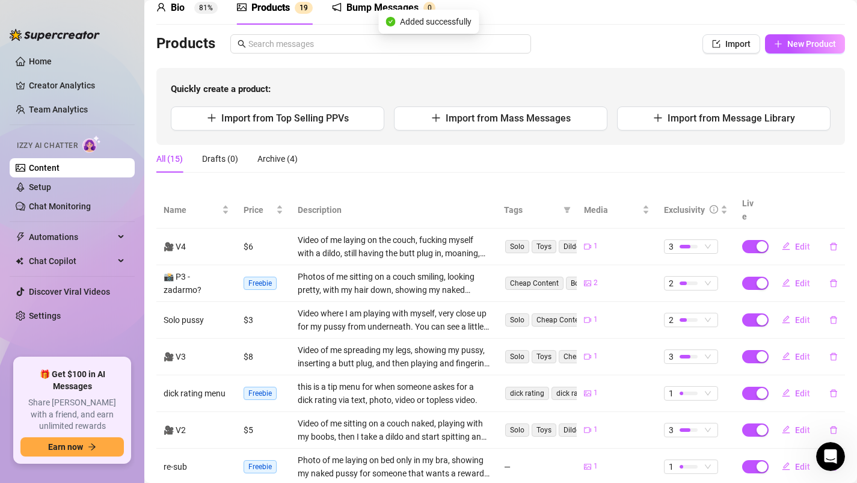
scroll to position [72, 0]
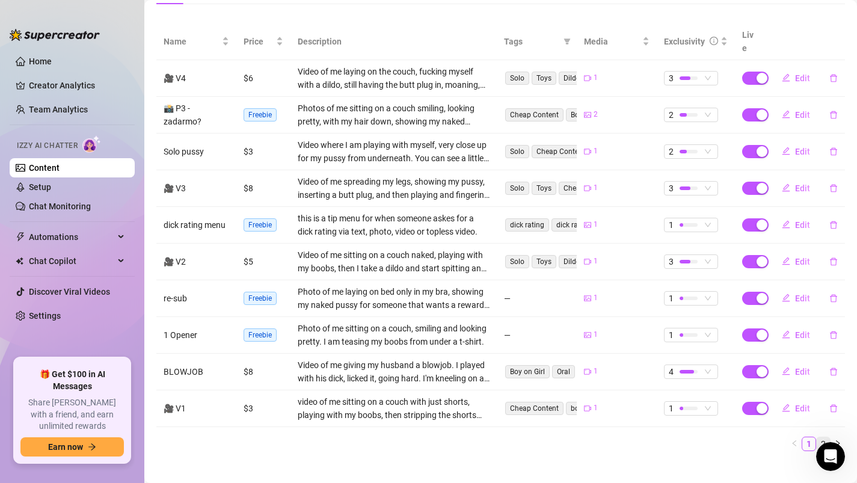
click at [825, 437] on link "2" at bounding box center [823, 443] width 13 height 13
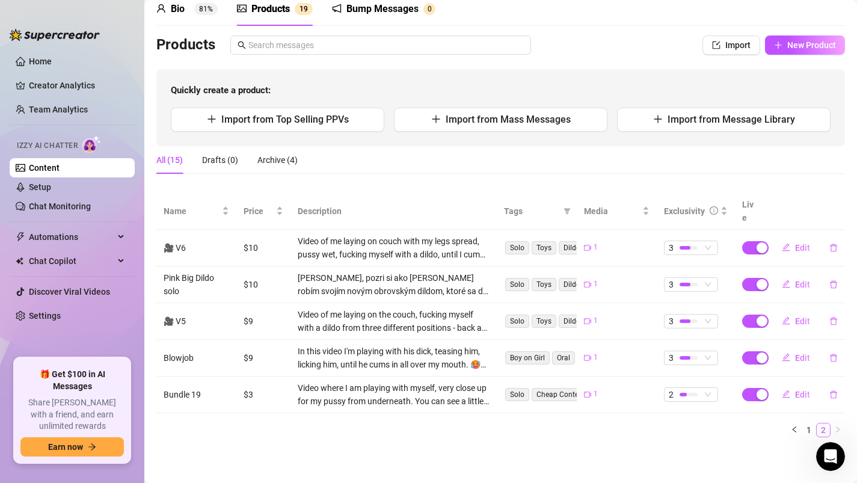
scroll to position [41, 0]
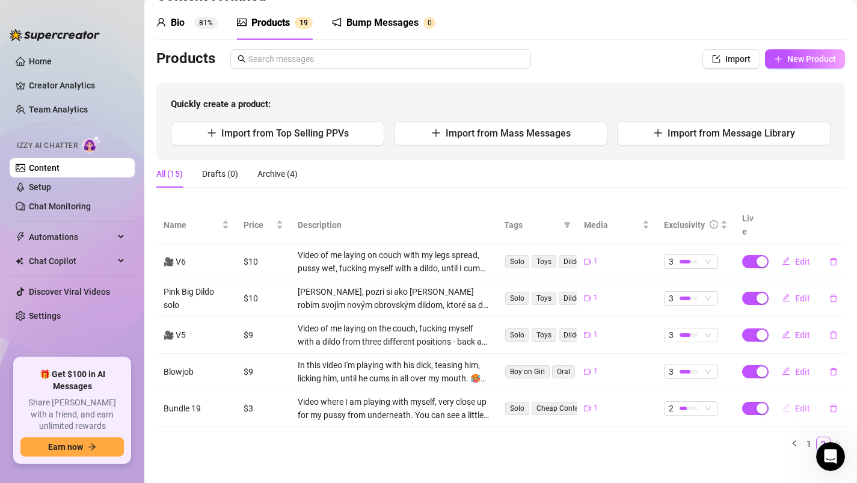
click at [806, 404] on span "Edit" at bounding box center [802, 409] width 15 height 10
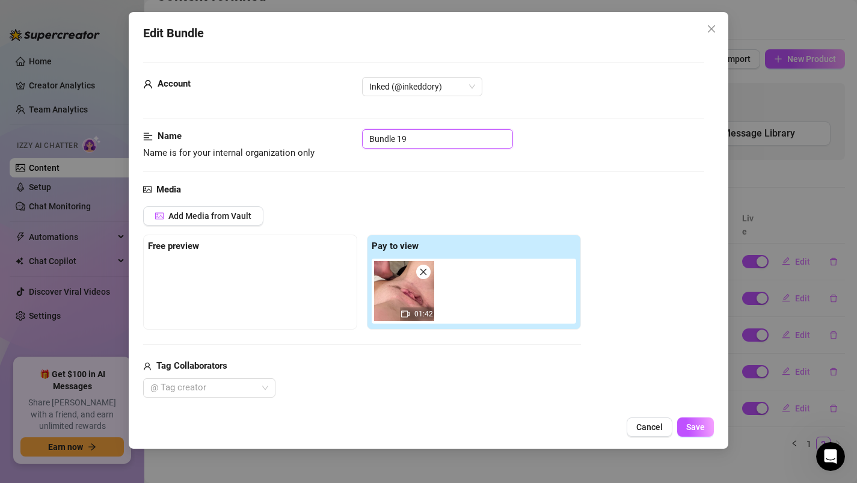
click at [425, 139] on input "Bundle 19" at bounding box center [437, 138] width 151 height 19
click at [701, 428] on span "Save" at bounding box center [695, 427] width 19 height 10
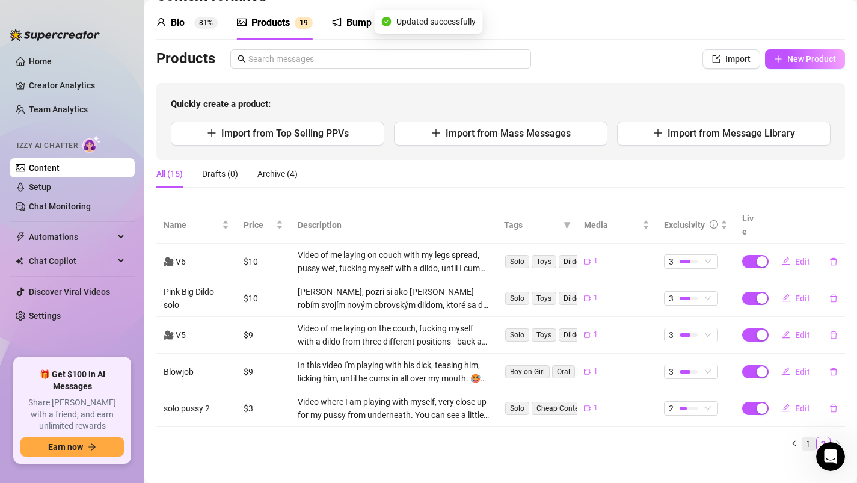
click at [810, 437] on link "1" at bounding box center [809, 443] width 13 height 13
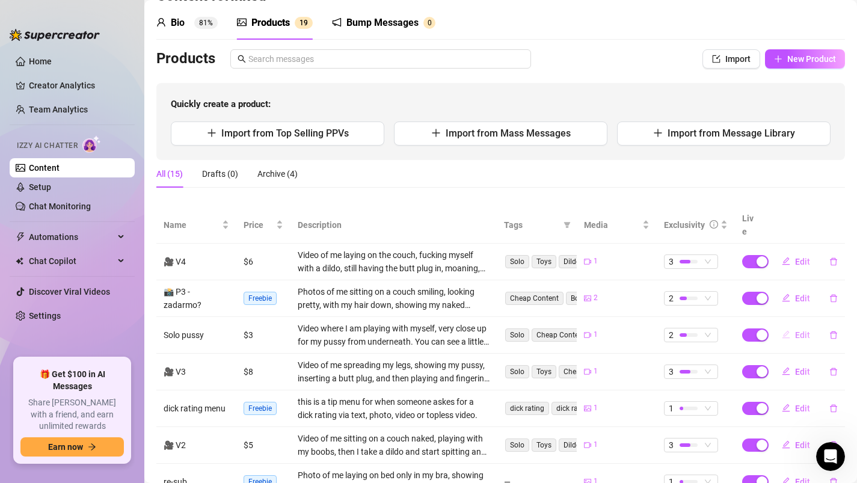
click at [797, 330] on span "Edit" at bounding box center [802, 335] width 15 height 10
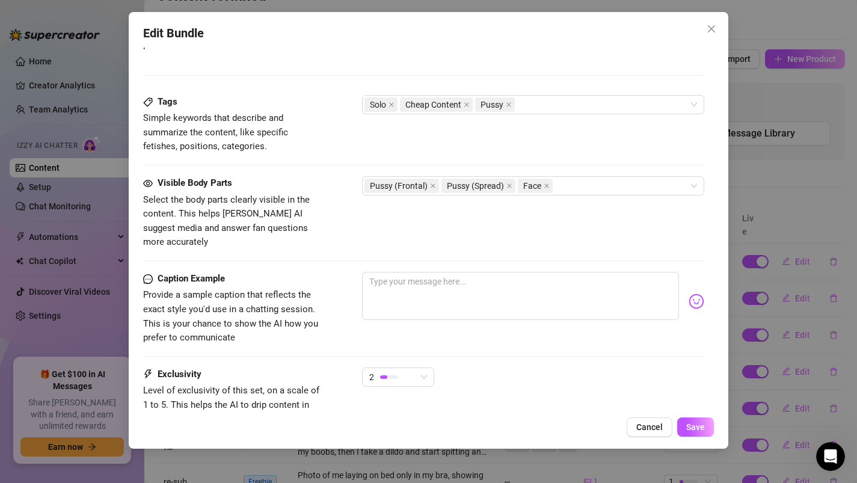
scroll to position [575, 0]
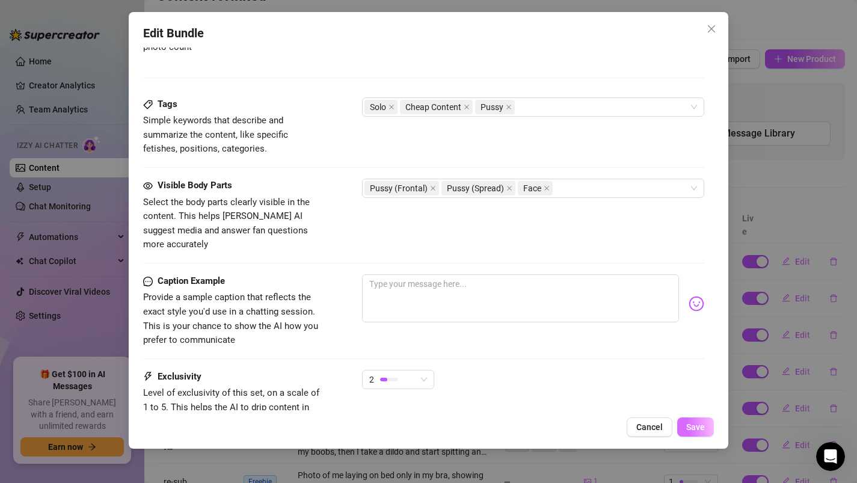
click at [697, 428] on span "Save" at bounding box center [695, 427] width 19 height 10
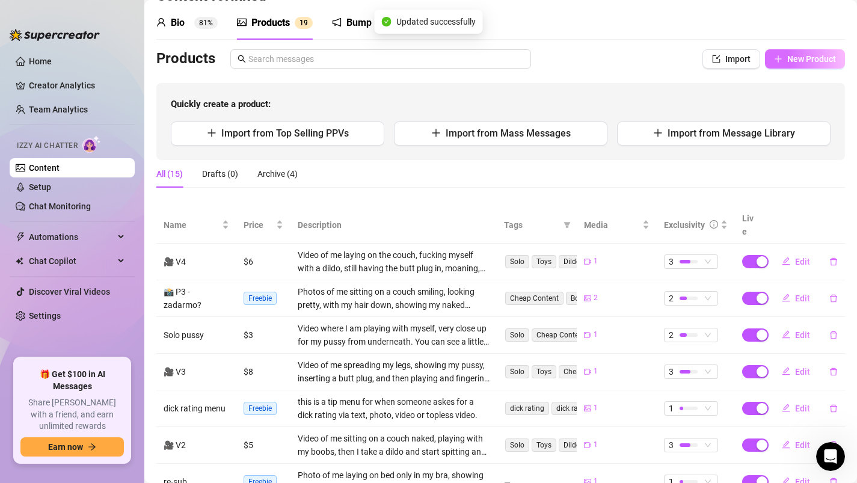
click at [800, 58] on span "New Product" at bounding box center [812, 59] width 49 height 10
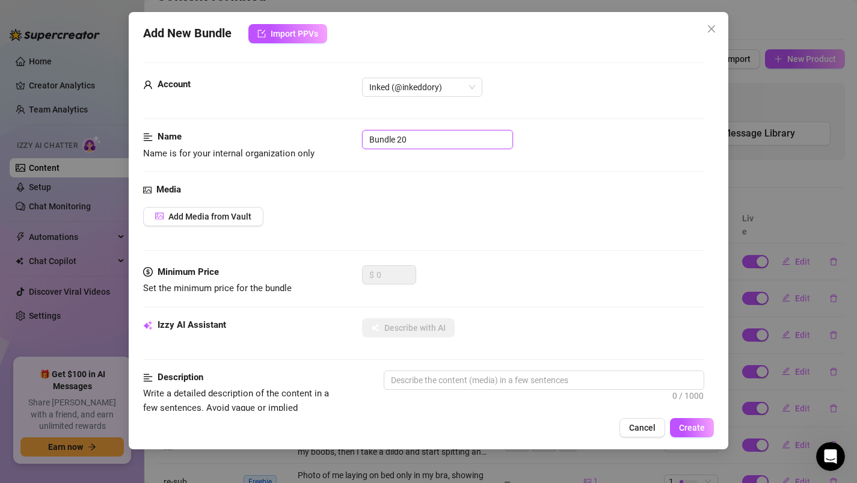
click at [413, 139] on input "Bundle 20" at bounding box center [437, 139] width 151 height 19
click at [200, 212] on span "Add Media from Vault" at bounding box center [209, 217] width 83 height 10
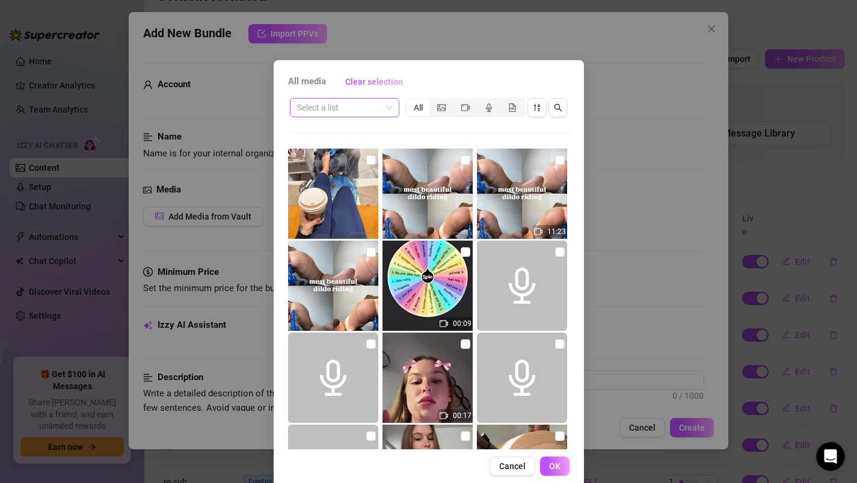
click at [345, 111] on input "search" at bounding box center [339, 108] width 84 height 18
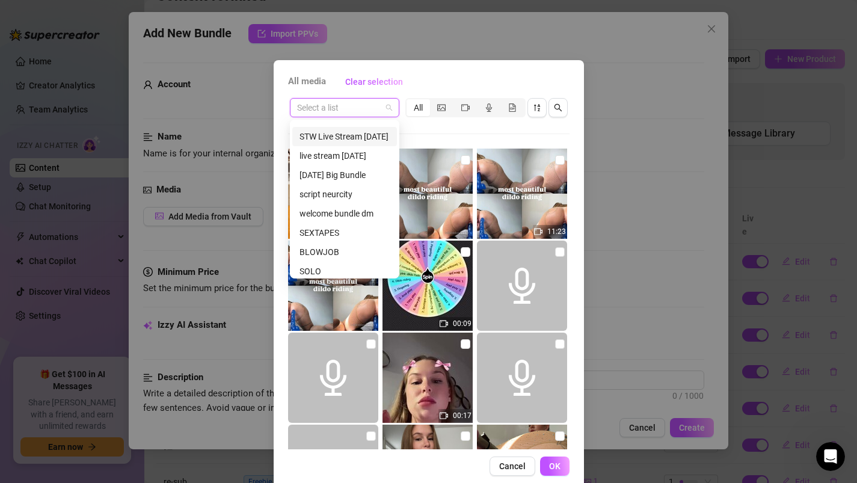
scroll to position [108, 0]
click at [326, 183] on div "script neurcity" at bounding box center [345, 177] width 90 height 13
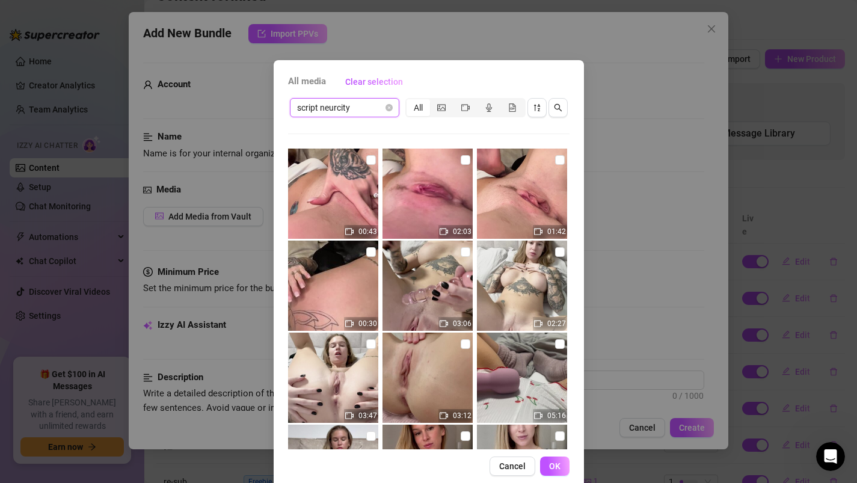
click at [365, 159] on img at bounding box center [333, 194] width 90 height 90
click at [547, 462] on button "OK" at bounding box center [554, 466] width 29 height 19
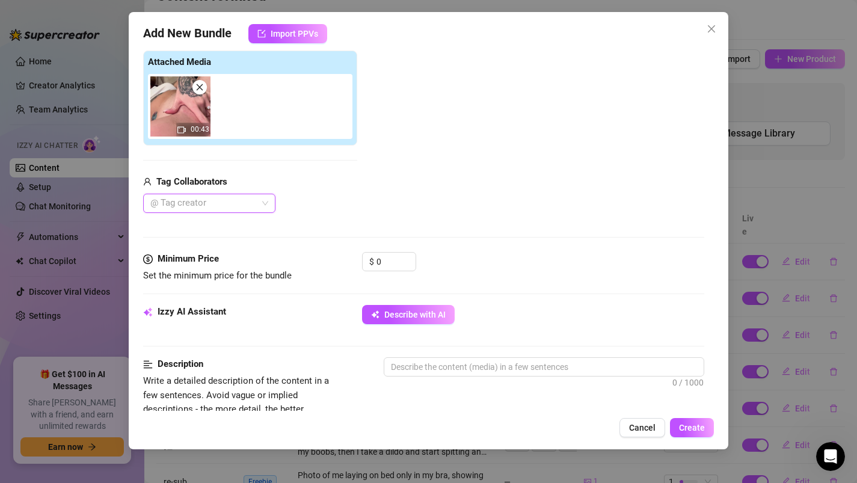
scroll to position [235, 0]
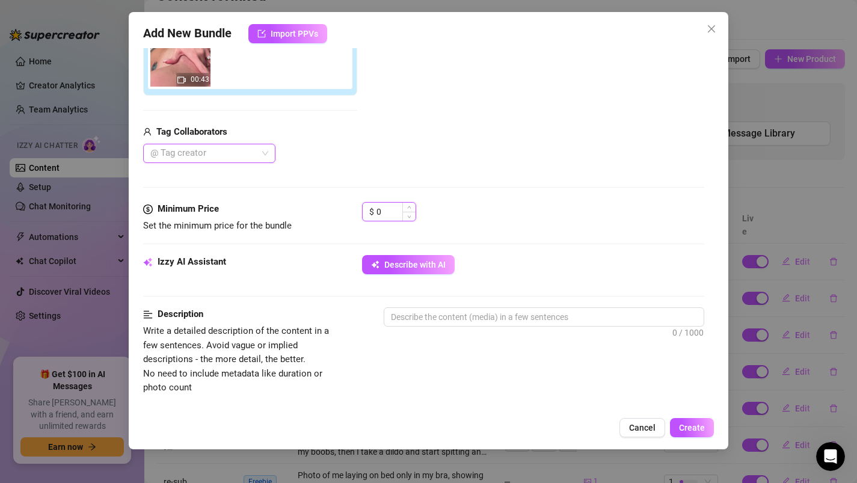
click at [390, 212] on input "0" at bounding box center [396, 212] width 39 height 18
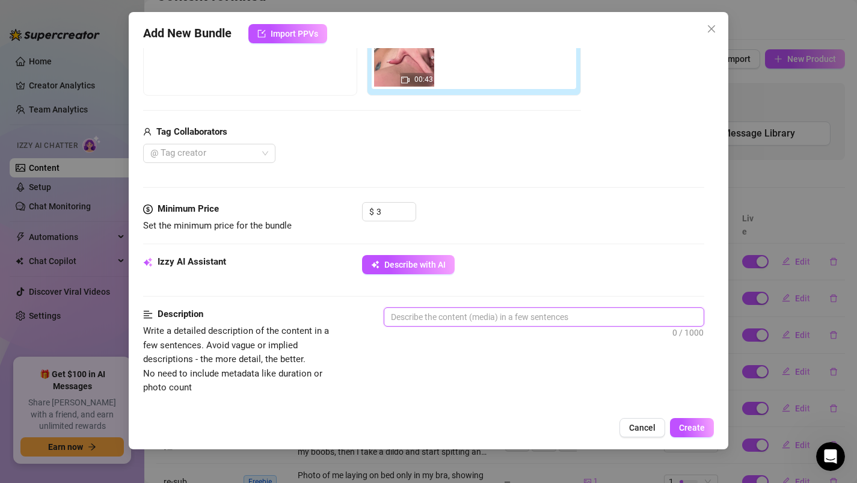
click at [427, 317] on textarea at bounding box center [544, 317] width 320 height 18
paste textarea "Video where I am playing with myself, very close up for my pussy from underneat…"
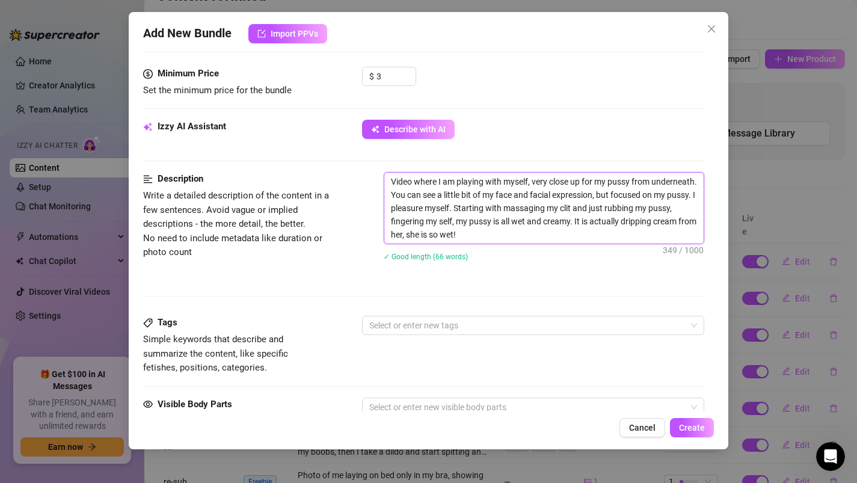
scroll to position [385, 0]
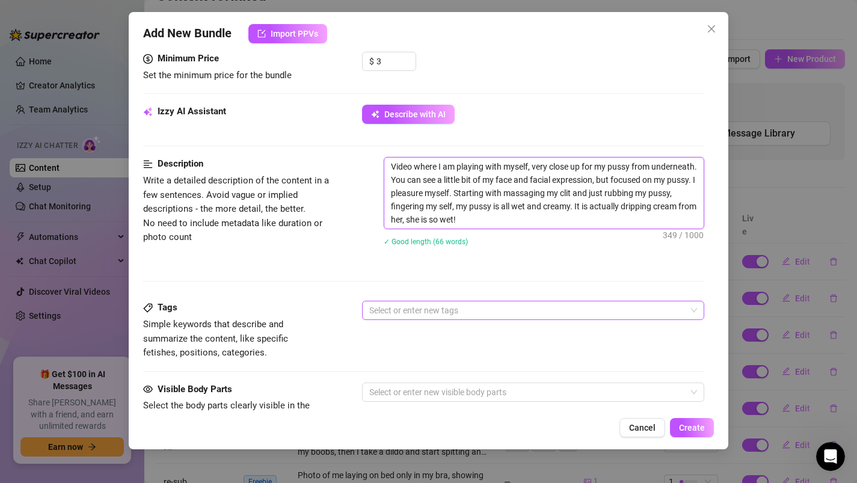
click at [440, 312] on div at bounding box center [527, 310] width 325 height 17
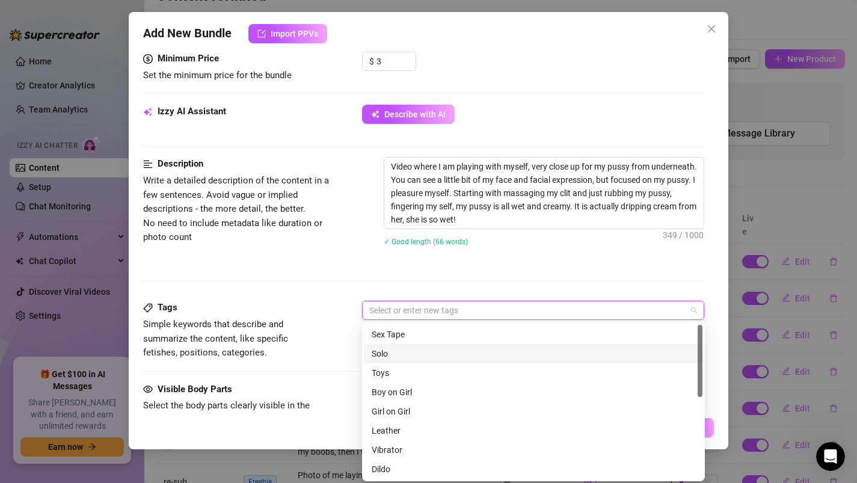
click at [420, 357] on div "Solo" at bounding box center [534, 353] width 324 height 13
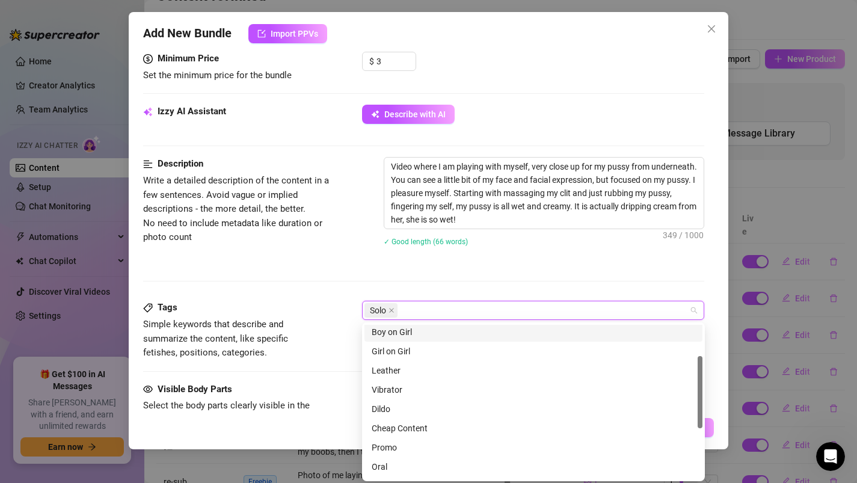
scroll to position [67, 0]
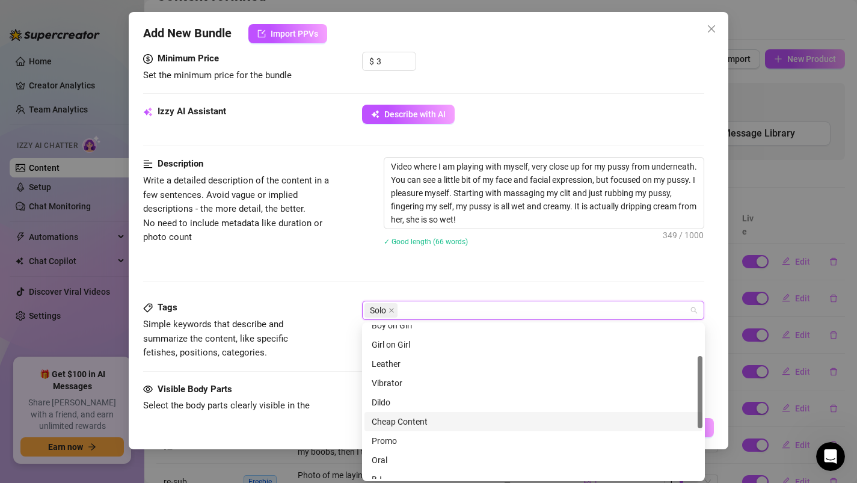
click at [407, 418] on div "Cheap Content" at bounding box center [534, 421] width 324 height 13
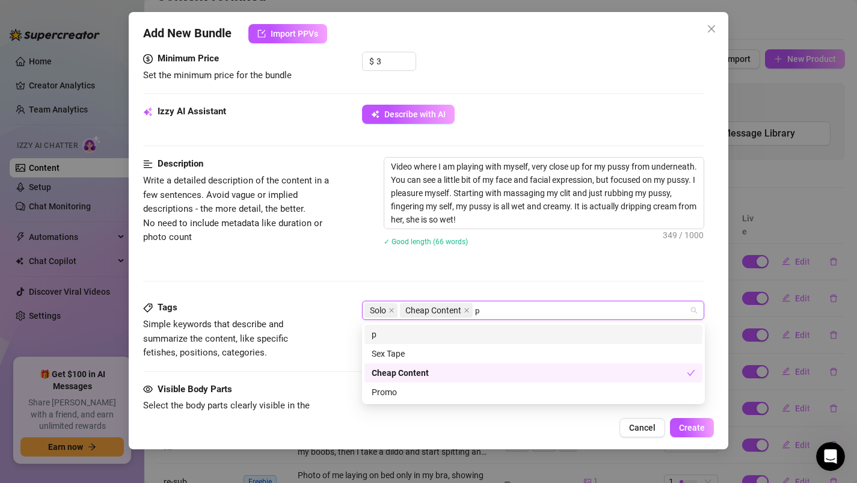
scroll to position [0, 0]
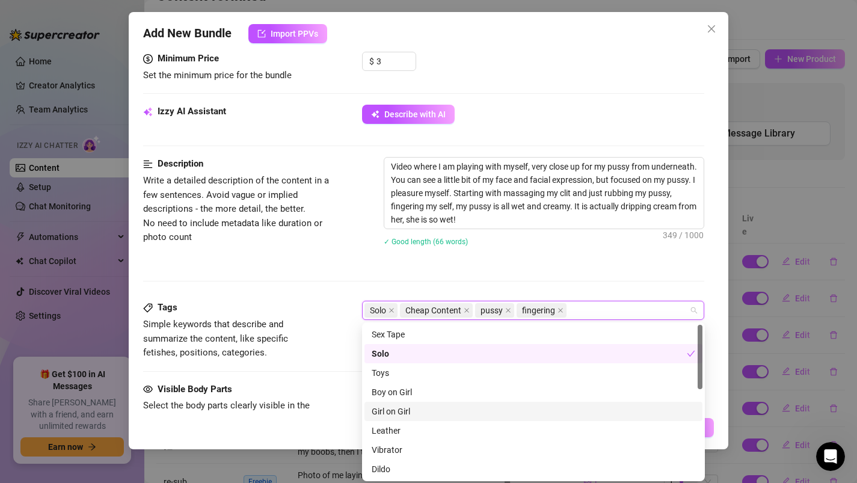
click at [331, 272] on div "Description Write a detailed description of the content in a few sentences. Avo…" at bounding box center [424, 229] width 562 height 144
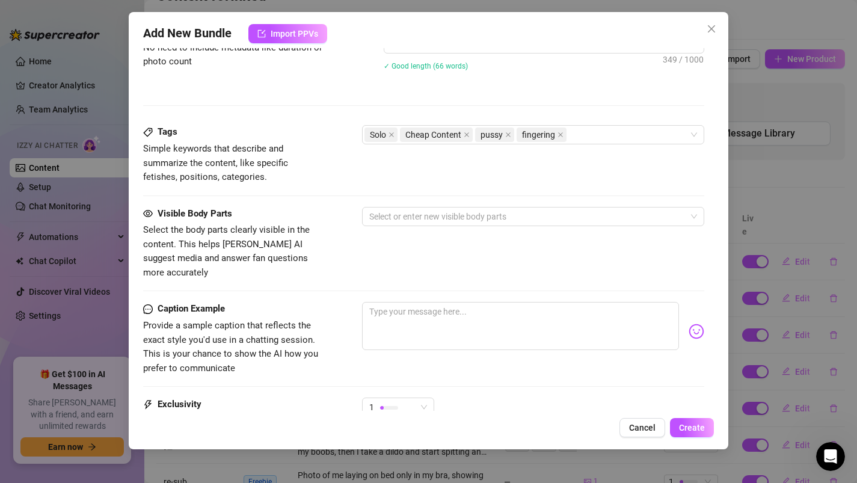
scroll to position [570, 0]
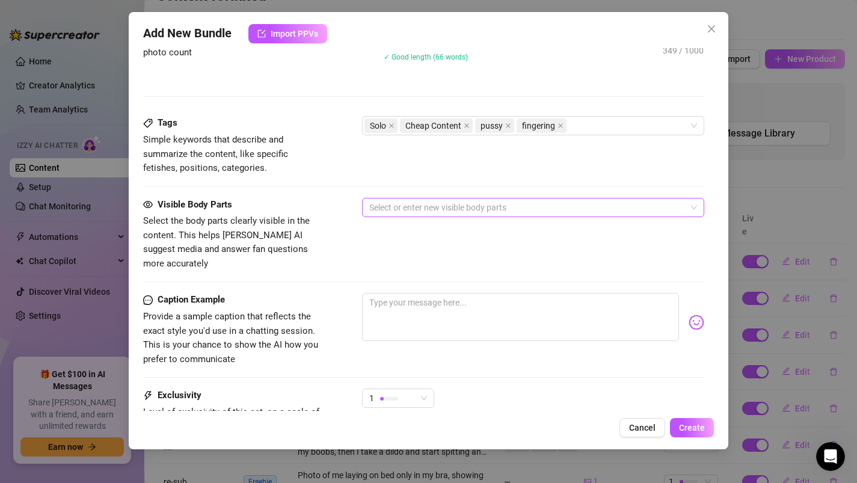
click at [417, 212] on div at bounding box center [527, 207] width 325 height 17
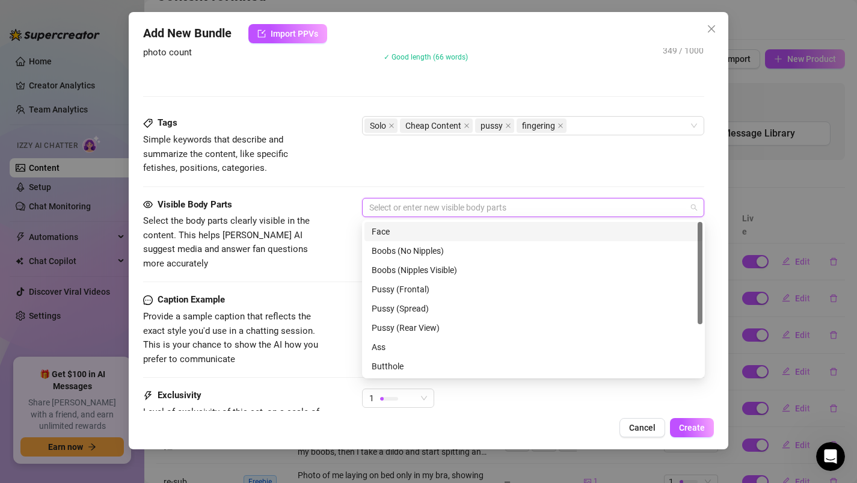
click at [406, 230] on div "Face" at bounding box center [534, 231] width 324 height 13
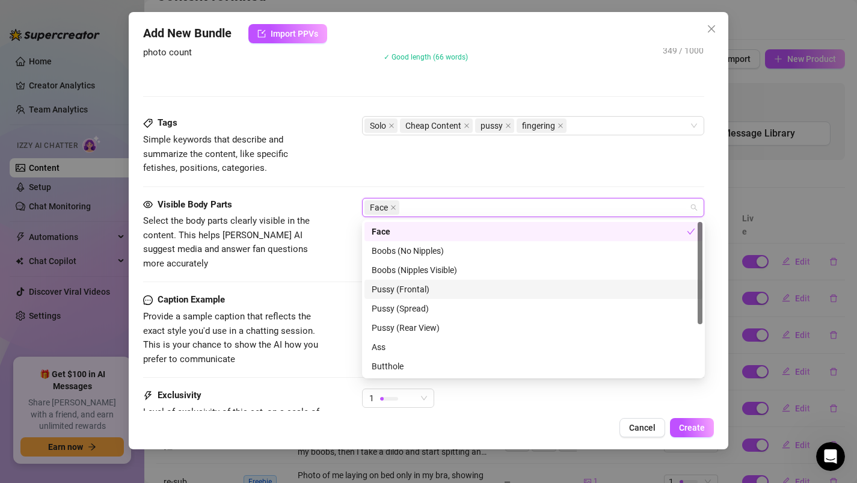
click at [393, 286] on div "Pussy (Frontal)" at bounding box center [534, 289] width 324 height 13
click at [393, 301] on div "Pussy (Spread)" at bounding box center [534, 308] width 338 height 19
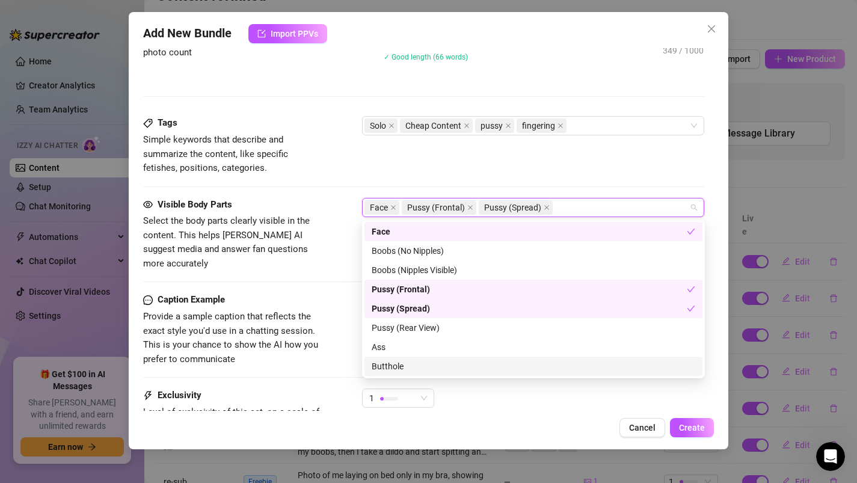
click at [484, 413] on div "Add New Bundle Import PPVs Account Inked (@inkeddory) Name Name is for your int…" at bounding box center [429, 230] width 600 height 437
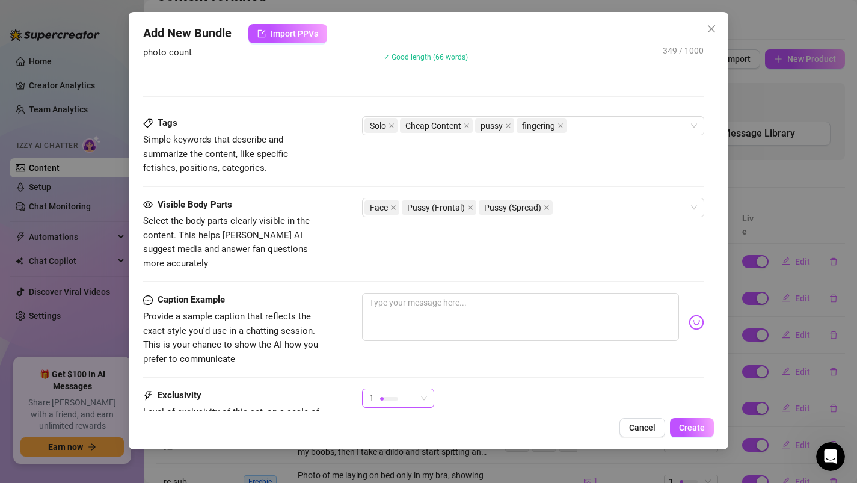
click at [416, 389] on span "1" at bounding box center [398, 398] width 58 height 18
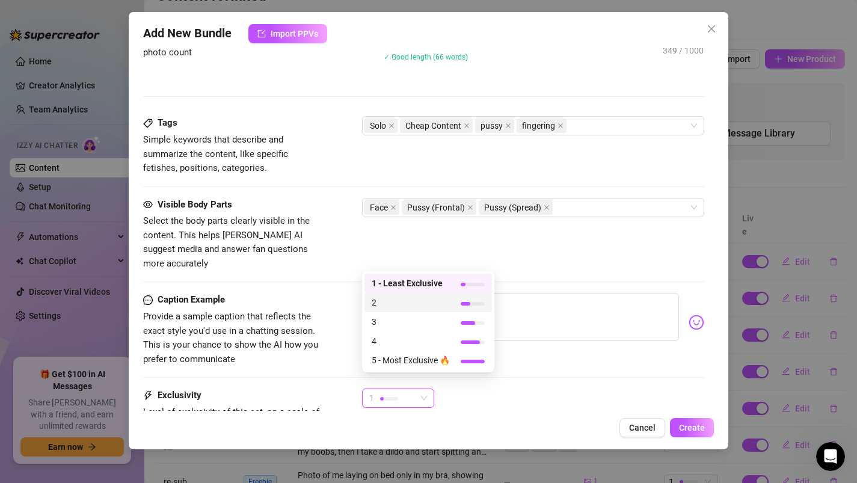
click at [384, 304] on span "2" at bounding box center [411, 302] width 78 height 13
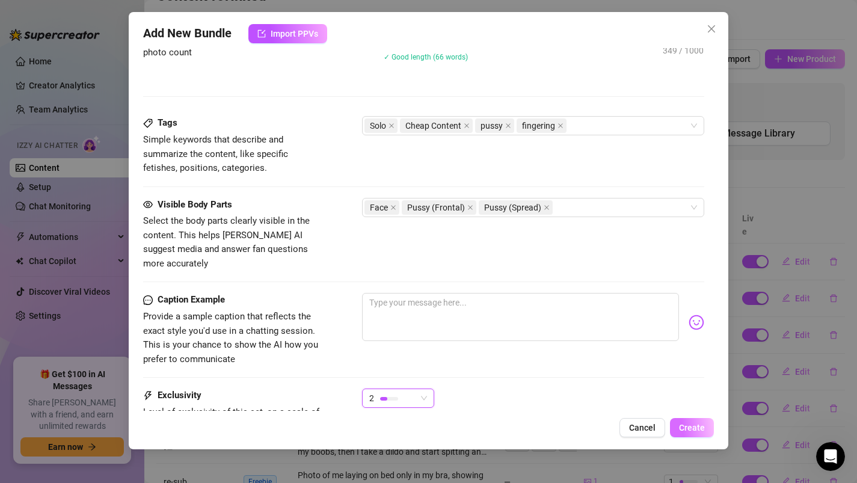
click at [697, 433] on span "Create" at bounding box center [692, 428] width 26 height 10
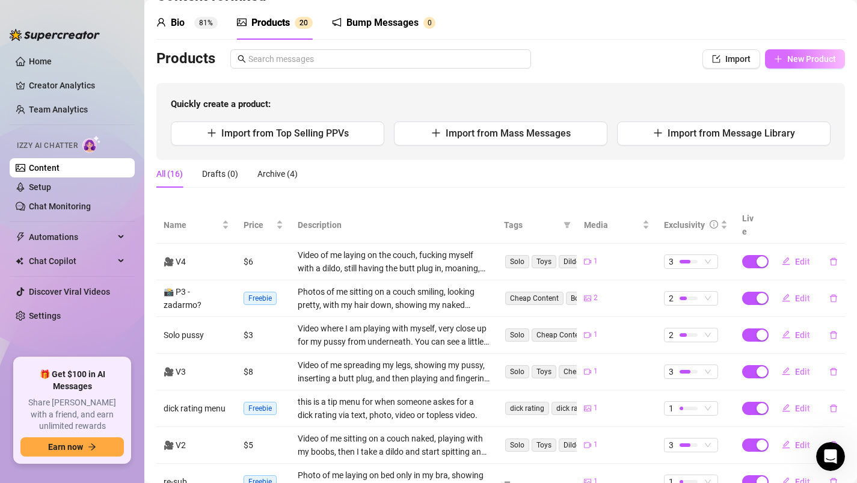
click at [812, 61] on span "New Product" at bounding box center [812, 59] width 49 height 10
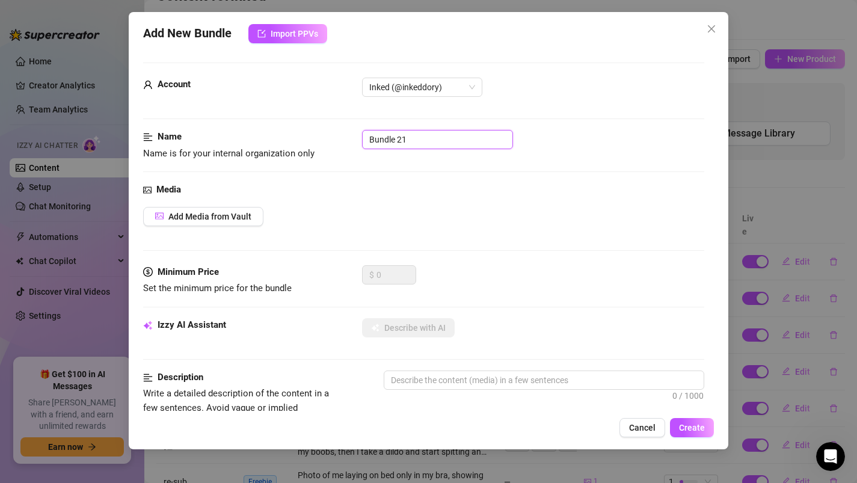
click at [417, 141] on input "Bundle 21" at bounding box center [437, 139] width 151 height 19
click at [199, 227] on div "Media Add Media from Vault" at bounding box center [424, 224] width 562 height 82
click at [191, 214] on span "Add Media from Vault" at bounding box center [209, 217] width 83 height 10
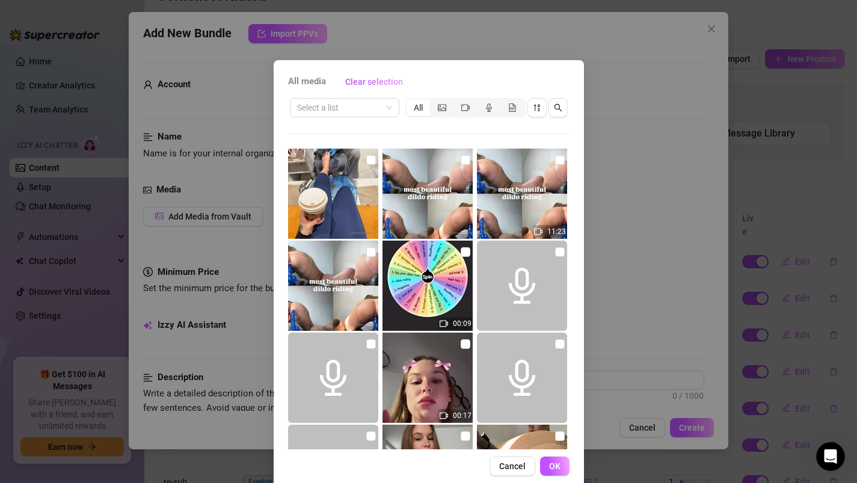
click at [200, 217] on div "All media Clear selection Select a list All 11:23 00:09 00:17 00:05 01:17 Cance…" at bounding box center [428, 241] width 857 height 483
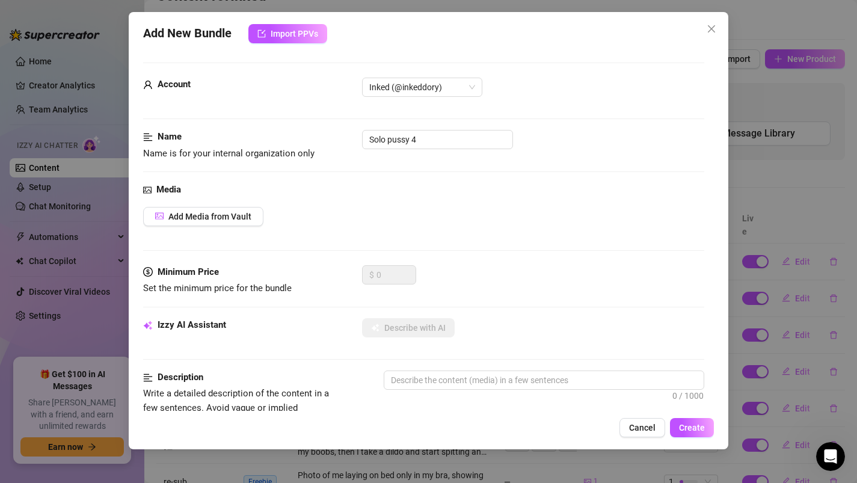
click at [200, 217] on span "Add Media from Vault" at bounding box center [209, 217] width 83 height 10
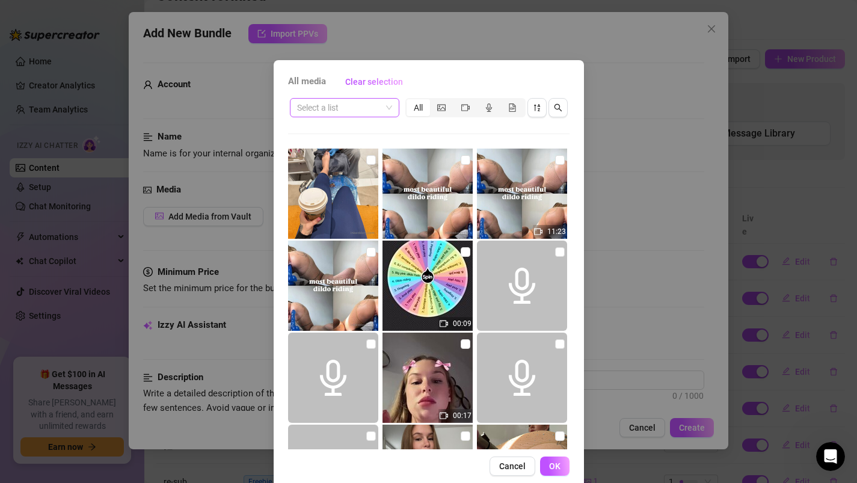
click at [345, 100] on input "search" at bounding box center [339, 108] width 84 height 18
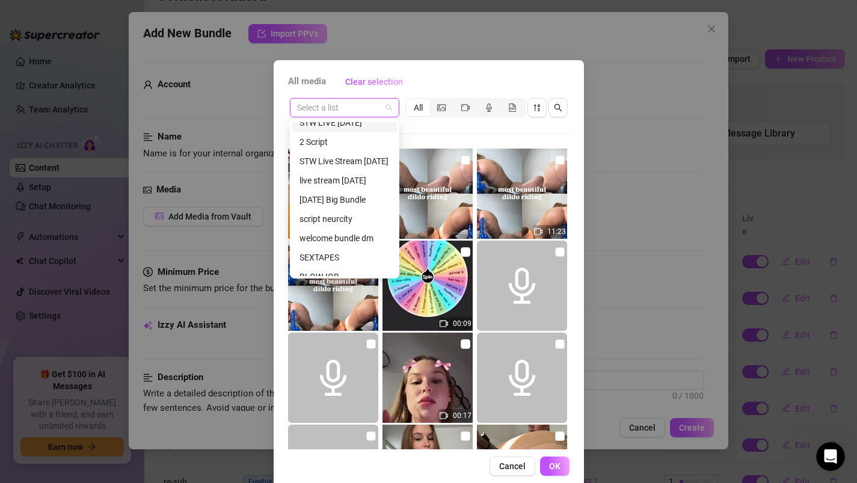
scroll to position [90, 0]
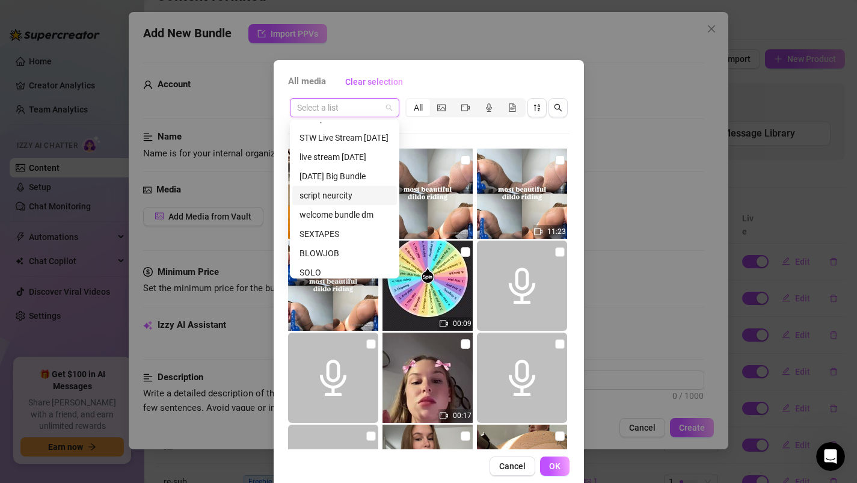
click at [320, 195] on div "script neurcity" at bounding box center [345, 195] width 90 height 13
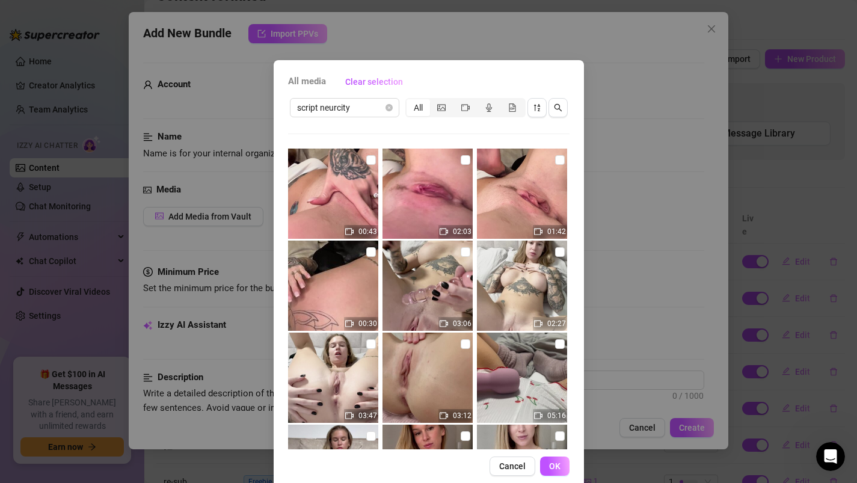
click at [457, 161] on img at bounding box center [428, 194] width 90 height 90
click at [550, 463] on span "OK" at bounding box center [554, 466] width 11 height 10
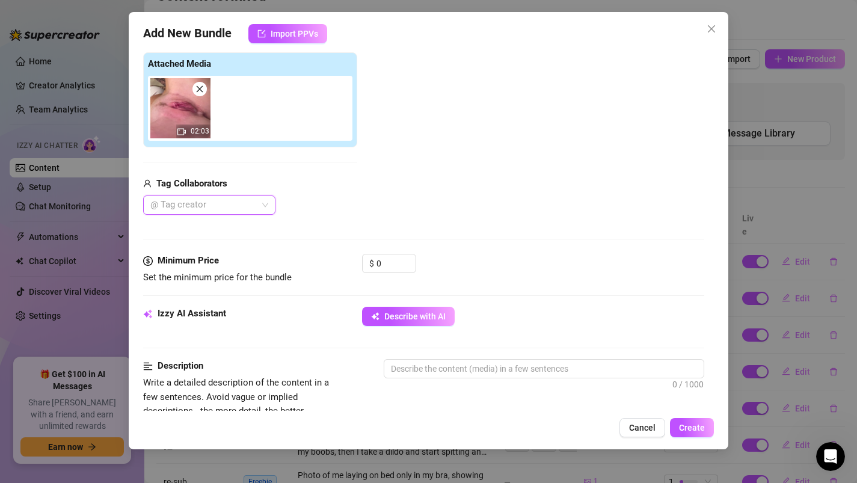
scroll to position [250, 0]
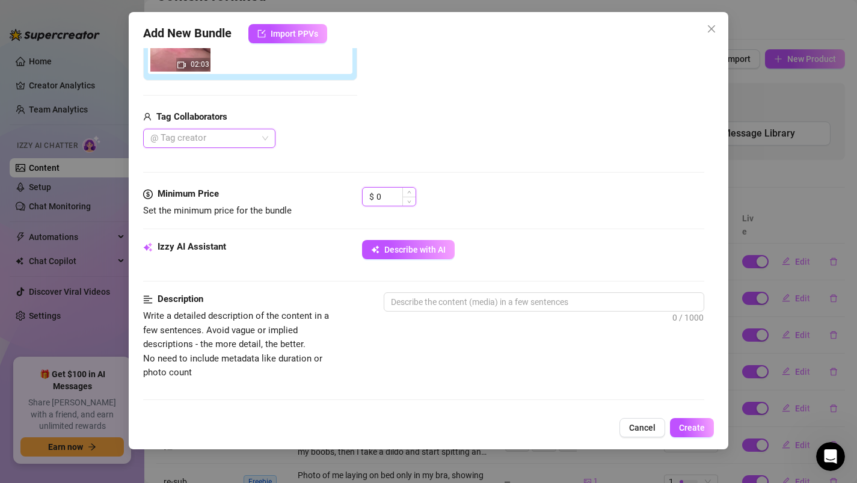
click at [389, 198] on input "0" at bounding box center [396, 197] width 39 height 18
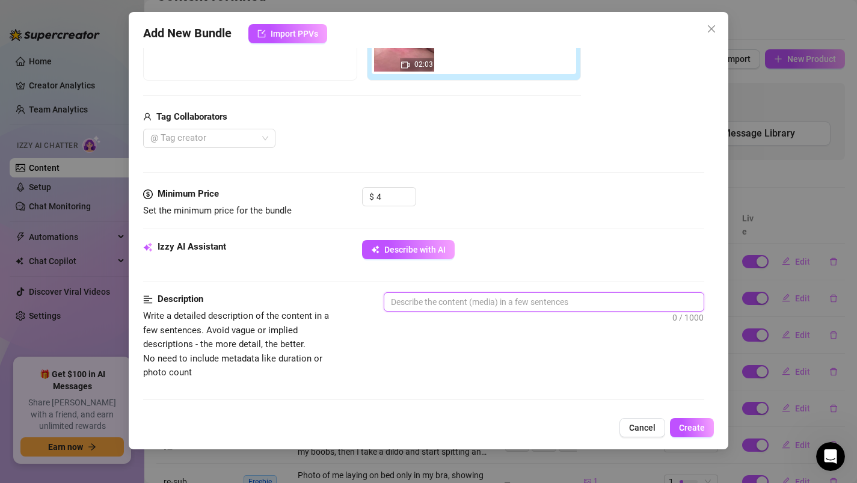
click at [422, 301] on textarea at bounding box center [544, 302] width 320 height 18
paste textarea "Video where I am playing with myself, very close up for my pussy from underneat…"
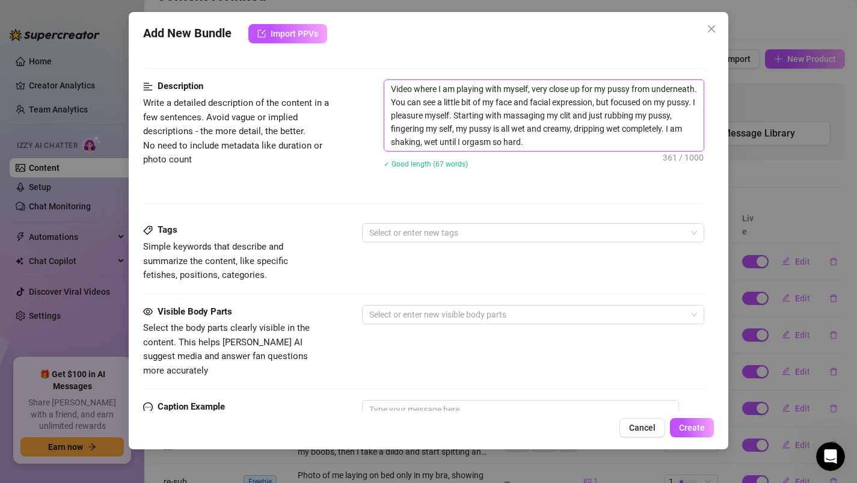
scroll to position [469, 0]
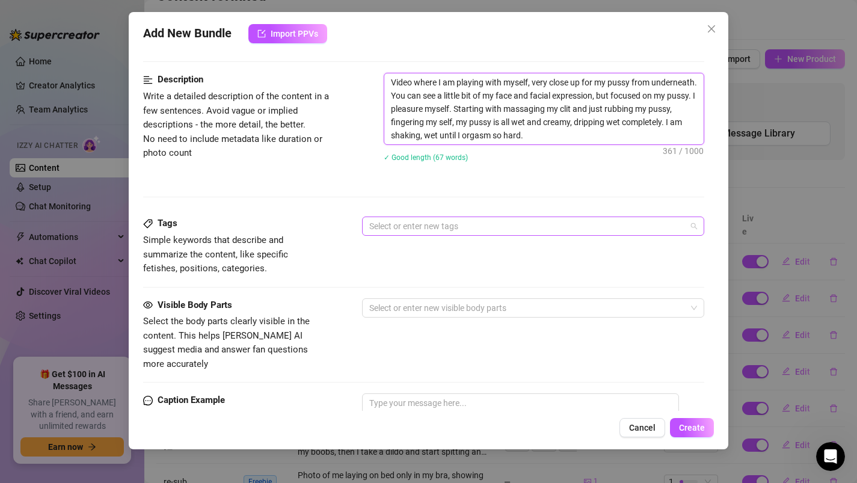
click at [385, 224] on div at bounding box center [527, 226] width 325 height 17
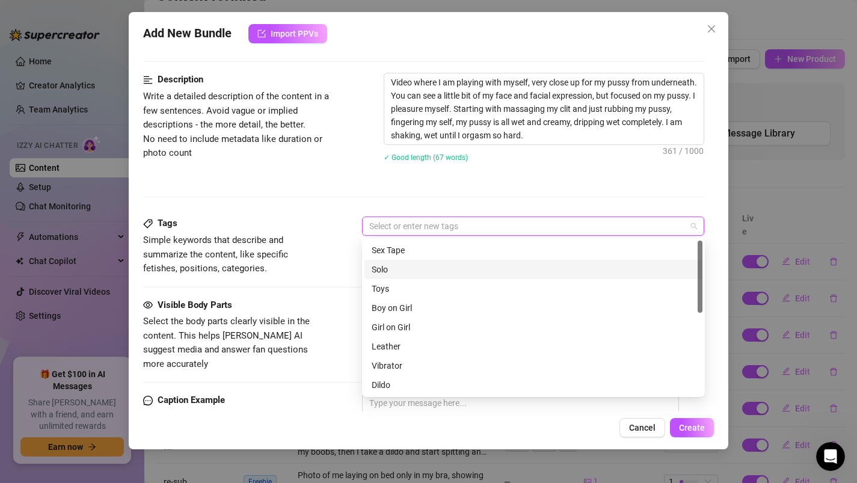
click at [401, 268] on div "Solo" at bounding box center [534, 269] width 324 height 13
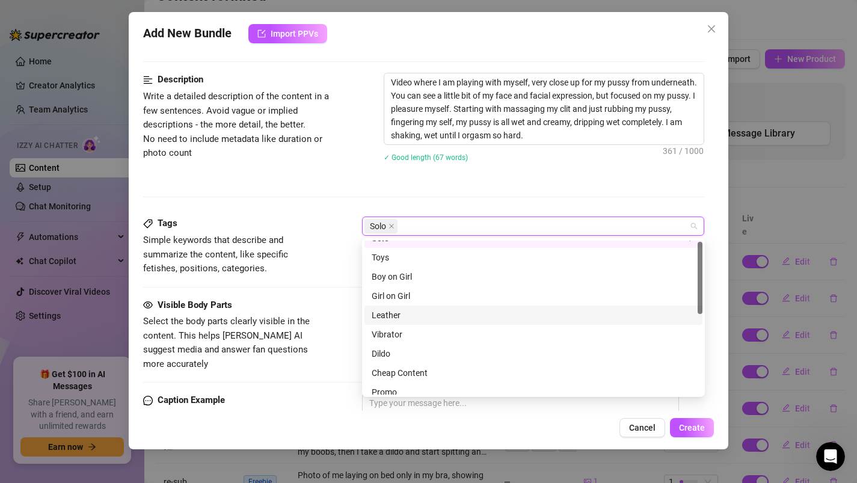
scroll to position [32, 0]
click at [404, 372] on div "Cheap Content" at bounding box center [534, 371] width 324 height 13
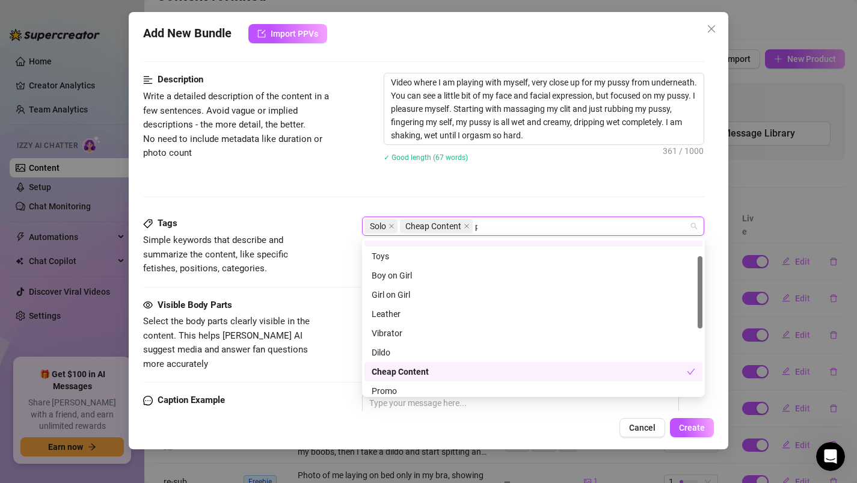
scroll to position [0, 0]
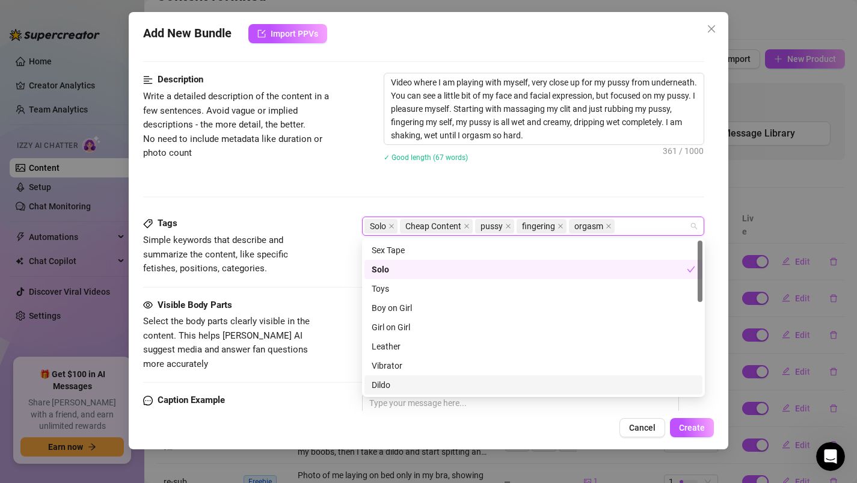
click at [313, 322] on span "Select the body parts clearly visible in the content. This helps [PERSON_NAME] …" at bounding box center [233, 343] width 180 height 57
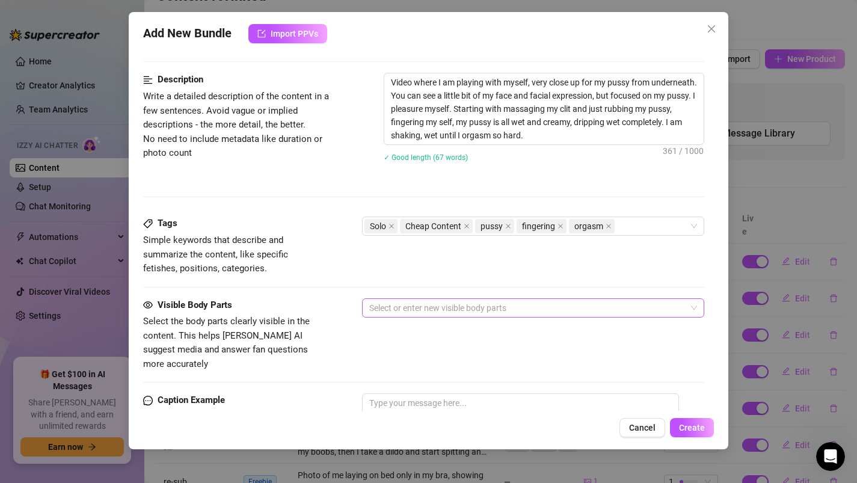
click at [413, 310] on div at bounding box center [527, 308] width 325 height 17
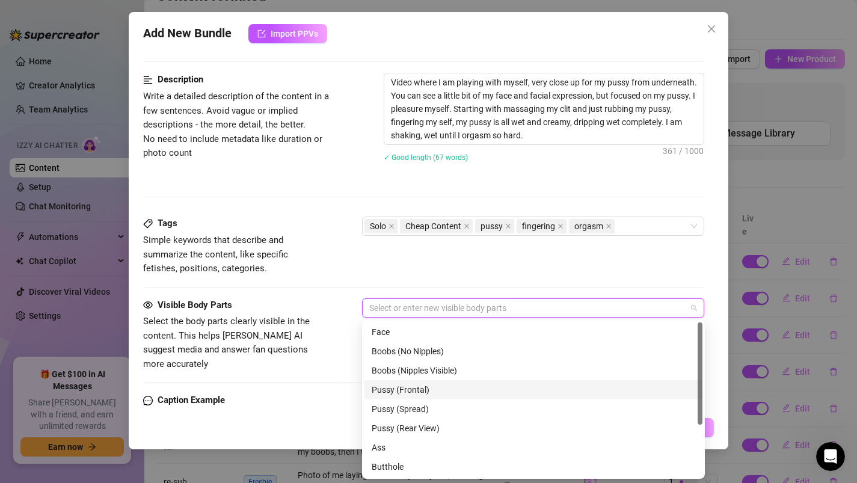
click at [395, 394] on div "Pussy (Frontal)" at bounding box center [534, 389] width 324 height 13
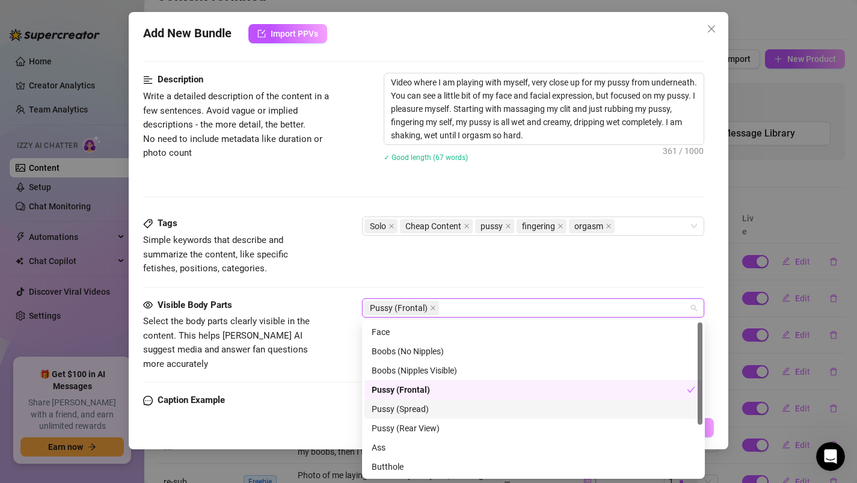
click at [398, 408] on div "Pussy (Spread)" at bounding box center [534, 408] width 324 height 13
click at [319, 274] on span "Simple keywords that describe and summarize the content, like specific fetishes…" at bounding box center [233, 254] width 180 height 43
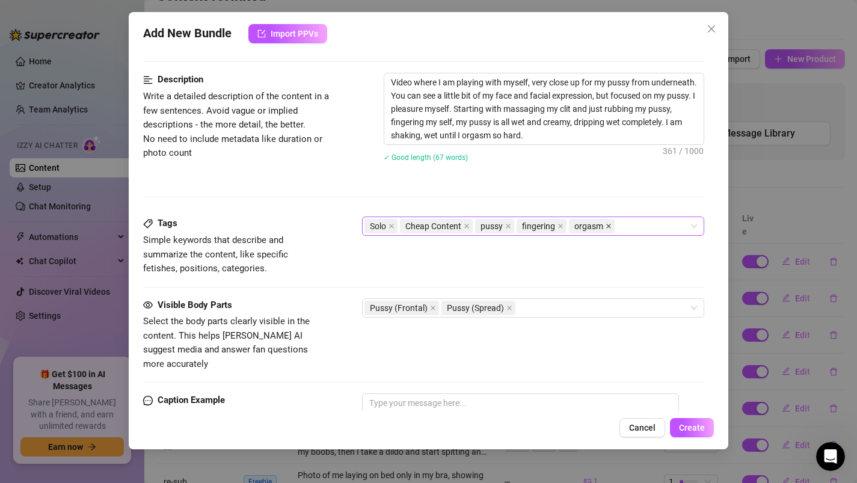
click at [606, 227] on icon "close" at bounding box center [608, 226] width 5 height 5
click at [606, 227] on div "Solo Cheap Content pussy fingering" at bounding box center [527, 226] width 325 height 17
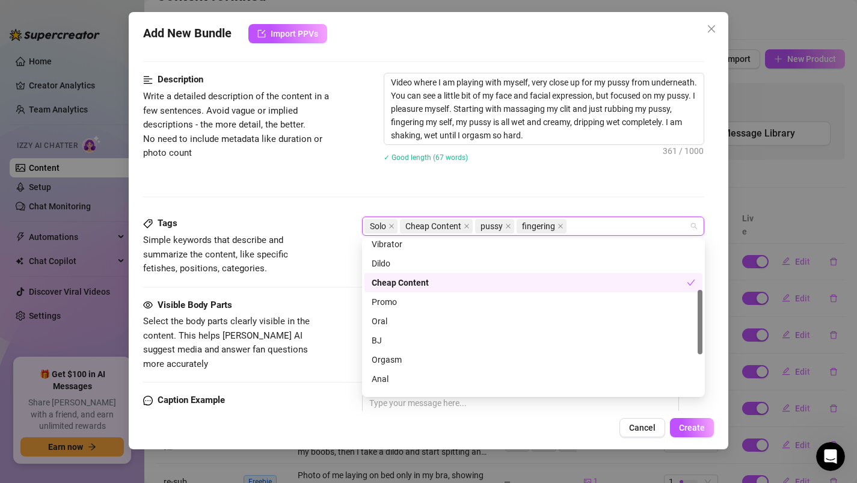
scroll to position [152, 0]
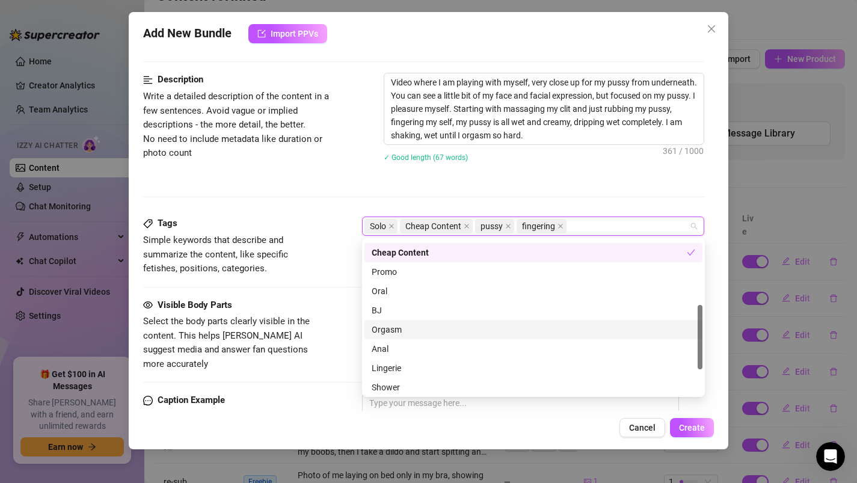
click at [382, 335] on div "Orgasm" at bounding box center [534, 329] width 324 height 13
click at [308, 320] on span "Select the body parts clearly visible in the content. This helps [PERSON_NAME] …" at bounding box center [233, 343] width 180 height 57
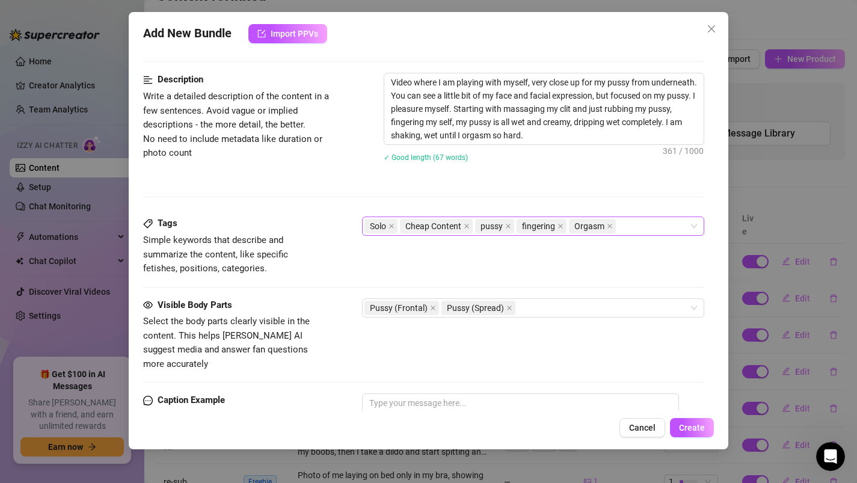
click at [308, 320] on span "Select the body parts clearly visible in the content. This helps [PERSON_NAME] …" at bounding box center [233, 343] width 180 height 57
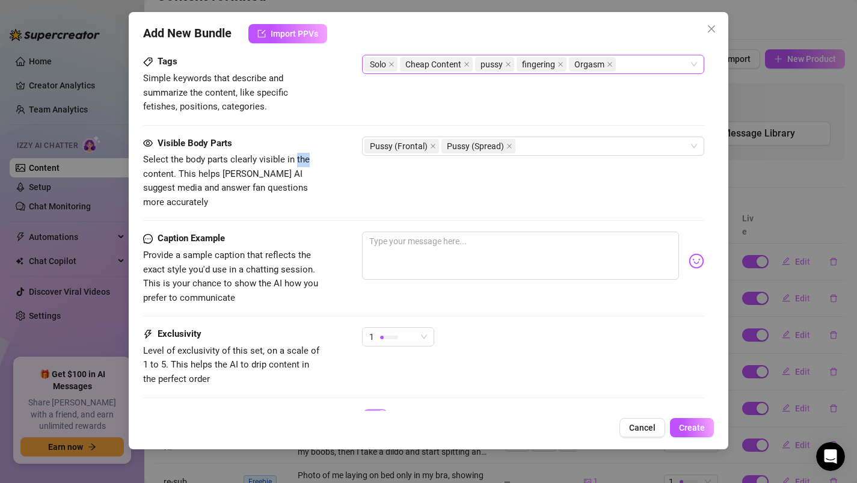
scroll to position [682, 0]
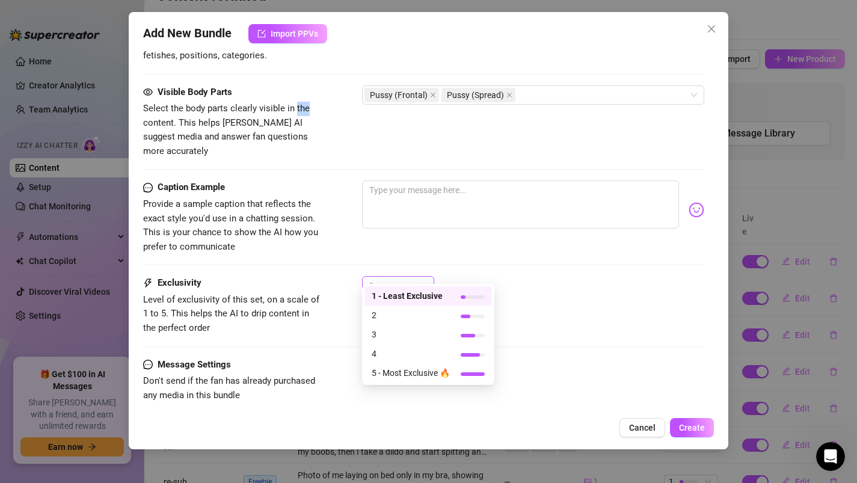
click at [398, 277] on div "1" at bounding box center [392, 286] width 47 height 18
click at [389, 321] on span "2" at bounding box center [411, 315] width 78 height 13
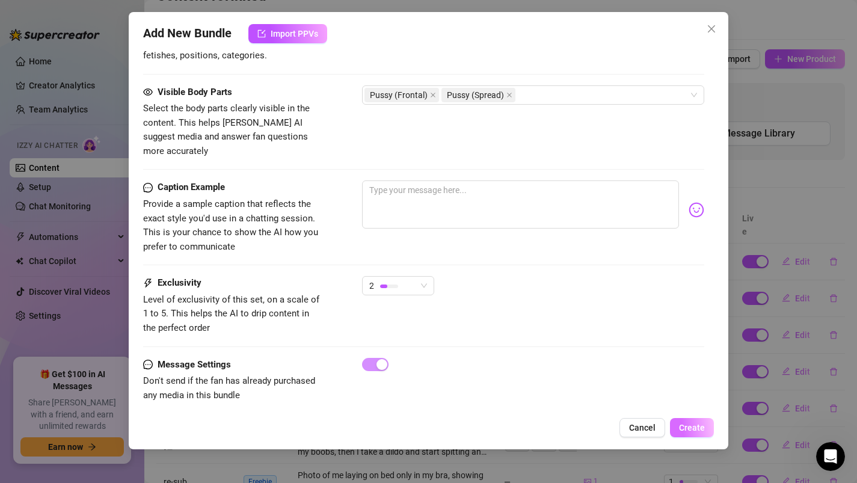
click at [703, 427] on span "Create" at bounding box center [692, 428] width 26 height 10
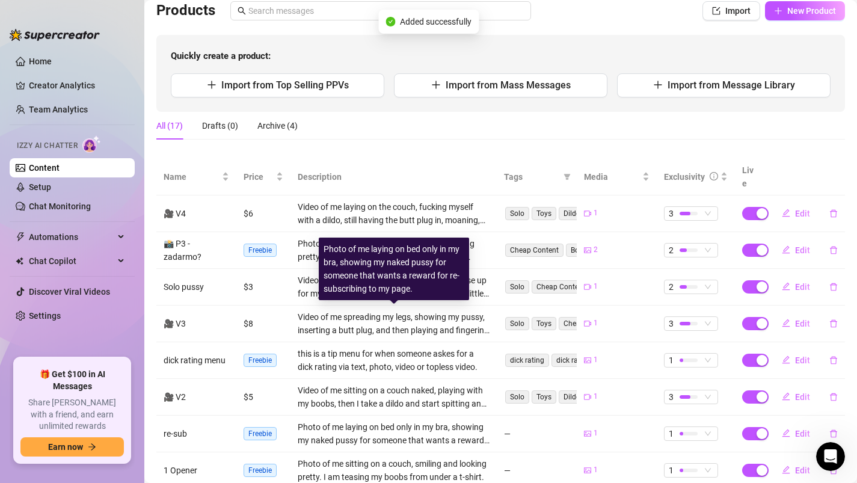
scroll to position [0, 0]
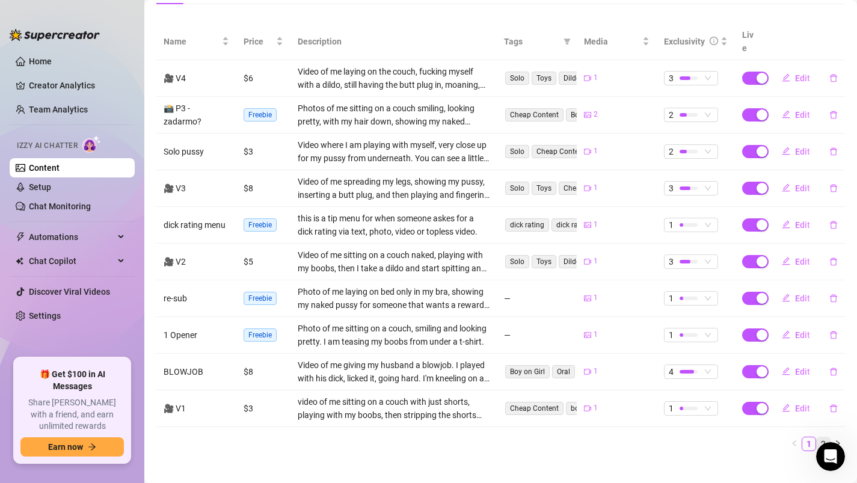
click at [822, 437] on link "2" at bounding box center [823, 443] width 13 height 13
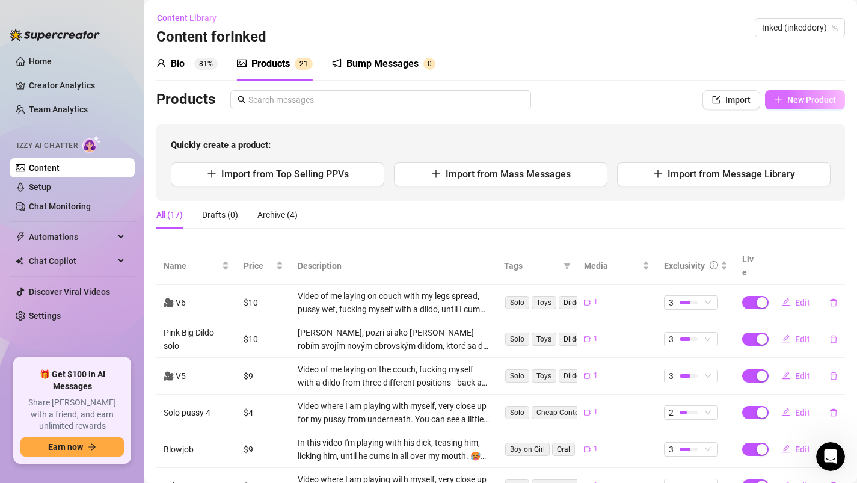
click at [800, 98] on span "New Product" at bounding box center [812, 100] width 49 height 10
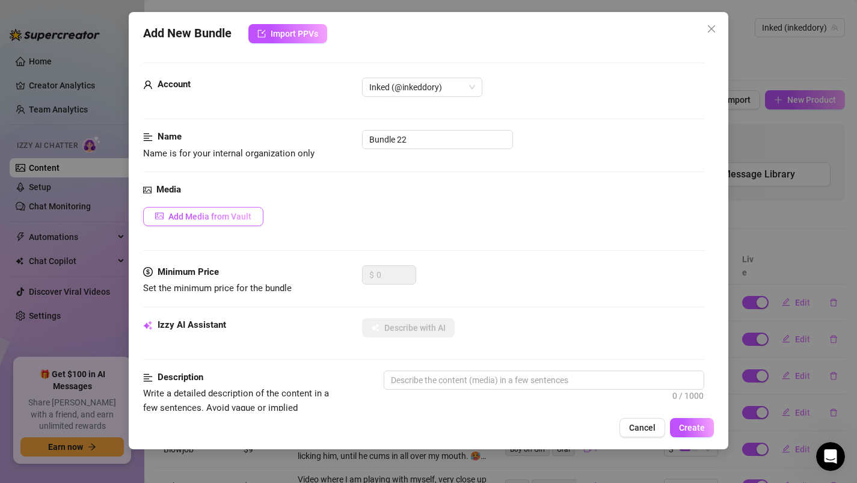
click at [218, 216] on span "Add Media from Vault" at bounding box center [209, 217] width 83 height 10
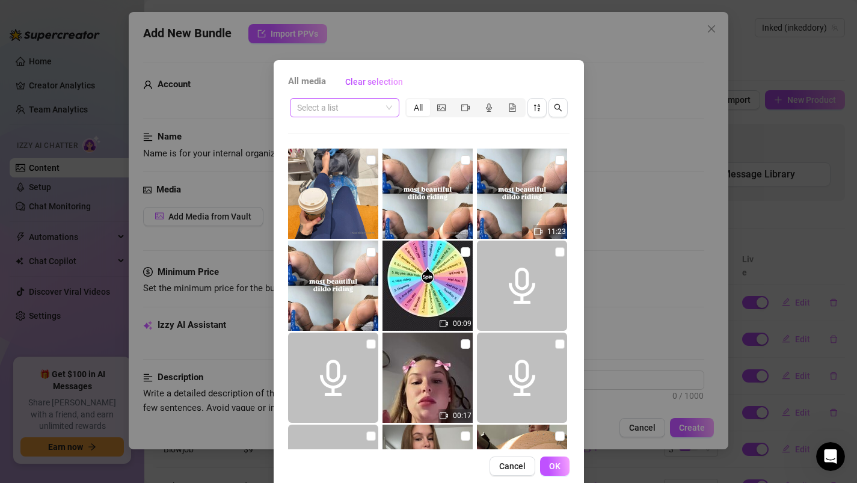
click at [366, 110] on input "search" at bounding box center [339, 108] width 84 height 18
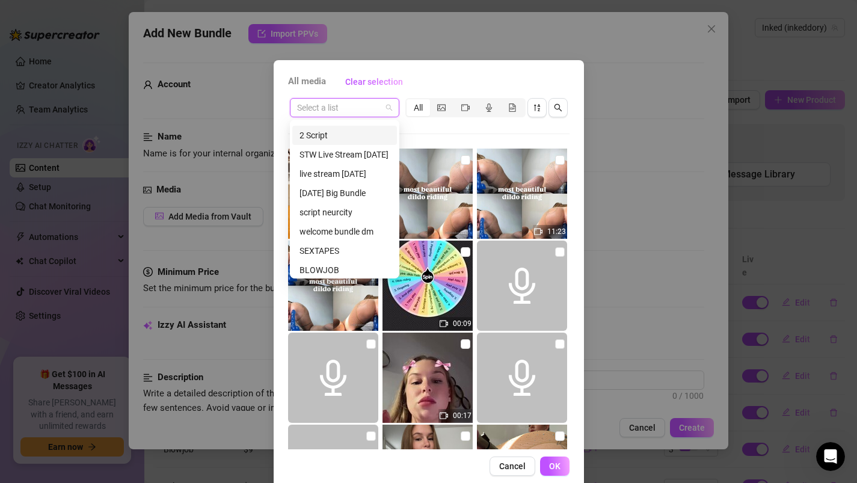
scroll to position [93, 0]
click at [322, 194] on div "script neurcity" at bounding box center [345, 192] width 90 height 13
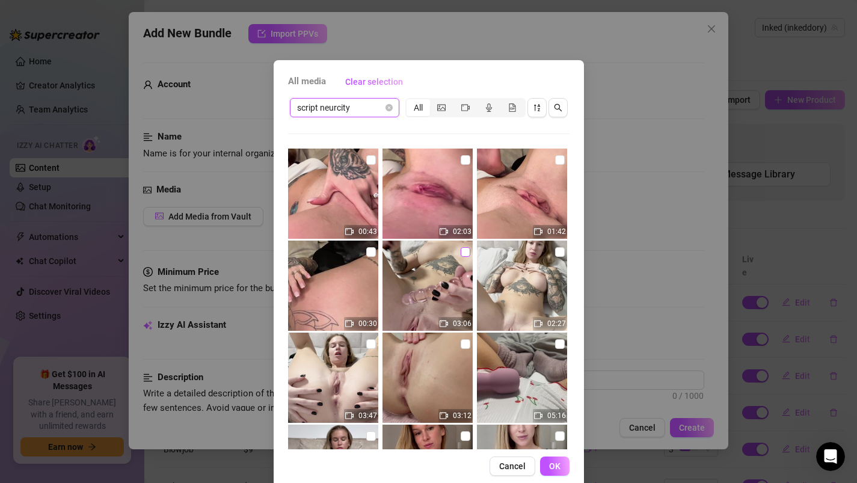
click at [461, 248] on input "checkbox" at bounding box center [466, 252] width 10 height 10
click at [555, 472] on button "OK" at bounding box center [554, 466] width 29 height 19
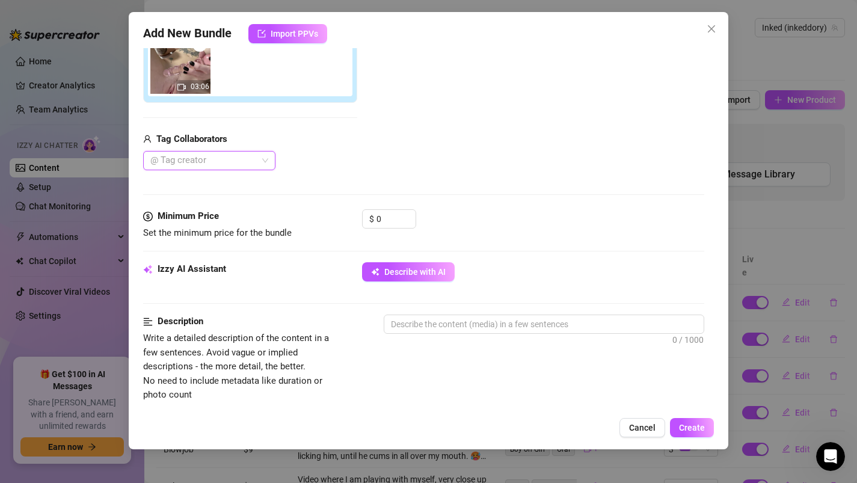
scroll to position [236, 0]
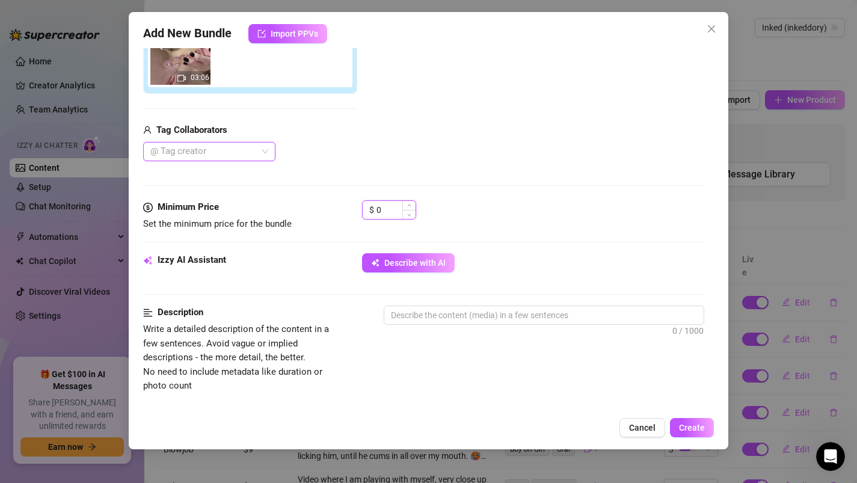
click at [385, 212] on input "0" at bounding box center [396, 210] width 39 height 18
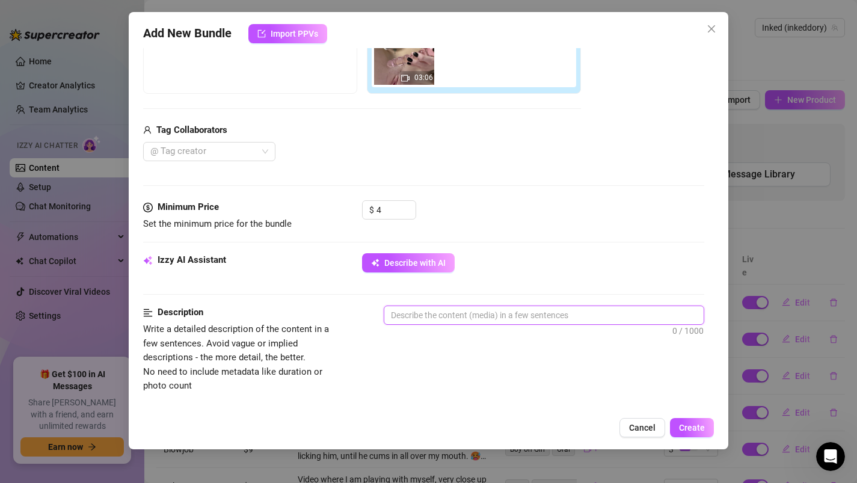
click at [452, 319] on textarea at bounding box center [544, 315] width 320 height 18
paste textarea "Video where I am playing with myself, very close up for my pussy from underneat…"
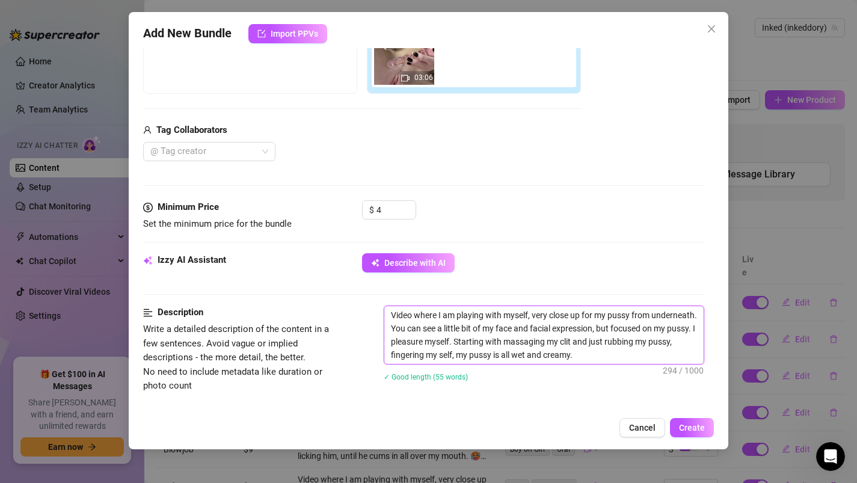
scroll to position [0, 0]
click at [431, 328] on textarea "Video where I am playing with myself, very close up for my pussy from underneat…" at bounding box center [544, 335] width 320 height 58
drag, startPoint x: 433, startPoint y: 329, endPoint x: 635, endPoint y: 312, distance: 202.9
click at [635, 312] on textarea "Video where I am playing with myself, very close up for my pussy from underneat…" at bounding box center [544, 335] width 320 height 58
drag, startPoint x: 431, startPoint y: 328, endPoint x: 383, endPoint y: 328, distance: 48.1
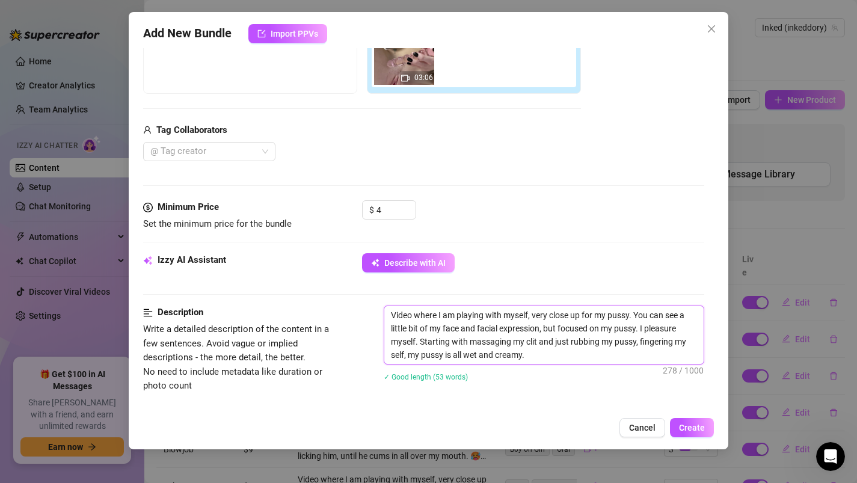
click at [384, 328] on div "Video where I am playing with myself, very close up for my pussy. You can see a…" at bounding box center [544, 335] width 321 height 59
click at [494, 328] on textarea "Video where I am playing with myself, very close up for my pussy. You can see m…" at bounding box center [544, 335] width 320 height 58
click at [449, 342] on textarea "Video where I am playing with myself, very close up for my pussy. You can see m…" at bounding box center [544, 335] width 320 height 58
drag, startPoint x: 540, startPoint y: 340, endPoint x: 659, endPoint y: 354, distance: 120.6
click at [659, 354] on textarea "Video where I am playing with myself, very close up for my pussy. You can see m…" at bounding box center [544, 335] width 320 height 58
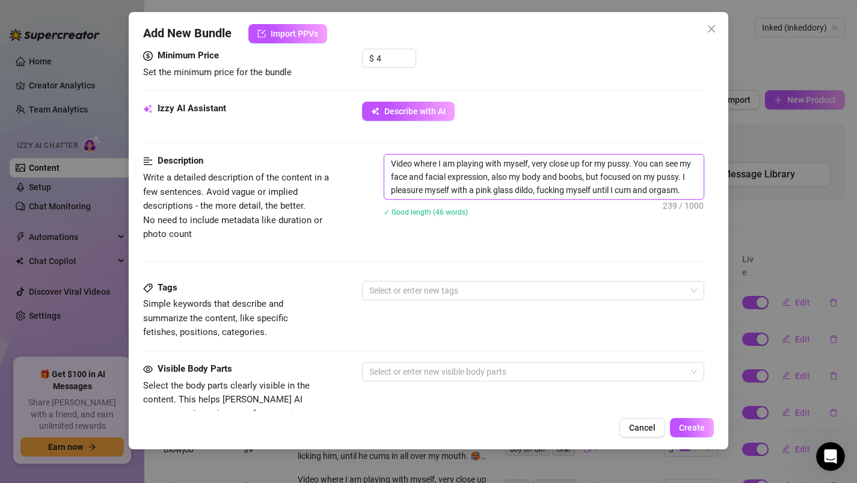
scroll to position [393, 0]
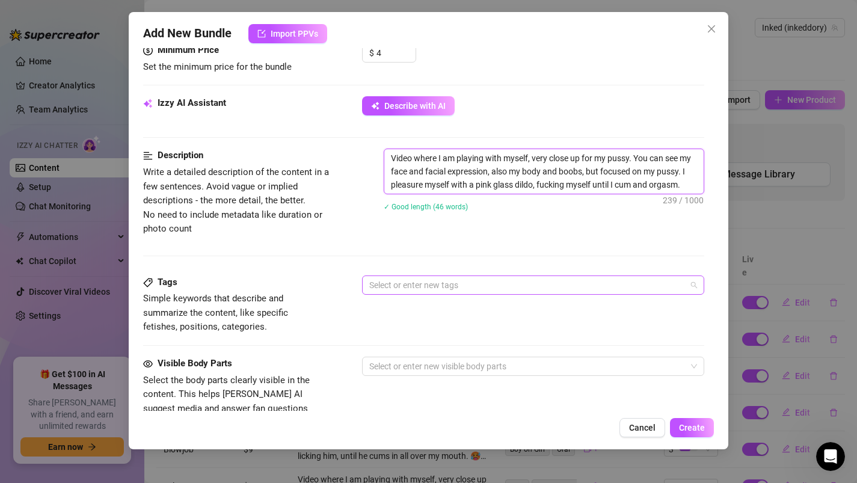
click at [422, 282] on div at bounding box center [527, 285] width 325 height 17
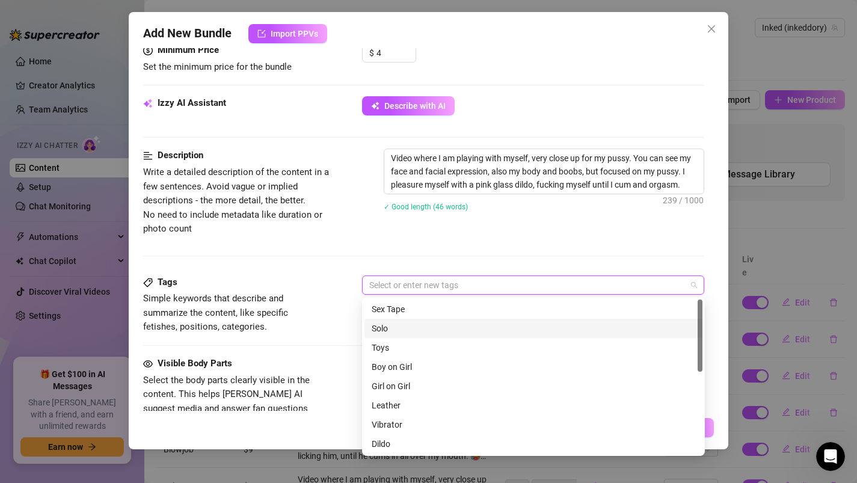
click at [391, 330] on div "Solo" at bounding box center [534, 328] width 324 height 13
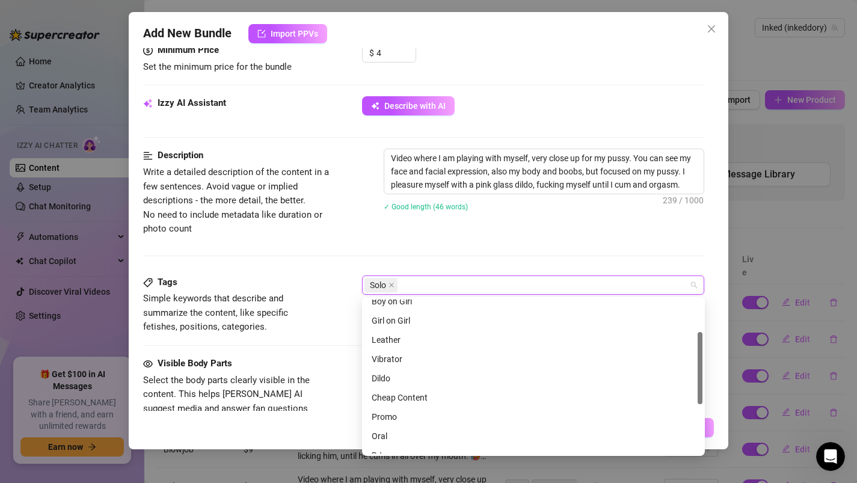
scroll to position [69, 0]
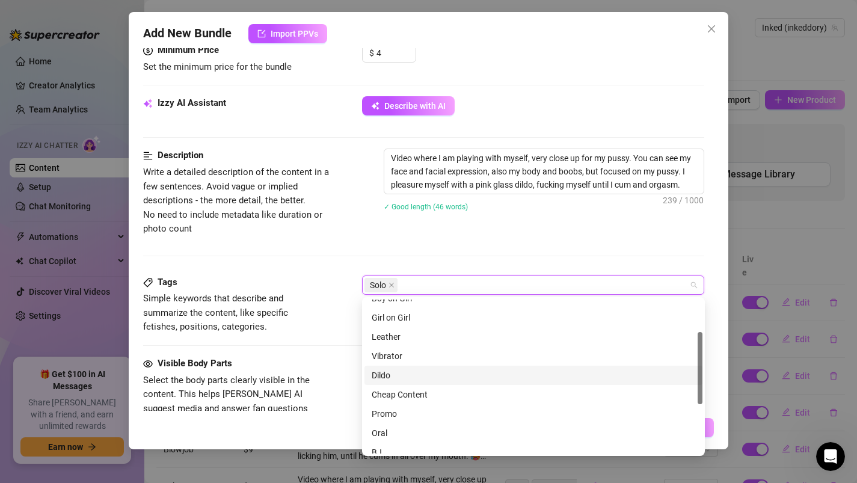
click at [387, 374] on div "Dildo" at bounding box center [534, 375] width 324 height 13
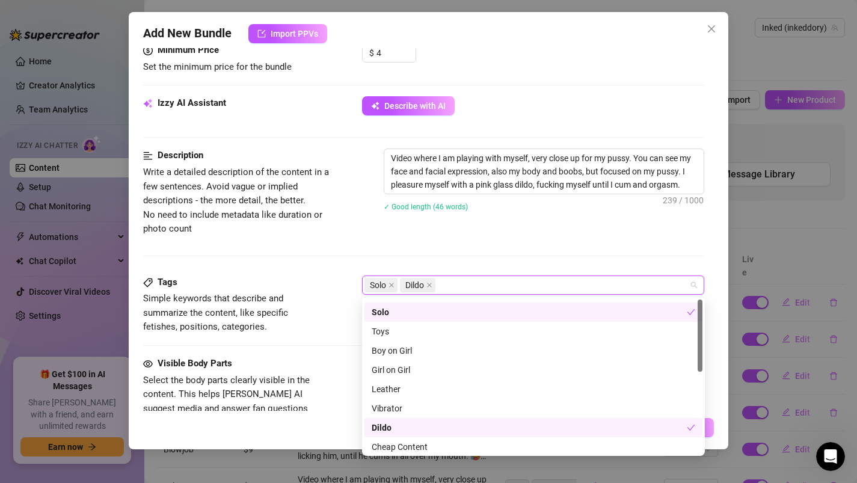
scroll to position [0, 0]
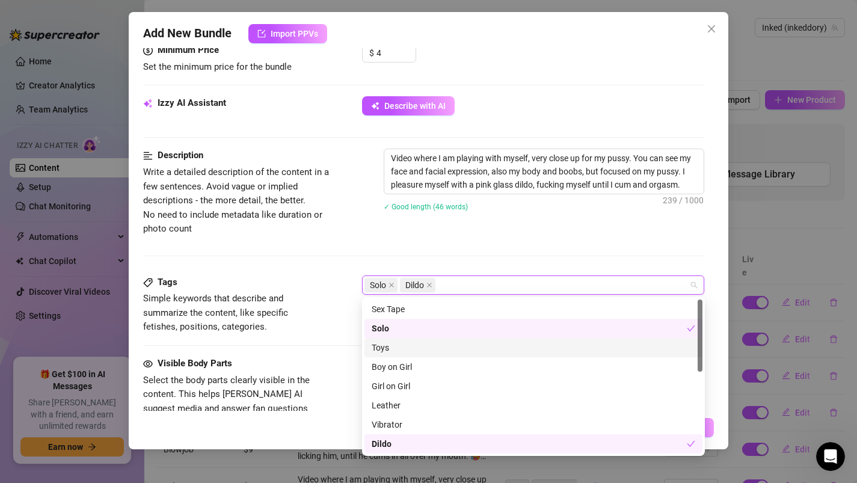
click at [382, 344] on div "Toys" at bounding box center [534, 347] width 324 height 13
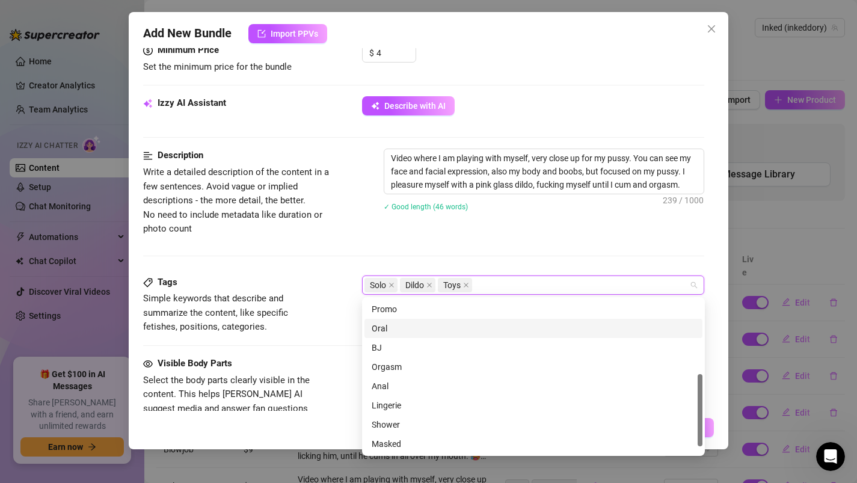
scroll to position [145, 0]
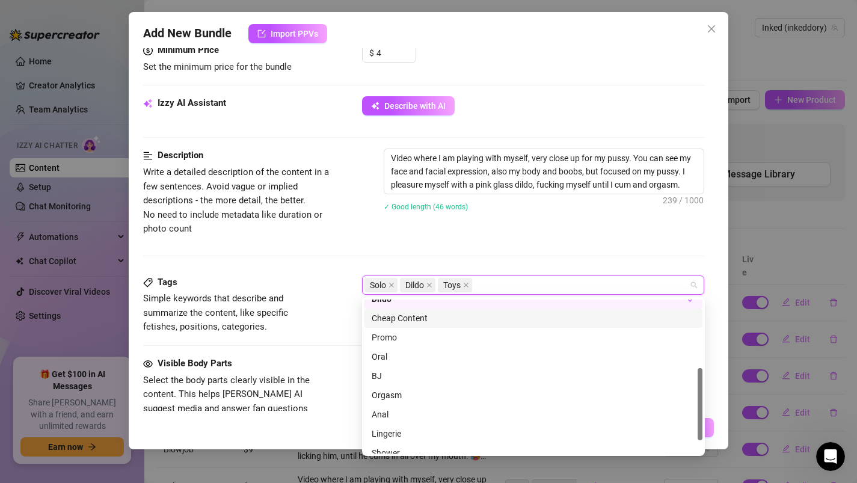
click at [408, 318] on div "Cheap Content" at bounding box center [534, 318] width 324 height 13
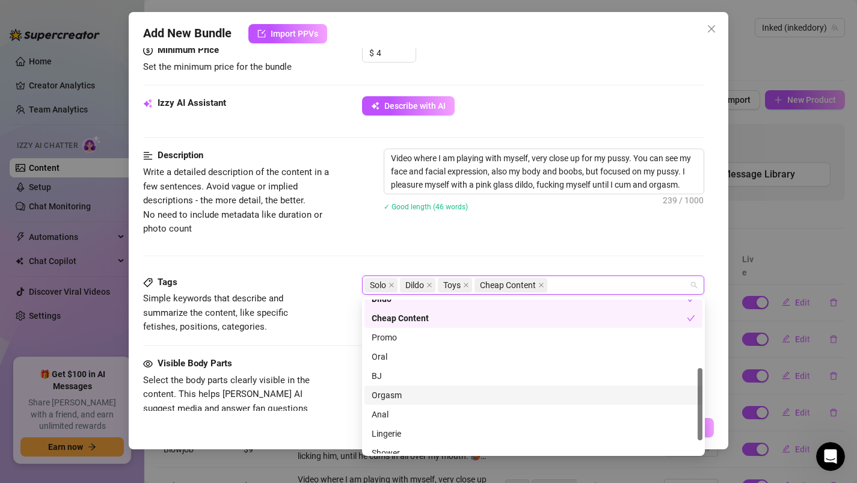
click at [405, 392] on div "Orgasm" at bounding box center [534, 395] width 324 height 13
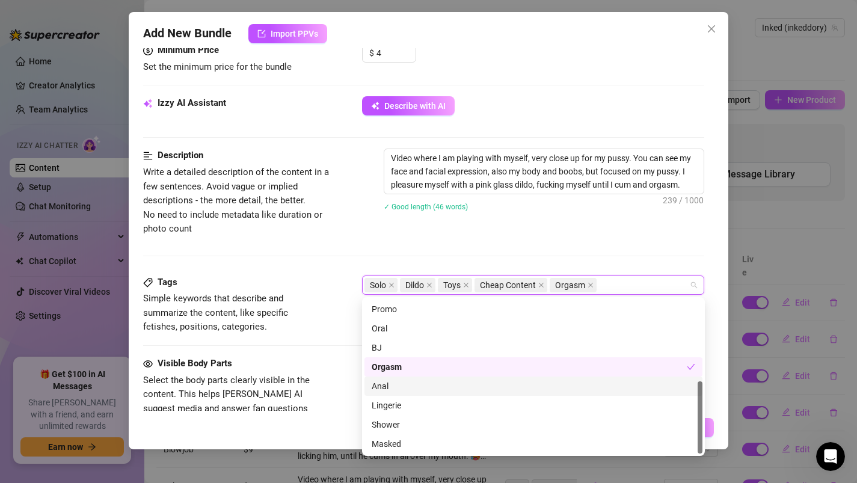
click at [330, 357] on div "Visible Body Parts Select the body parts clearly visible in the content. This h…" at bounding box center [424, 393] width 562 height 73
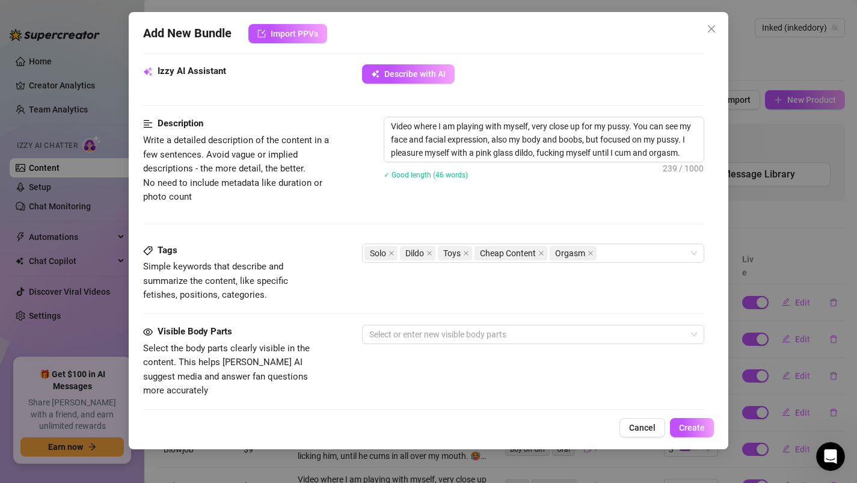
scroll to position [665, 0]
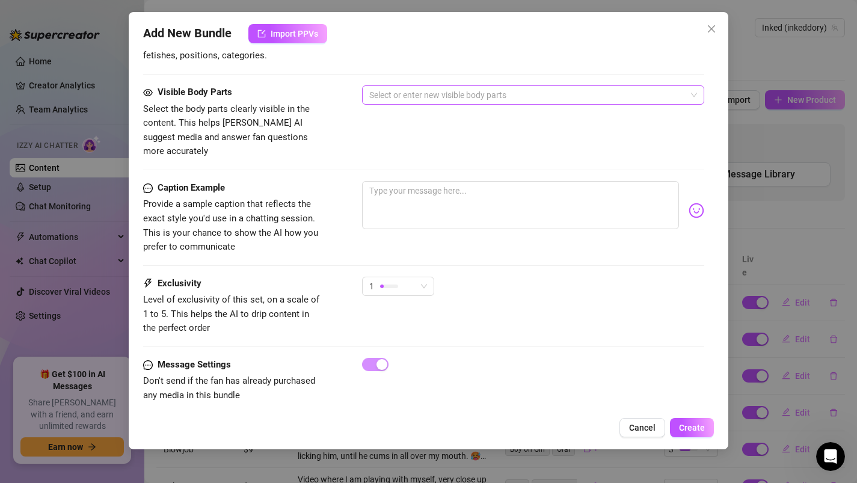
click at [394, 88] on div at bounding box center [527, 95] width 325 height 17
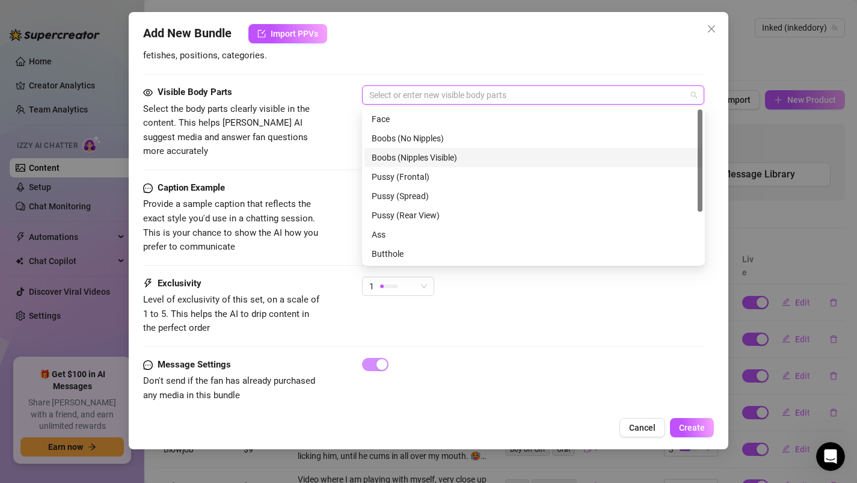
click at [398, 158] on div "Boobs (Nipples Visible)" at bounding box center [534, 157] width 324 height 13
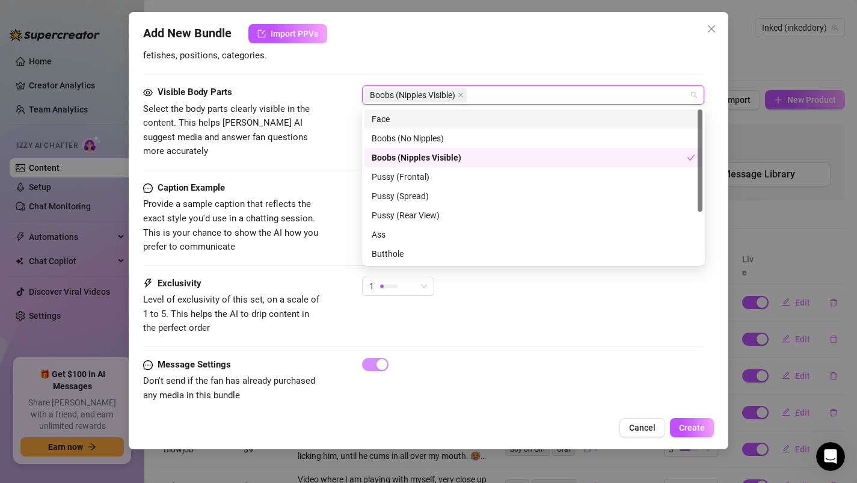
click at [383, 116] on div "Face" at bounding box center [534, 119] width 324 height 13
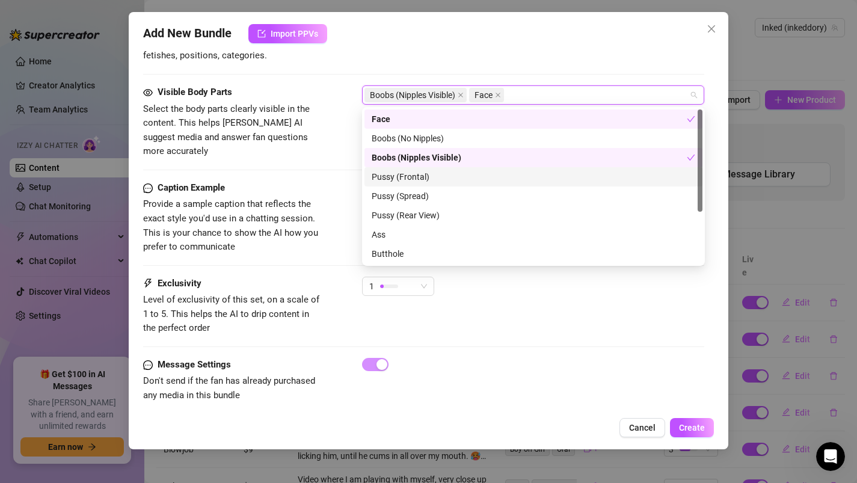
click at [396, 183] on div "Pussy (Frontal)" at bounding box center [534, 176] width 338 height 19
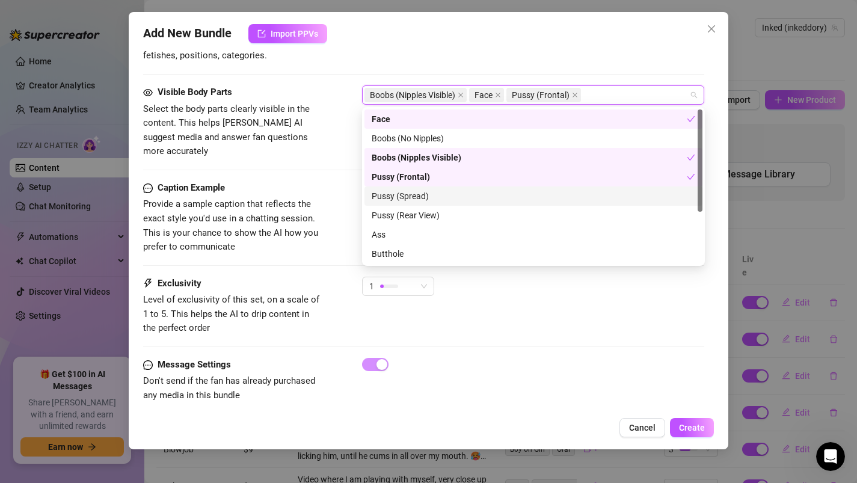
click at [396, 196] on div "Pussy (Spread)" at bounding box center [534, 196] width 324 height 13
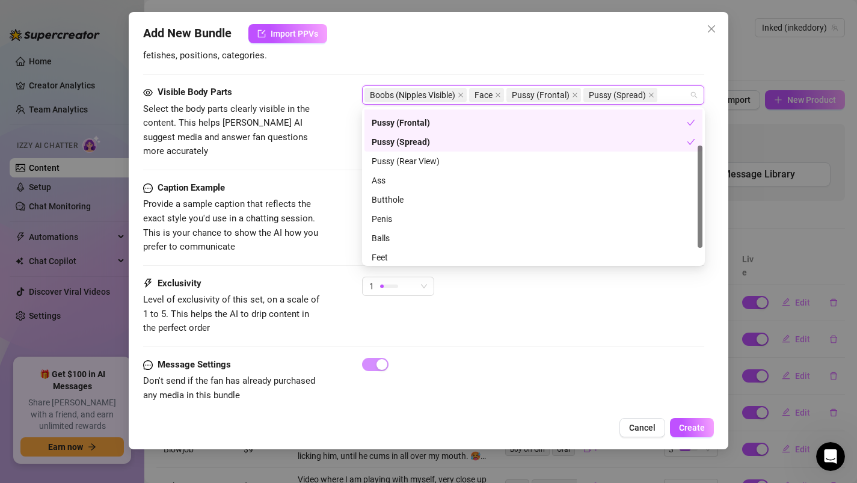
scroll to position [77, 0]
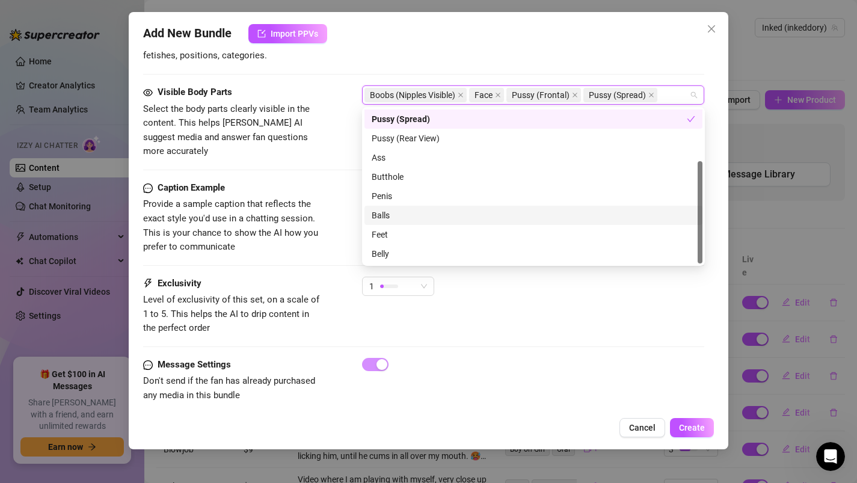
click at [338, 250] on div "Caption Example Provide a sample caption that reflects the exact style you'd us…" at bounding box center [424, 229] width 562 height 96
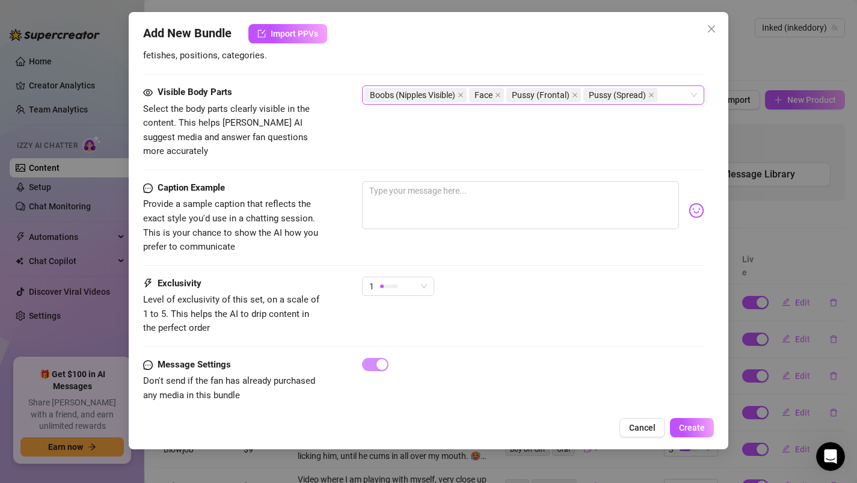
click at [663, 99] on div "Boobs (Nipples Visible) Face Pussy (Frontal) Pussy (Spread)" at bounding box center [527, 95] width 325 height 17
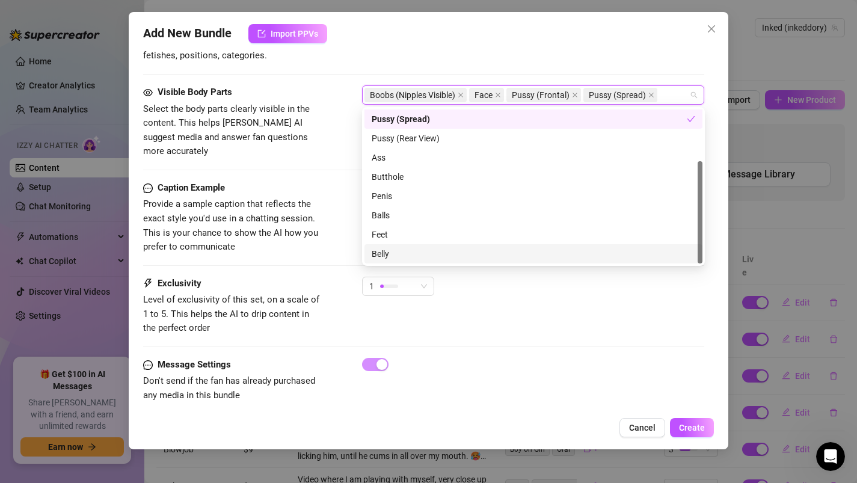
click at [392, 253] on div "Belly" at bounding box center [534, 253] width 324 height 13
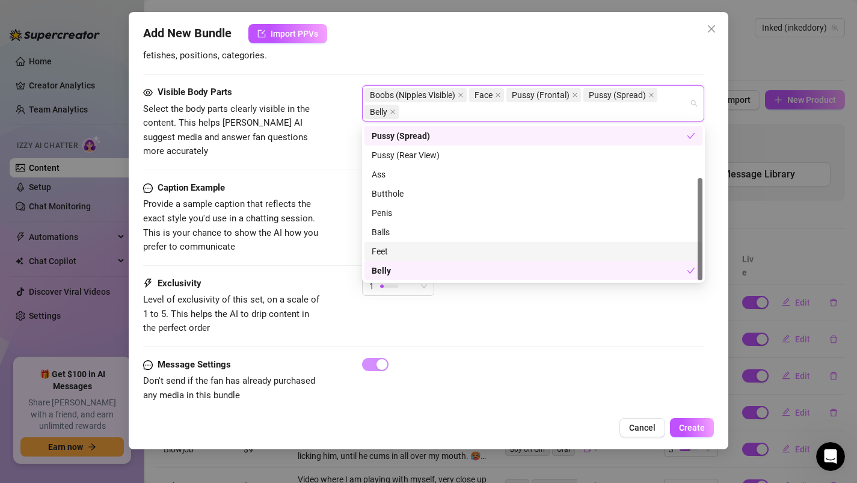
click at [340, 265] on div at bounding box center [424, 265] width 562 height 1
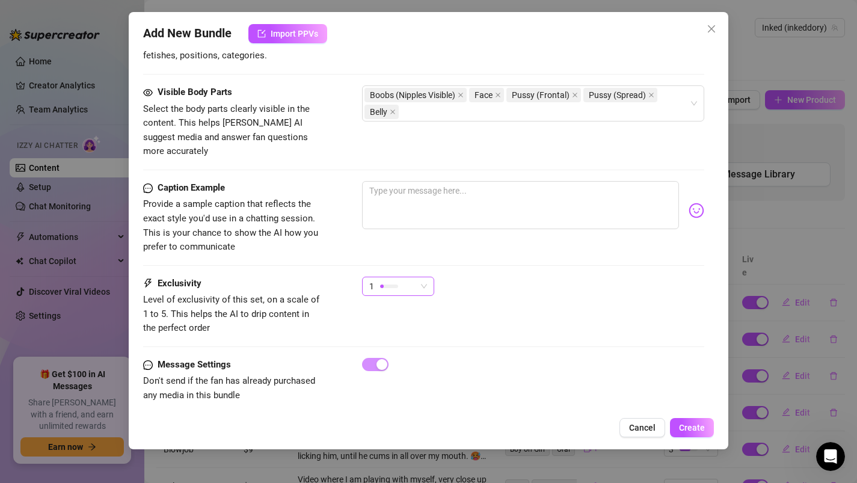
click at [374, 277] on div "1" at bounding box center [392, 286] width 47 height 18
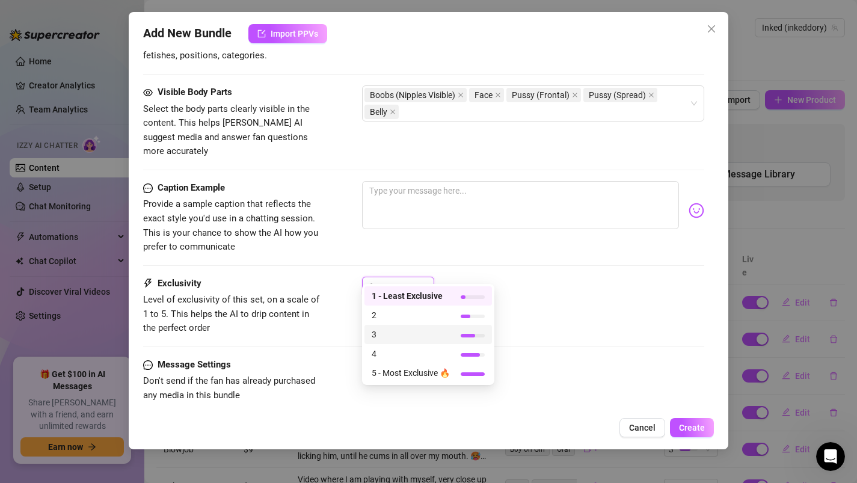
click at [372, 336] on span "3" at bounding box center [411, 334] width 78 height 13
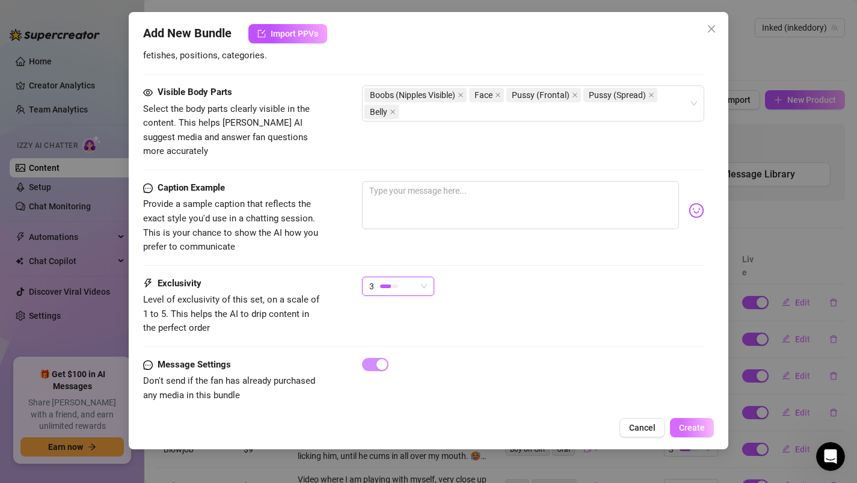
click at [695, 428] on span "Create" at bounding box center [692, 428] width 26 height 10
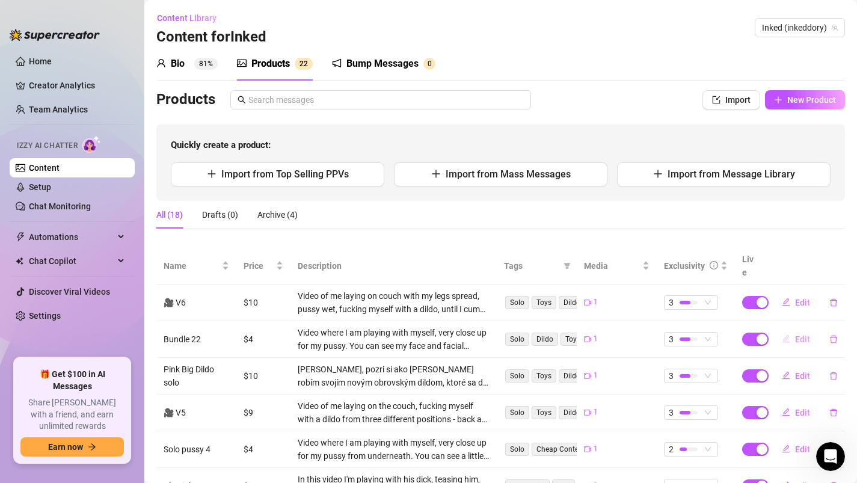
click at [802, 334] on span "Edit" at bounding box center [802, 339] width 15 height 10
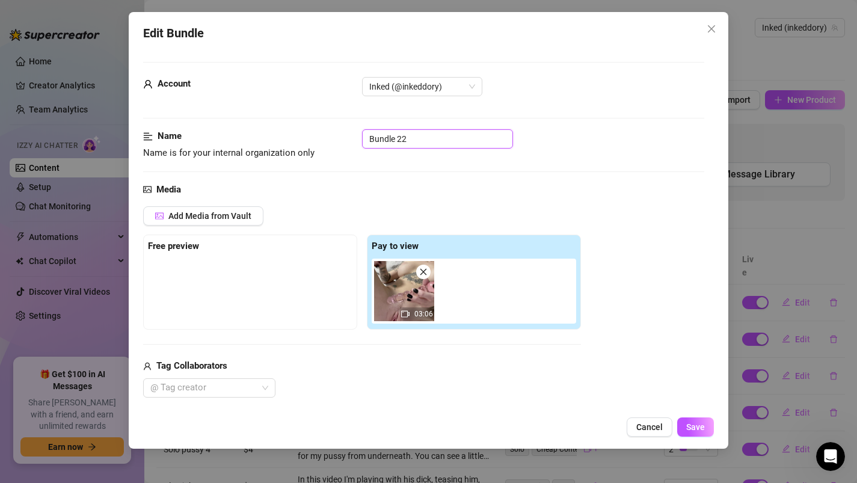
click at [415, 138] on input "Bundle 22" at bounding box center [437, 138] width 151 height 19
click at [690, 426] on span "Save" at bounding box center [695, 427] width 19 height 10
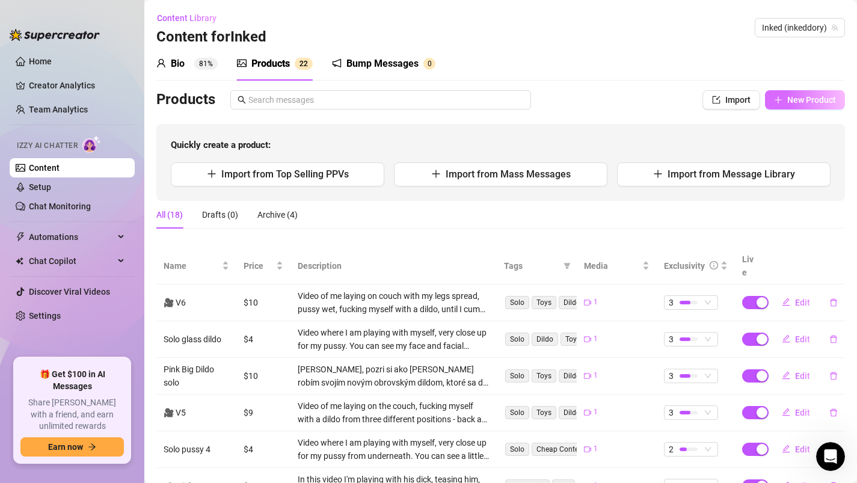
click at [797, 101] on span "New Product" at bounding box center [812, 100] width 49 height 10
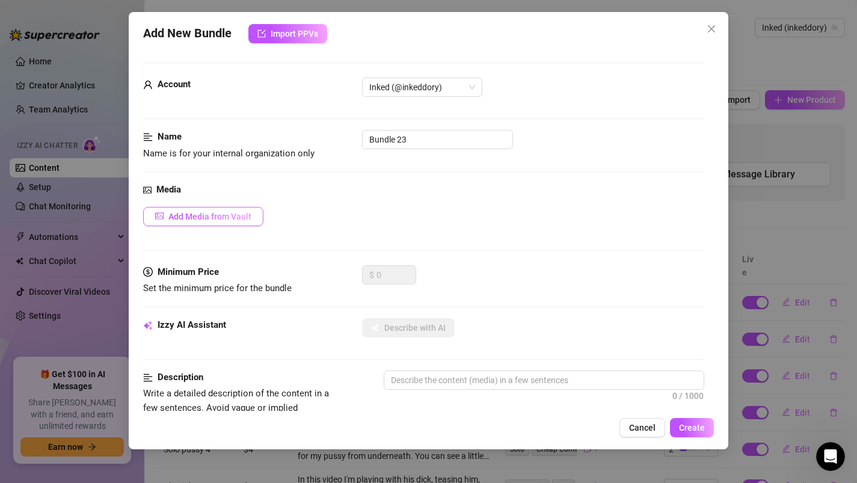
click at [225, 208] on button "Add Media from Vault" at bounding box center [203, 216] width 120 height 19
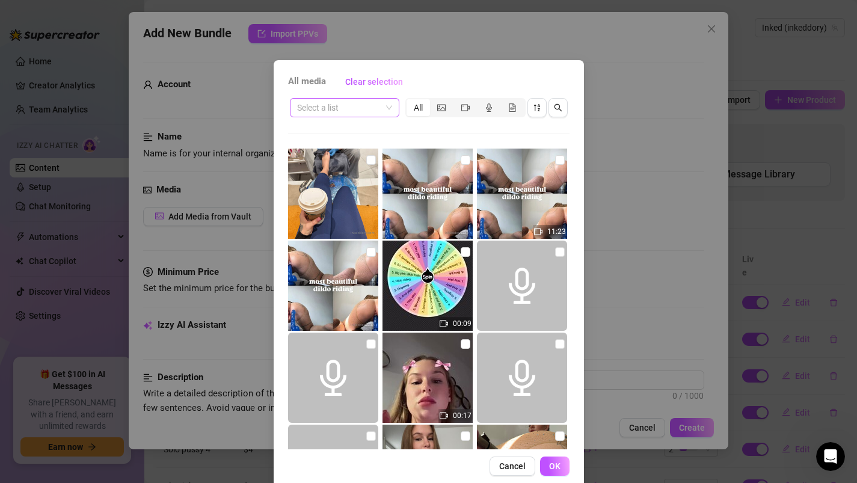
click at [344, 113] on input "search" at bounding box center [339, 108] width 84 height 18
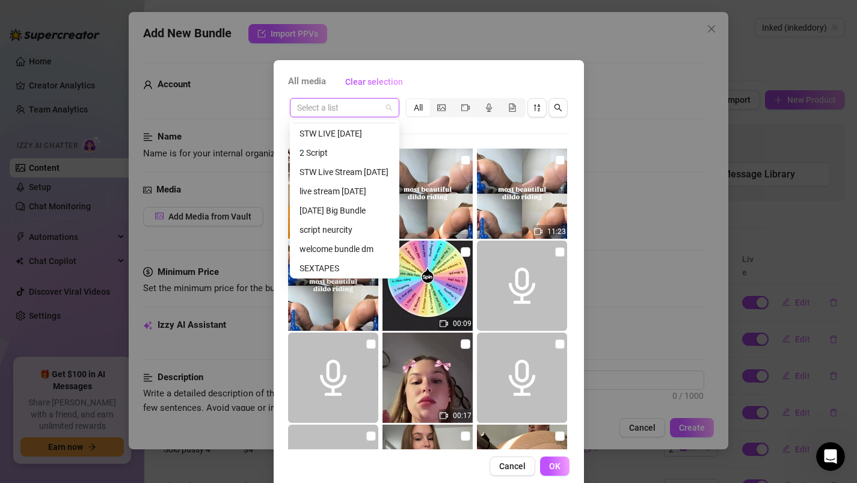
scroll to position [60, 0]
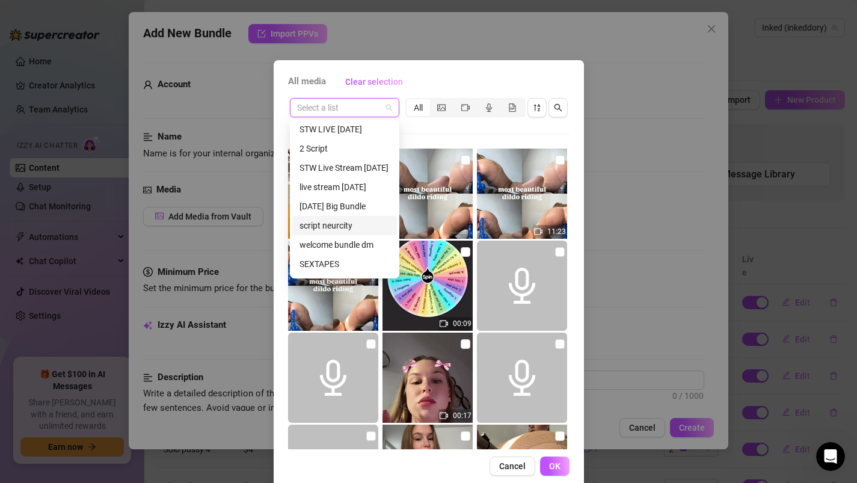
click at [321, 227] on div "script neurcity" at bounding box center [345, 225] width 90 height 13
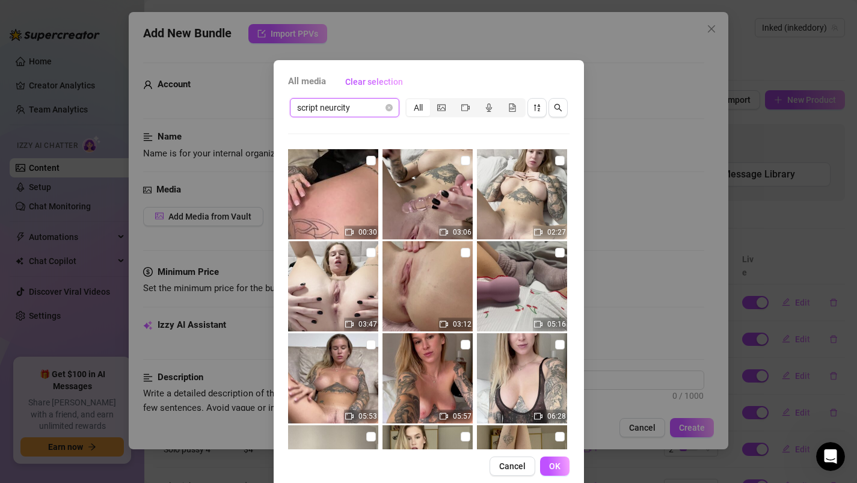
scroll to position [96, 0]
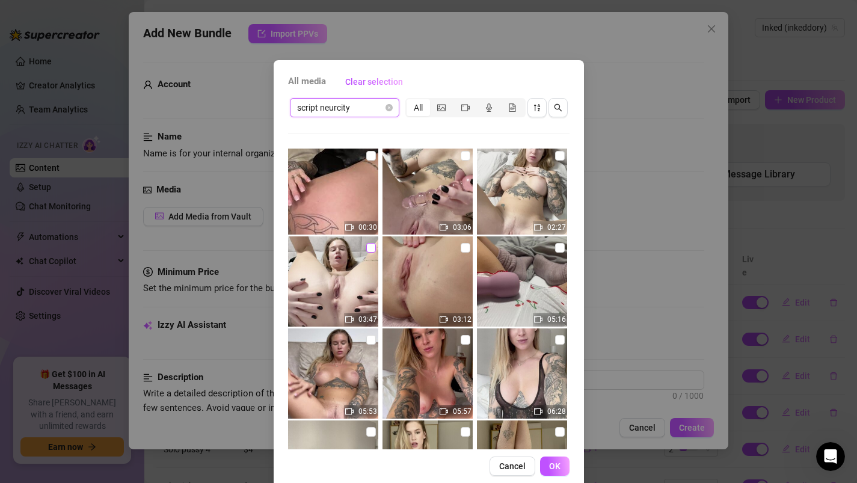
click at [372, 244] on input "checkbox" at bounding box center [371, 248] width 10 height 10
click at [556, 464] on span "OK" at bounding box center [554, 466] width 11 height 10
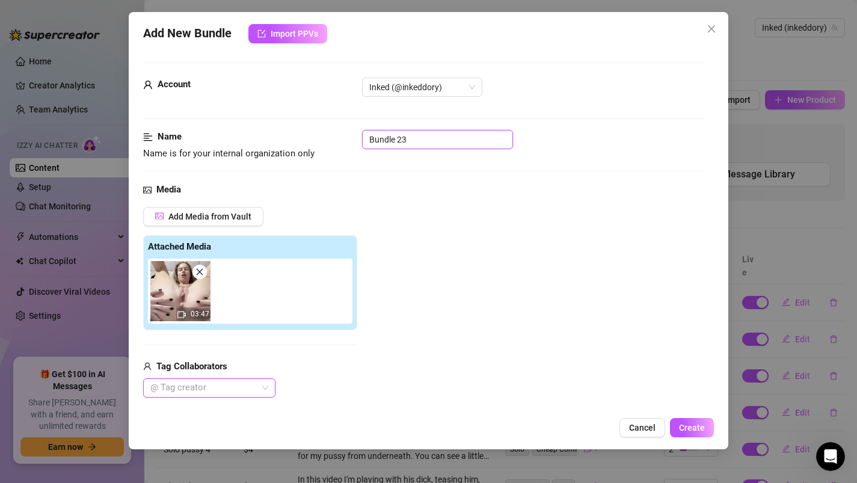
click at [417, 138] on input "Bundle 23" at bounding box center [437, 139] width 151 height 19
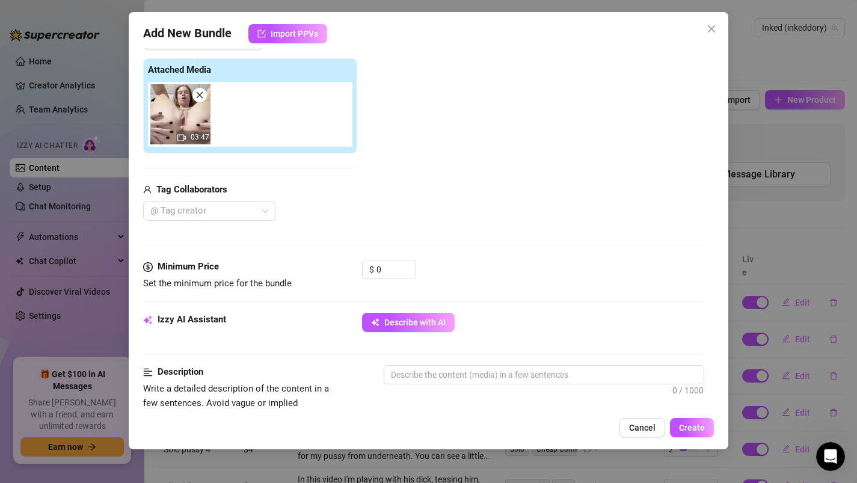
scroll to position [190, 0]
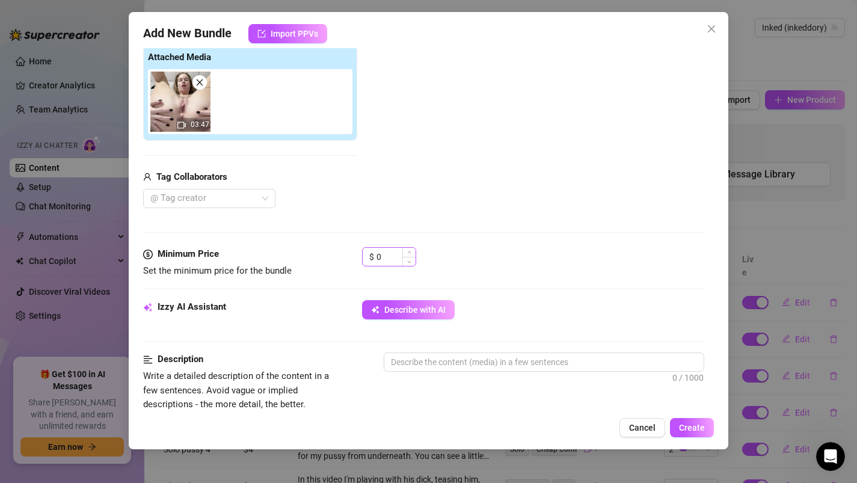
click at [393, 266] on div "$ 0" at bounding box center [389, 256] width 54 height 19
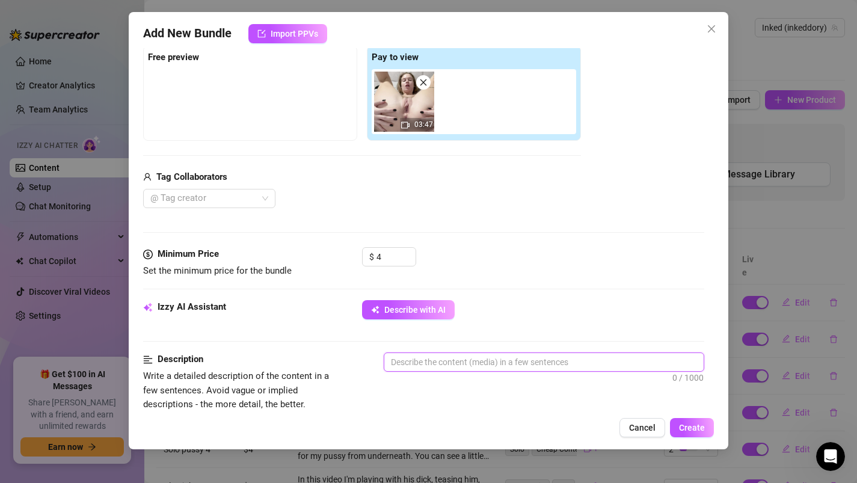
click at [448, 360] on textarea at bounding box center [544, 362] width 320 height 18
paste textarea "Video where I am playing with myself, very close up for my pussy from underneat…"
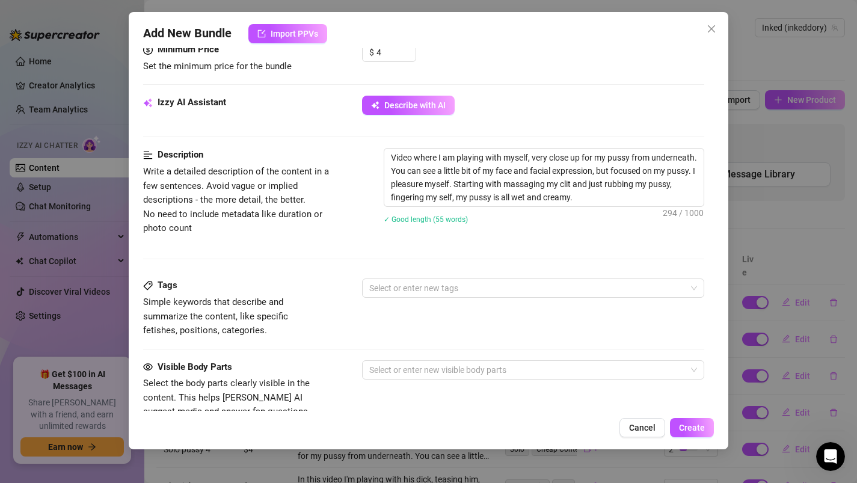
scroll to position [397, 0]
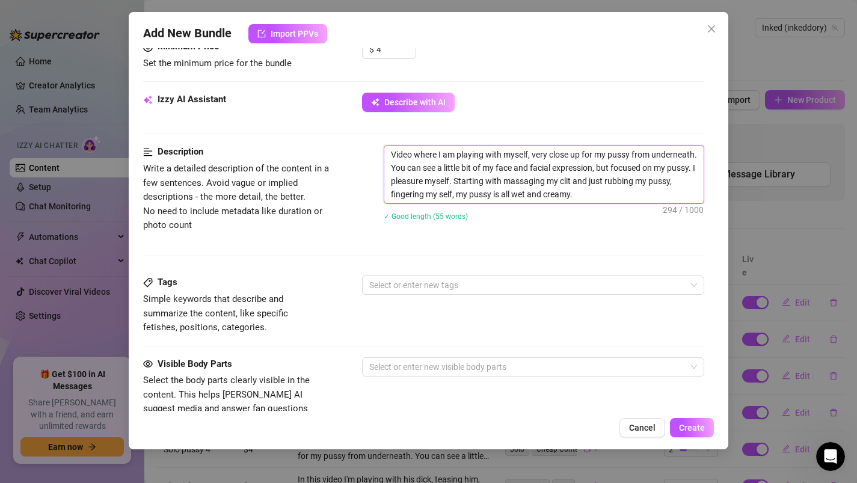
drag, startPoint x: 611, startPoint y: 155, endPoint x: 631, endPoint y: 155, distance: 19.9
click at [631, 155] on textarea "Video where I am playing with myself, very close up for my pussy from underneat…" at bounding box center [544, 175] width 320 height 58
drag, startPoint x: 418, startPoint y: 182, endPoint x: 437, endPoint y: 182, distance: 19.9
click at [437, 182] on textarea "Video where I am playing with myself, very close up for my asshhole from undern…" at bounding box center [544, 175] width 320 height 58
drag, startPoint x: 503, startPoint y: 180, endPoint x: 609, endPoint y: 204, distance: 109.0
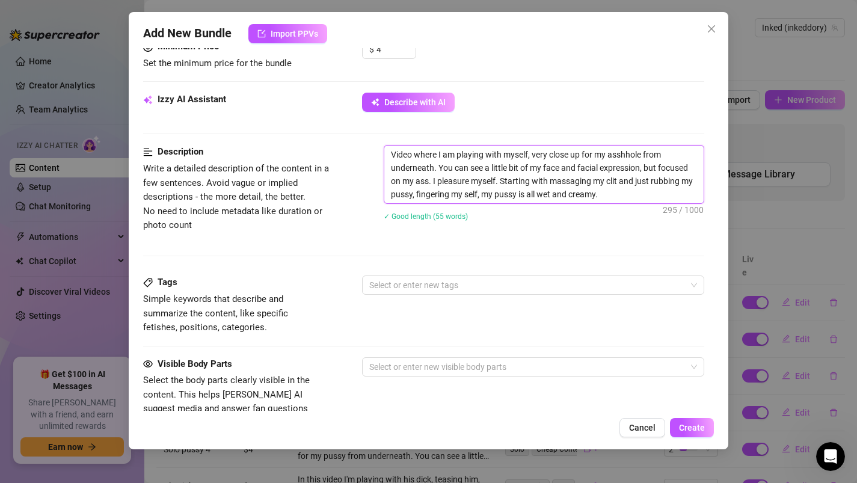
click at [609, 204] on div "Video where I am playing with myself, very close up for my asshhole from undern…" at bounding box center [544, 190] width 321 height 91
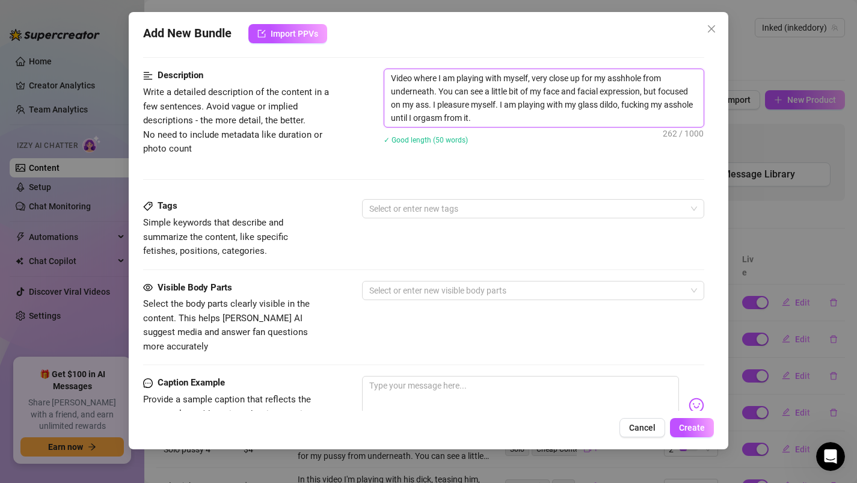
scroll to position [474, 0]
click at [418, 211] on div at bounding box center [527, 208] width 325 height 17
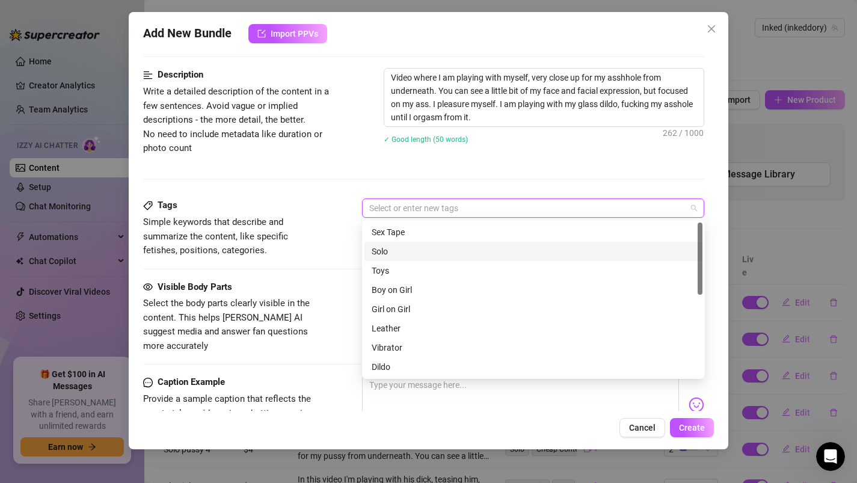
click at [413, 253] on div "Solo" at bounding box center [534, 251] width 324 height 13
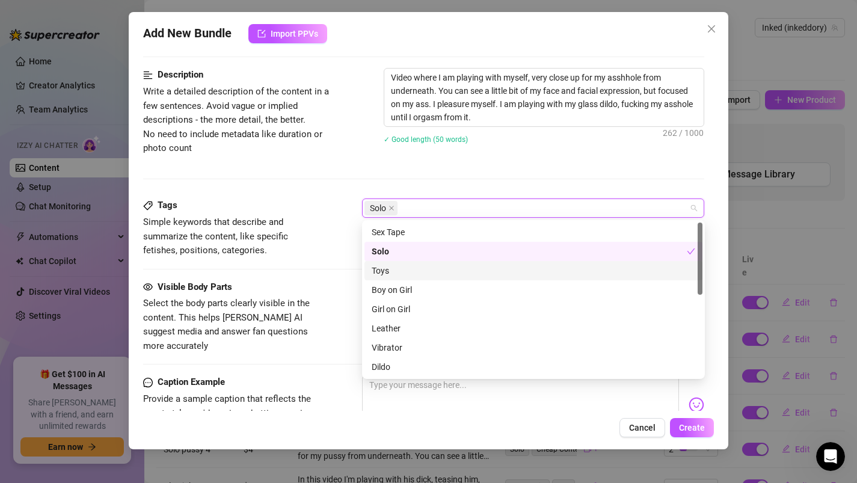
click at [404, 273] on div "Toys" at bounding box center [534, 270] width 324 height 13
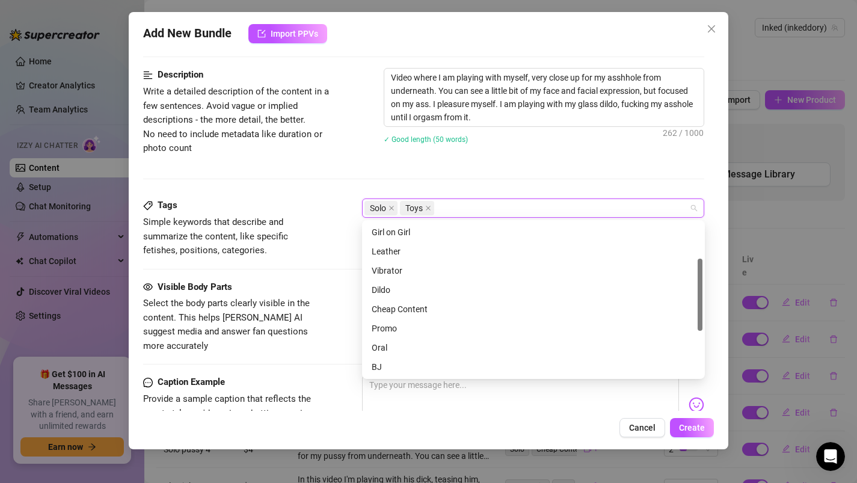
scroll to position [78, 0]
click at [398, 291] on div "Dildo" at bounding box center [534, 289] width 324 height 13
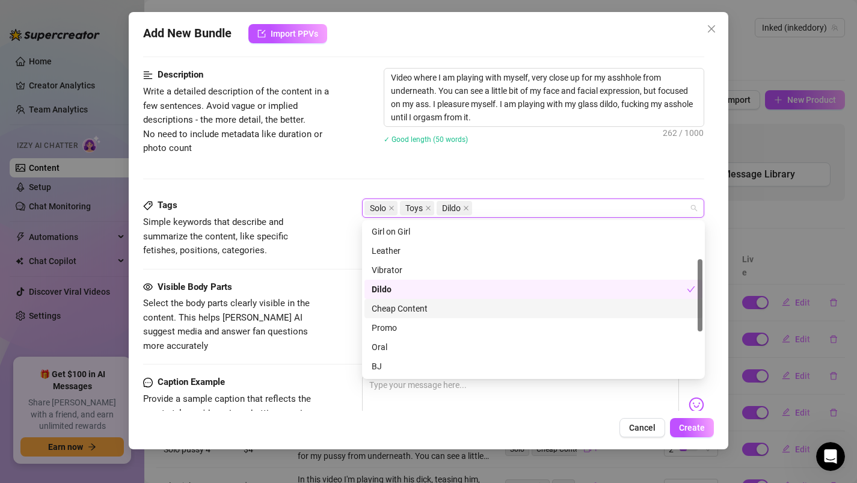
click at [398, 312] on div "Cheap Content" at bounding box center [534, 308] width 324 height 13
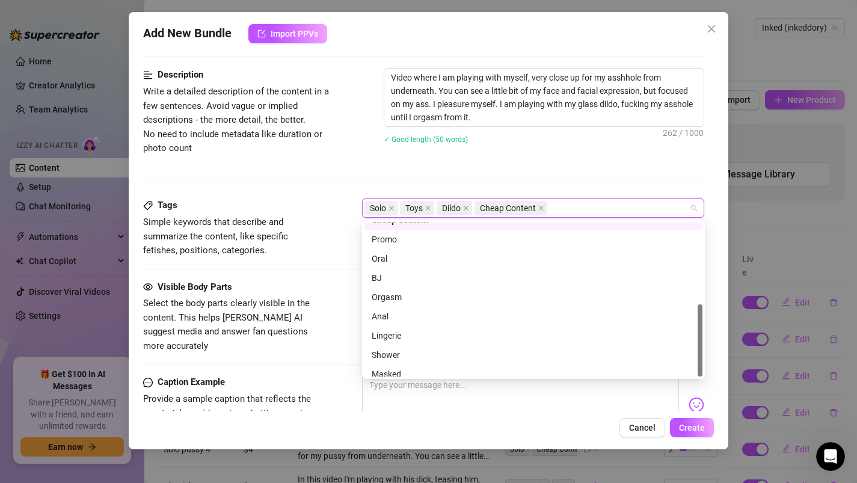
scroll to position [173, 0]
click at [387, 307] on div "Anal" at bounding box center [534, 309] width 324 height 13
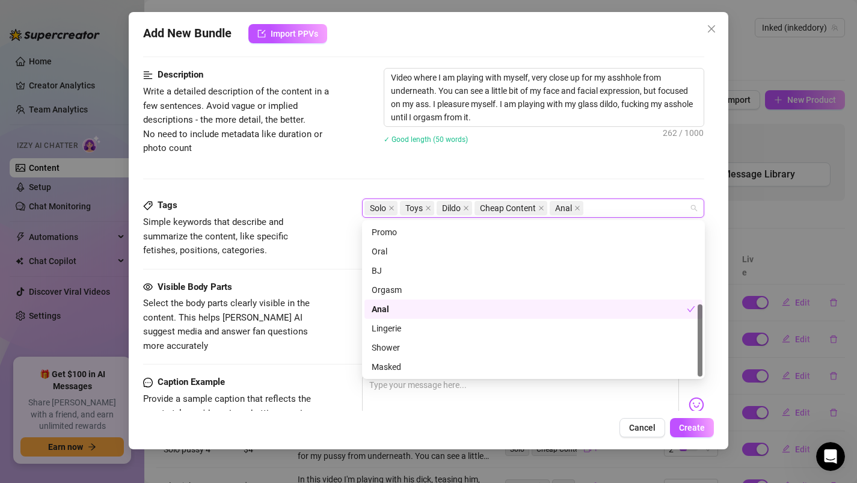
click at [384, 286] on div "Orgasm" at bounding box center [534, 289] width 324 height 13
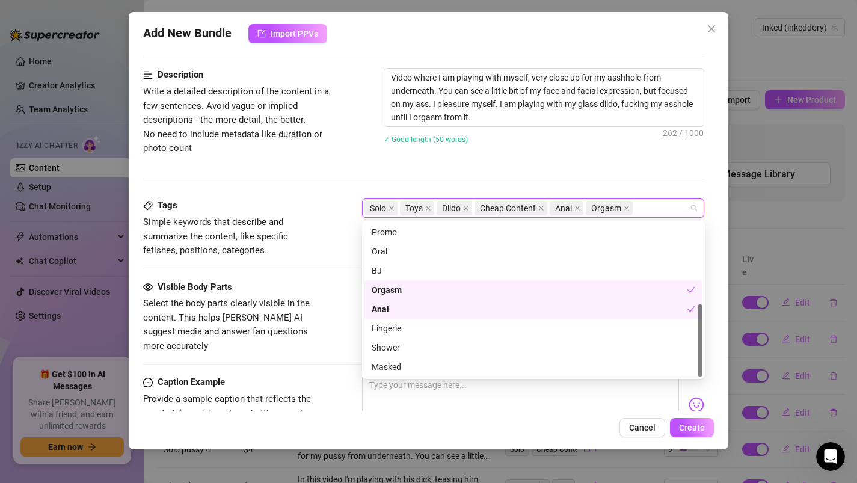
click at [324, 292] on div "Visible Body Parts Select the body parts clearly visible in the content. This h…" at bounding box center [424, 316] width 562 height 73
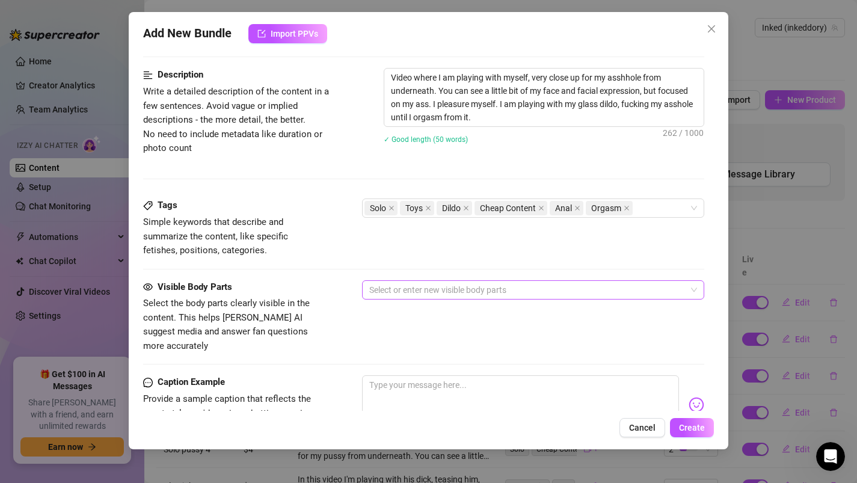
click at [377, 291] on div at bounding box center [527, 290] width 325 height 17
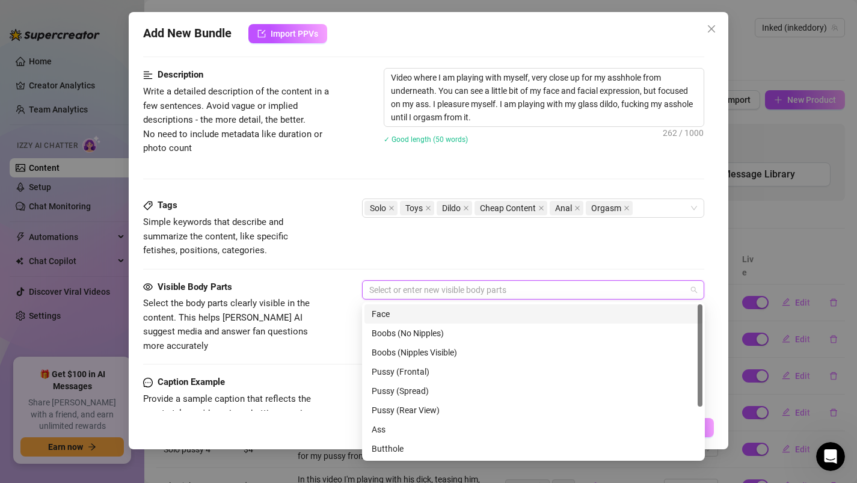
click at [388, 311] on div "Face" at bounding box center [534, 313] width 324 height 13
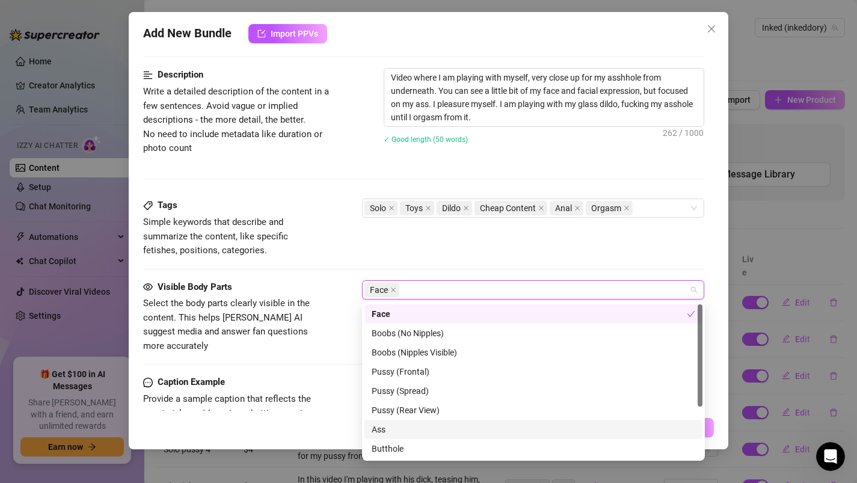
click at [404, 431] on div "Ass" at bounding box center [534, 429] width 324 height 13
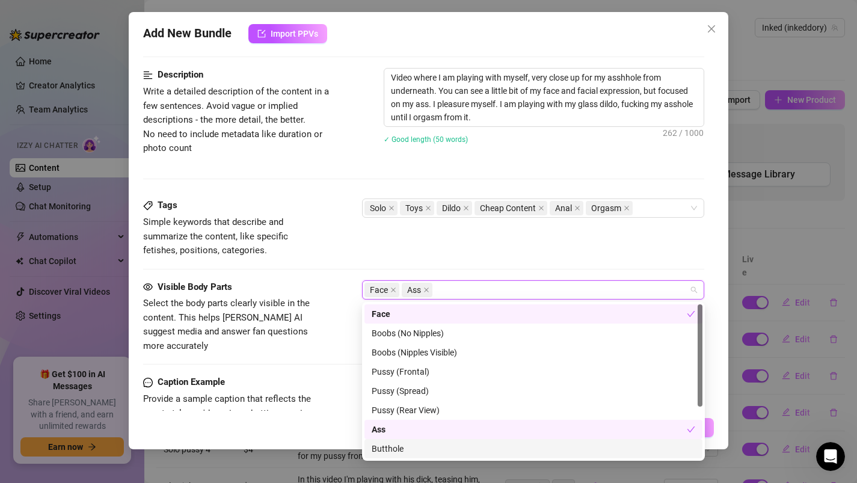
click at [401, 449] on div "Butthole" at bounding box center [534, 448] width 324 height 13
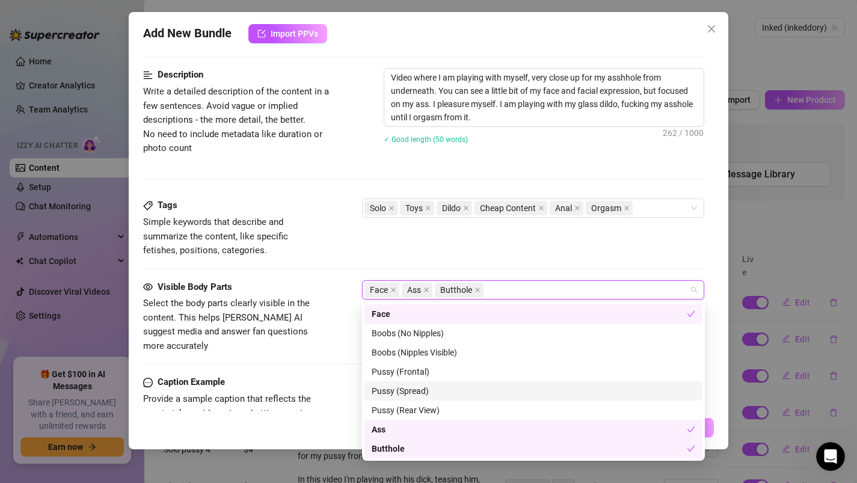
click at [397, 391] on div "Pussy (Spread)" at bounding box center [534, 390] width 324 height 13
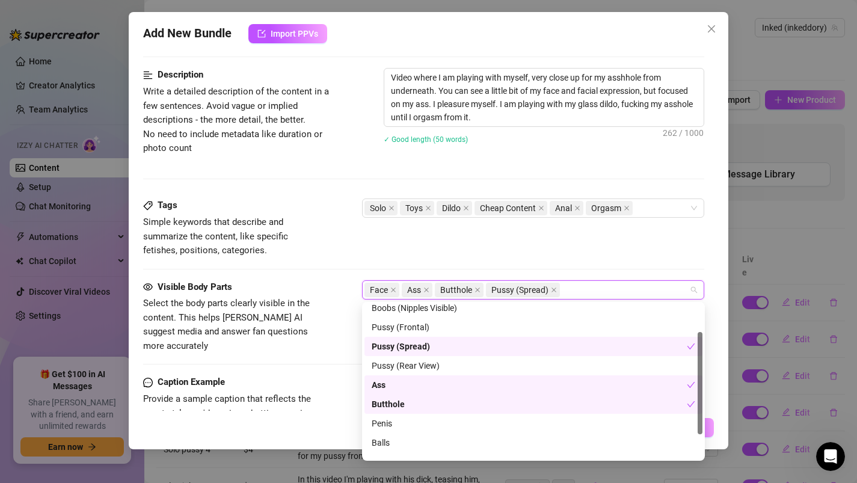
scroll to position [77, 0]
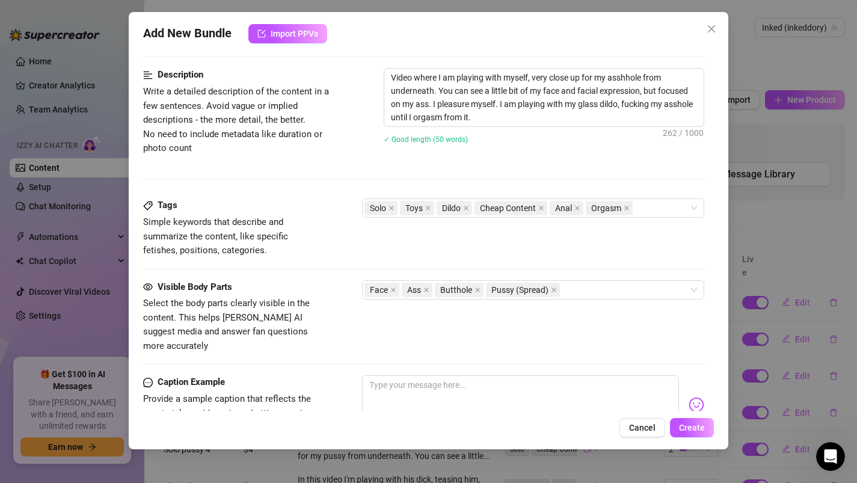
click at [338, 434] on div "Cancel Create" at bounding box center [429, 427] width 572 height 19
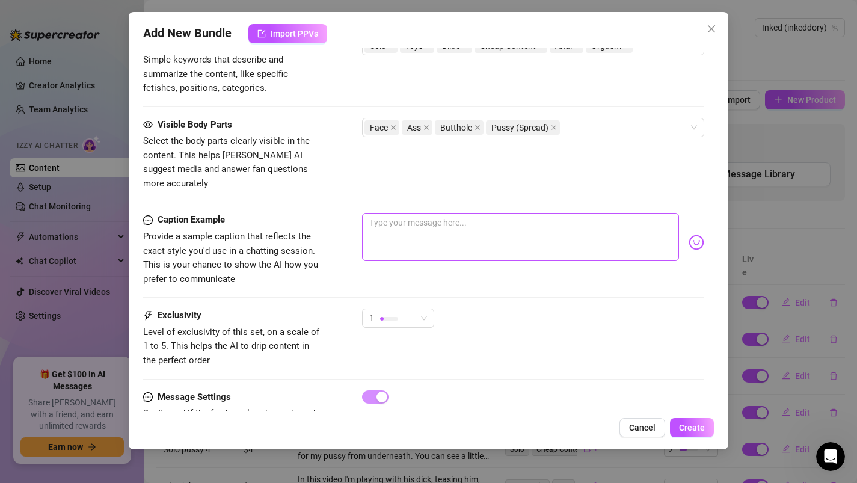
scroll to position [669, 0]
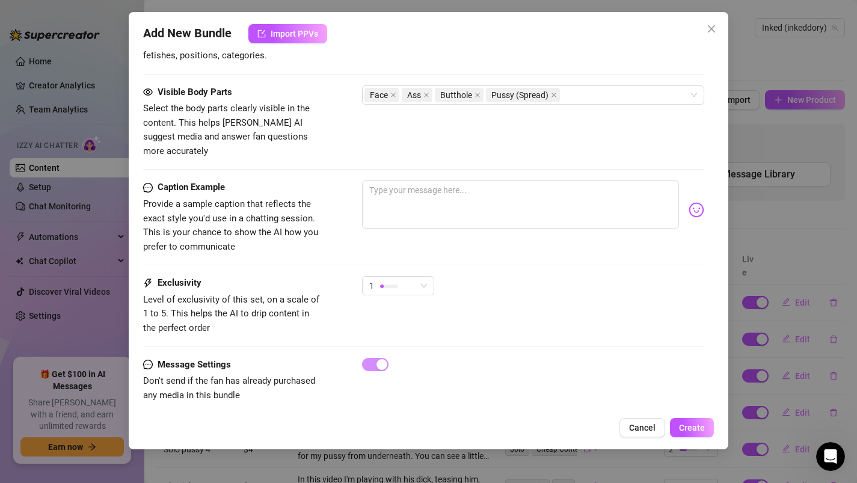
click at [382, 282] on div "1" at bounding box center [398, 291] width 72 height 30
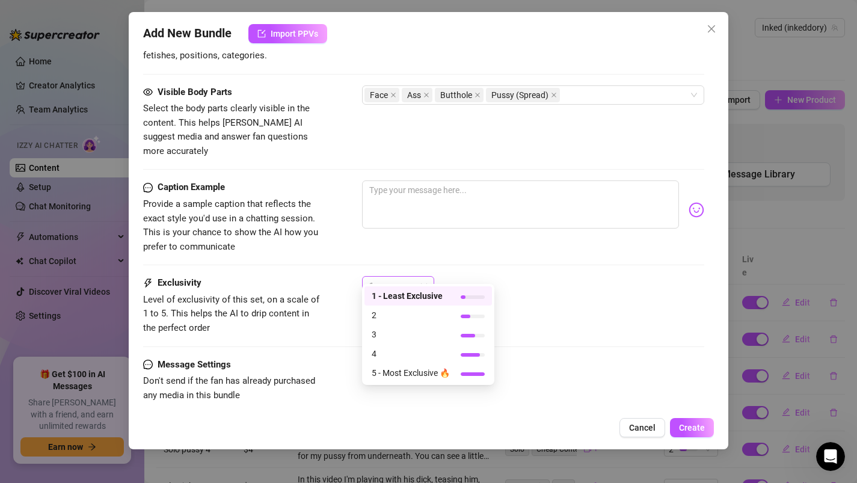
click at [383, 280] on div at bounding box center [389, 285] width 18 height 11
click at [383, 313] on span "2" at bounding box center [411, 315] width 78 height 13
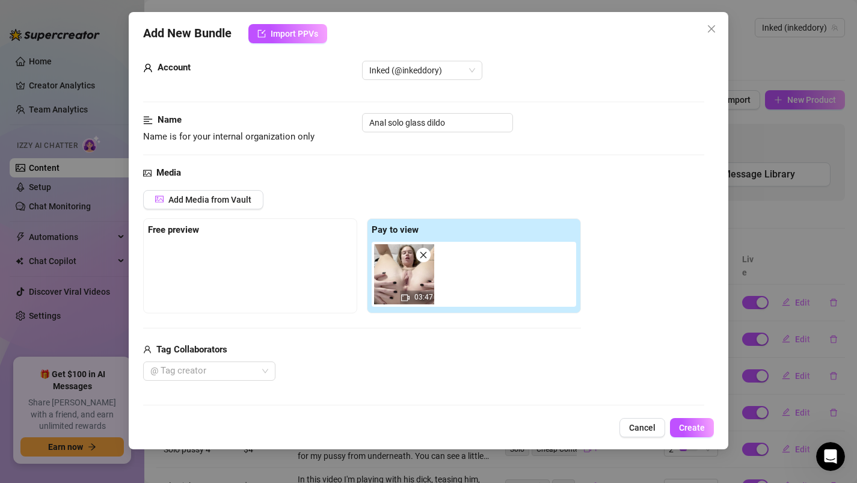
scroll to position [0, 0]
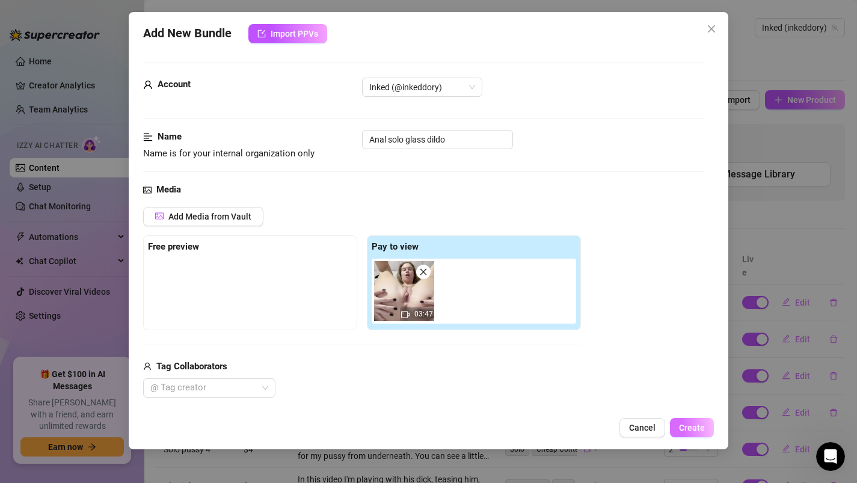
click at [692, 431] on span "Create" at bounding box center [692, 428] width 26 height 10
